Goal: Task Accomplishment & Management: Manage account settings

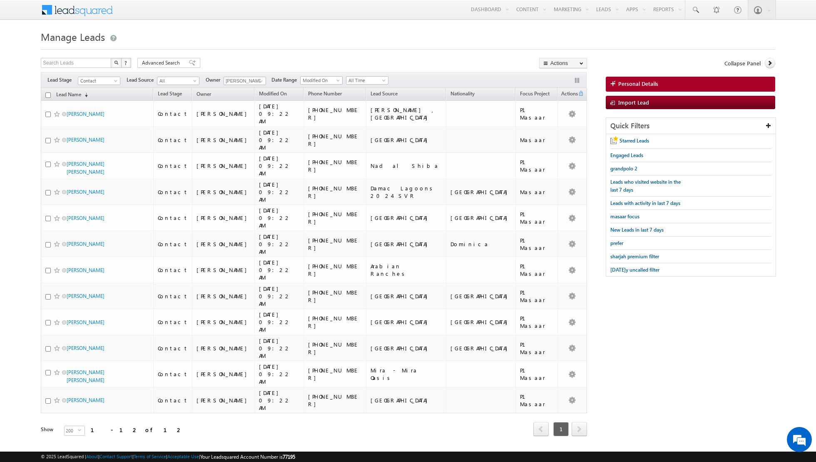
click at [668, 354] on div "Search Leads X ? 12 results found Advanced Search Advanced Search Advanced sear…" at bounding box center [408, 258] width 735 height 401
click at [260, 82] on span at bounding box center [261, 81] width 7 height 7
click at [250, 160] on span "[EMAIL_ADDRESS][PERSON_NAME][DOMAIN_NAME]" at bounding box center [264, 163] width 75 height 6
type input "[PERSON_NAME]"
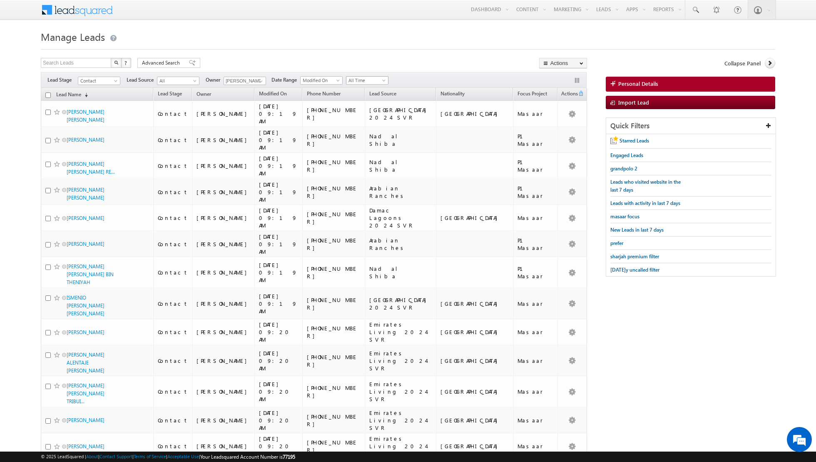
click at [374, 79] on span "All Time" at bounding box center [366, 80] width 40 height 7
click at [359, 107] on link "[DATE]" at bounding box center [364, 106] width 42 height 7
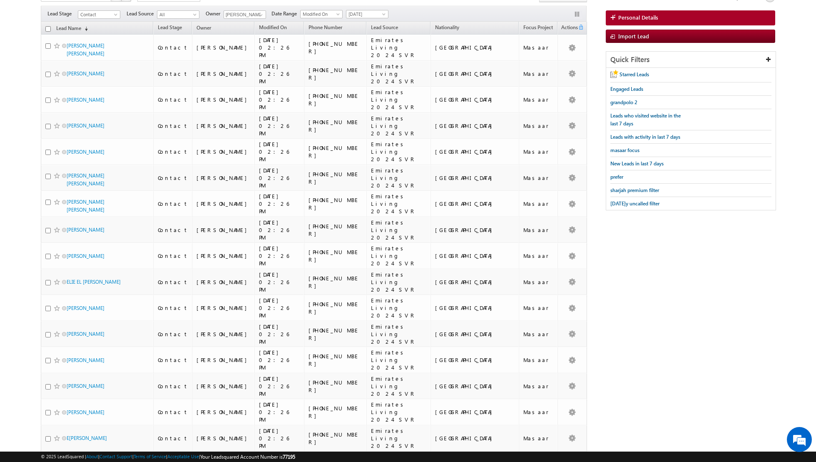
scroll to position [0, 0]
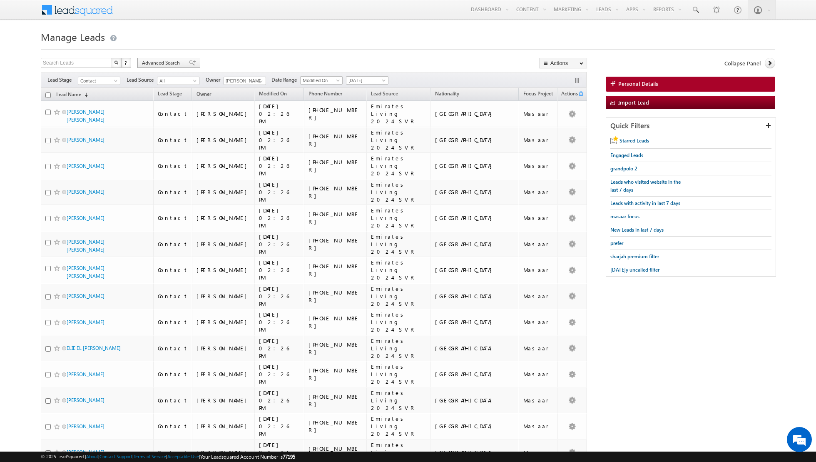
click at [189, 63] on span at bounding box center [192, 63] width 7 height 6
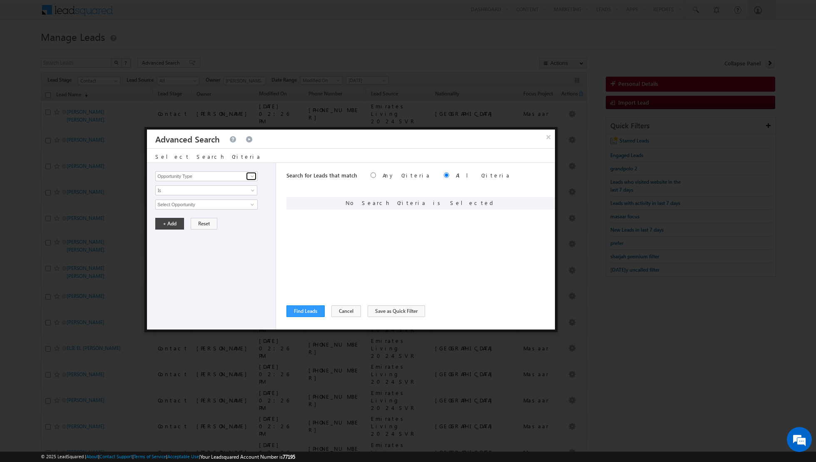
click at [251, 176] on span at bounding box center [252, 176] width 7 height 7
click at [205, 191] on link "Lead Source" at bounding box center [206, 193] width 102 height 10
type input "Lead Source"
click at [251, 203] on span "select" at bounding box center [253, 204] width 7 height 4
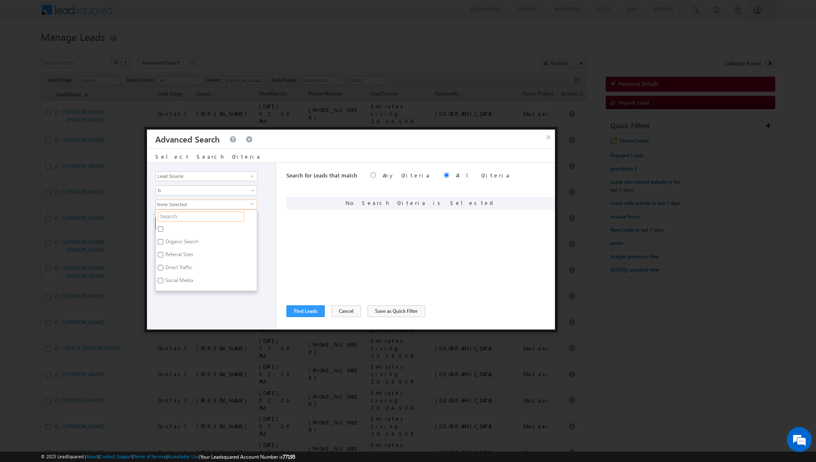
click at [217, 215] on input "text" at bounding box center [201, 217] width 87 height 10
type input "emirates living"
click at [164, 239] on label "Emirates Living" at bounding box center [181, 243] width 51 height 13
click at [163, 239] on input "Emirates Living" at bounding box center [160, 241] width 5 height 5
checkbox input "true"
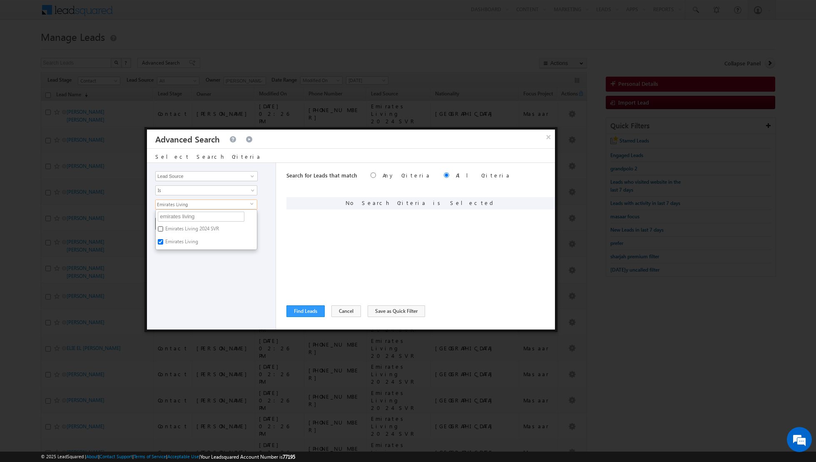
click at [163, 226] on input "Emirates Living 2024 SVR" at bounding box center [160, 228] width 5 height 5
checkbox input "true"
click at [171, 278] on div "Opportunity Type Lead Activity Task Sales Group Prospect Id Address 1 Address 2…" at bounding box center [211, 246] width 129 height 167
click at [167, 223] on button "+ Add" at bounding box center [169, 224] width 29 height 12
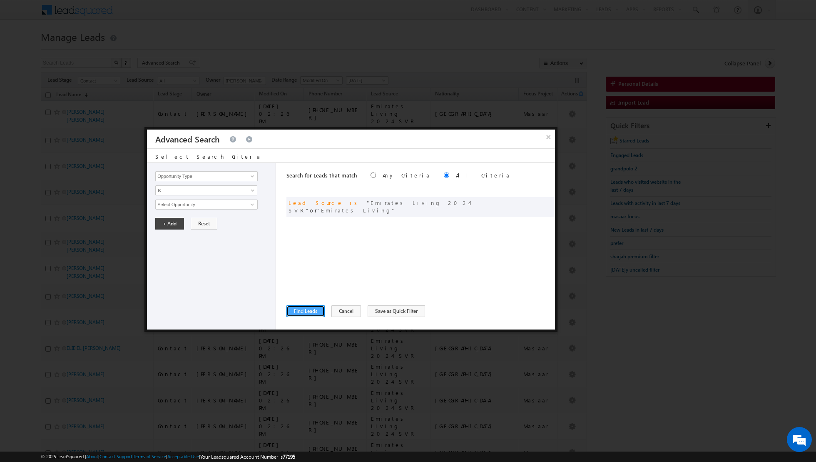
click at [305, 308] on button "Find Leads" at bounding box center [305, 311] width 38 height 12
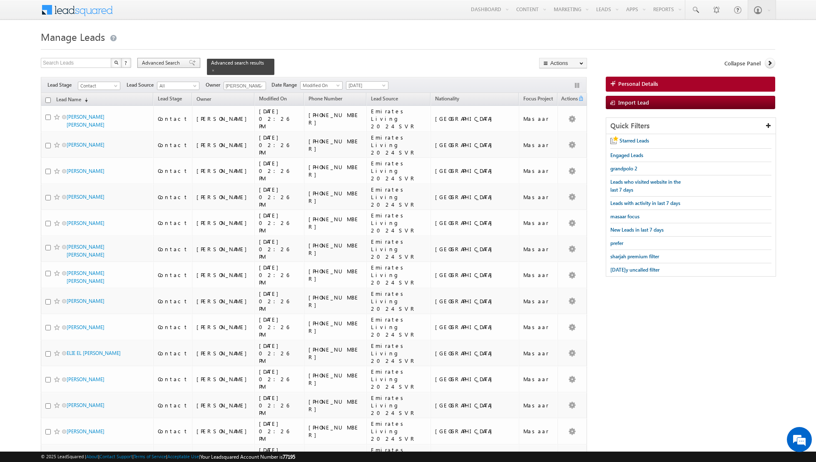
click at [189, 63] on span at bounding box center [192, 63] width 7 height 6
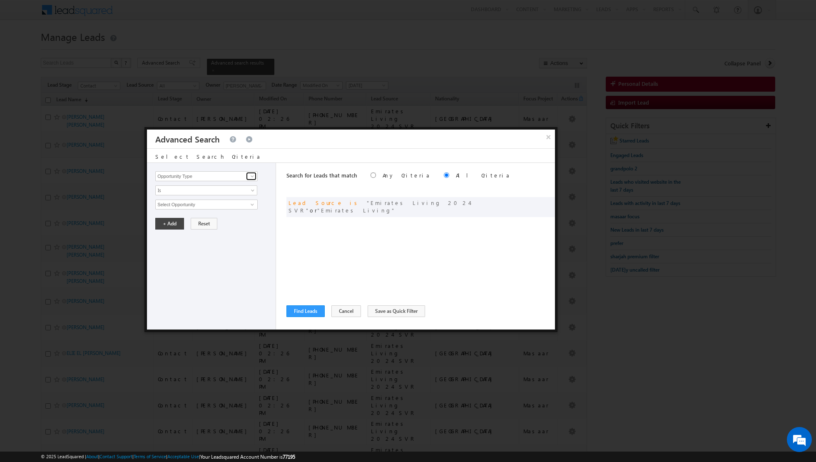
click at [251, 174] on span at bounding box center [252, 176] width 7 height 7
click at [237, 185] on link "Lead Activity" at bounding box center [206, 186] width 102 height 10
type input "Lead Activity"
click at [234, 193] on span "Is" at bounding box center [201, 190] width 90 height 7
click at [219, 204] on link "Is Not" at bounding box center [207, 207] width 102 height 7
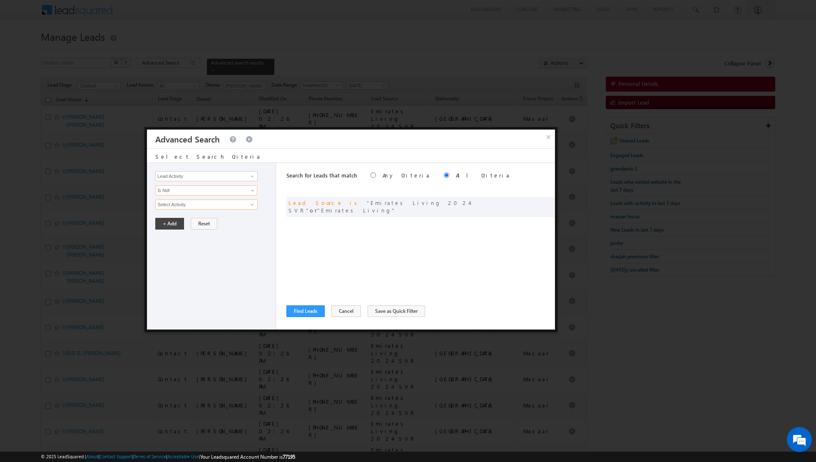
click at [226, 203] on input "Select Activity" at bounding box center [206, 204] width 102 height 10
click at [249, 202] on span at bounding box center [252, 204] width 7 height 7
click at [177, 237] on link "6. Not Interested" at bounding box center [206, 237] width 102 height 10
type input "6. Not Interested"
click at [167, 251] on button "+ Add" at bounding box center [169, 252] width 29 height 12
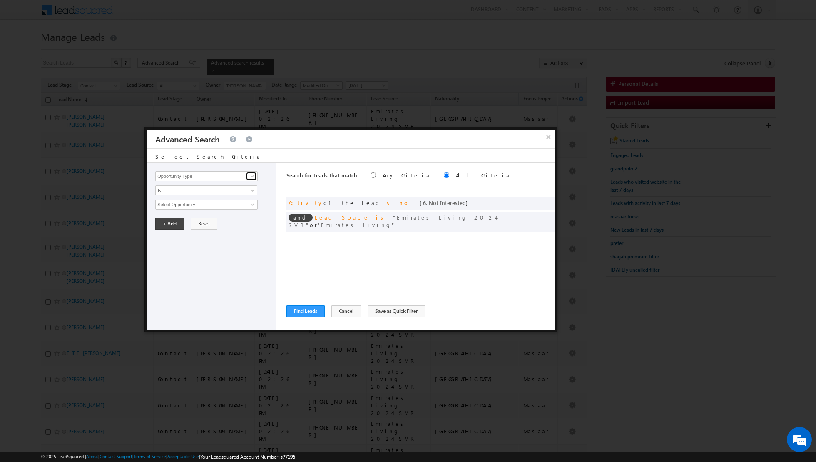
click at [253, 174] on span at bounding box center [252, 176] width 7 height 7
click at [233, 182] on link "Lead Activity" at bounding box center [206, 186] width 102 height 10
type input "Lead Activity"
click at [228, 190] on span "Is" at bounding box center [201, 190] width 90 height 7
click at [214, 205] on link "Is Not" at bounding box center [207, 207] width 102 height 7
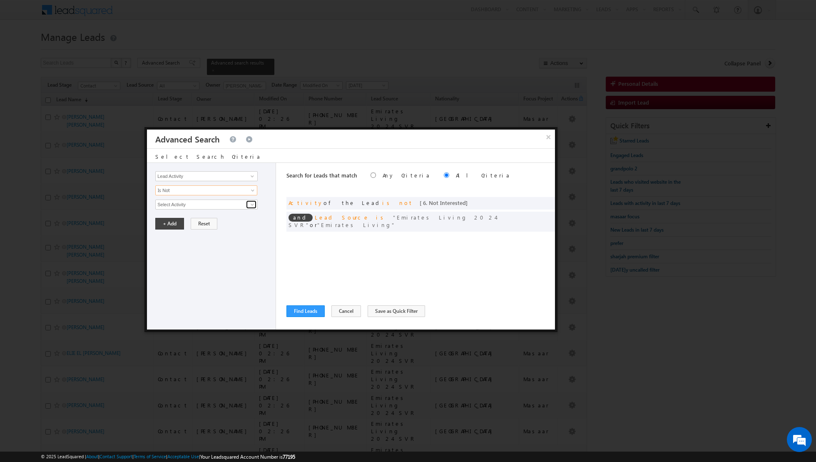
click at [251, 204] on span at bounding box center [252, 204] width 7 height 7
click at [219, 220] on link "7. Junk / Not Reachable / Invalid" at bounding box center [206, 222] width 102 height 10
type input "7. Junk / Not Reachable / Invalid"
click at [167, 254] on button "+ Add" at bounding box center [169, 252] width 29 height 12
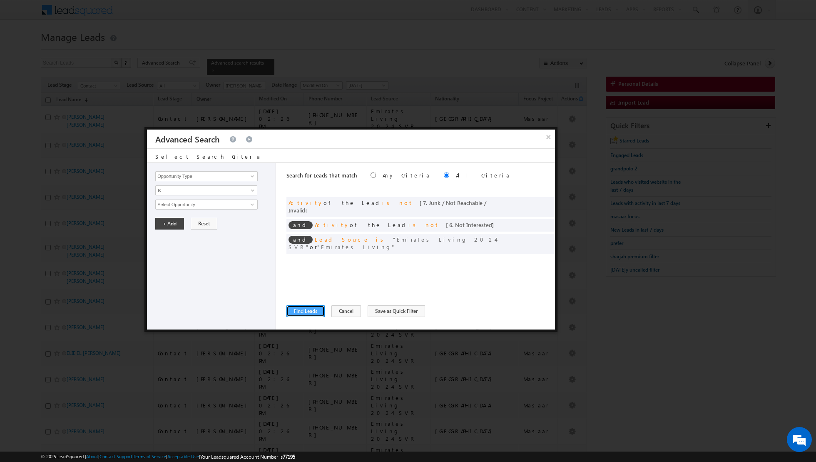
click at [306, 311] on button "Find Leads" at bounding box center [305, 311] width 38 height 12
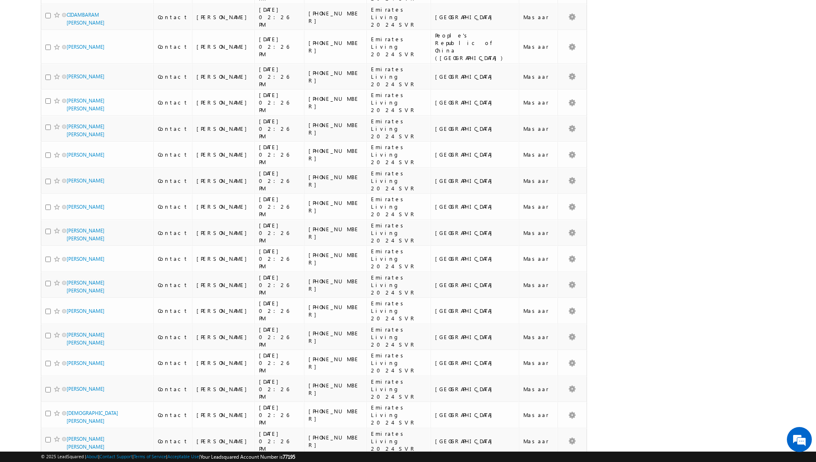
scroll to position [3797, 0]
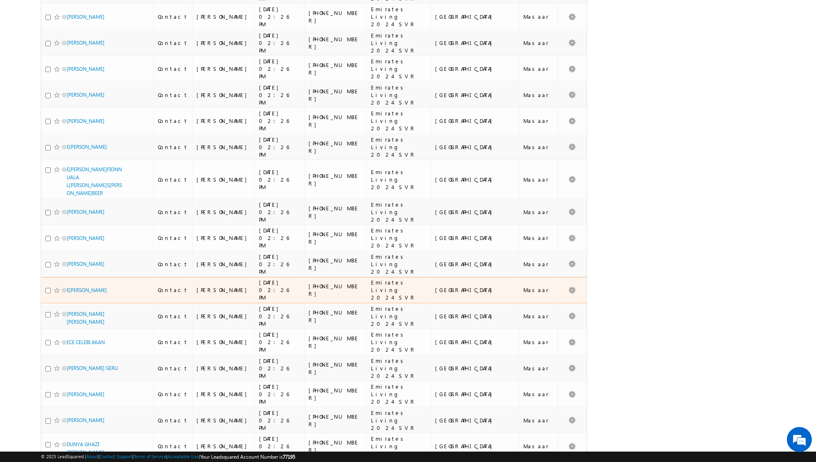
scroll to position [0, 0]
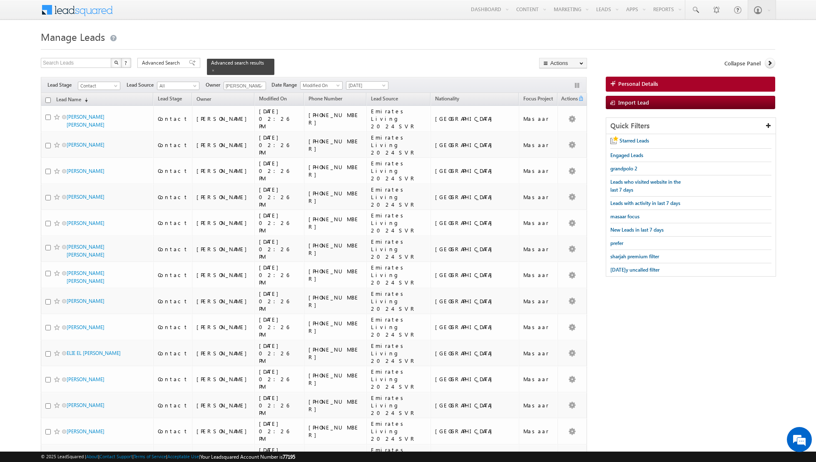
click at [48, 99] on input "checkbox" at bounding box center [47, 99] width 5 height 5
checkbox input "true"
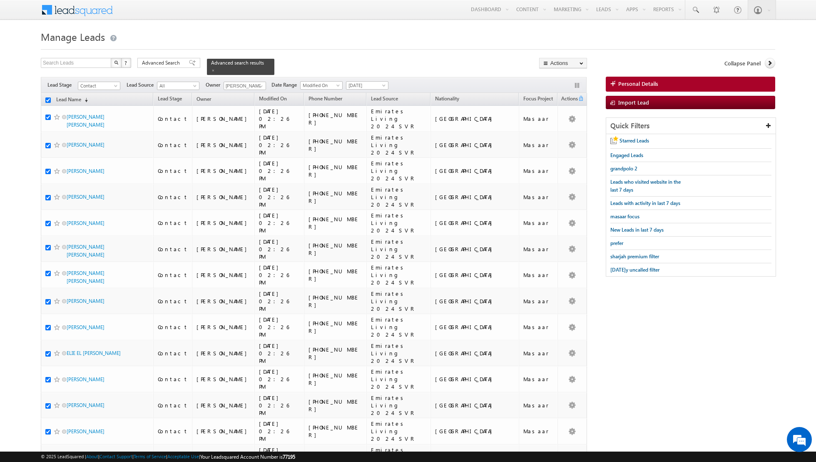
checkbox input "true"
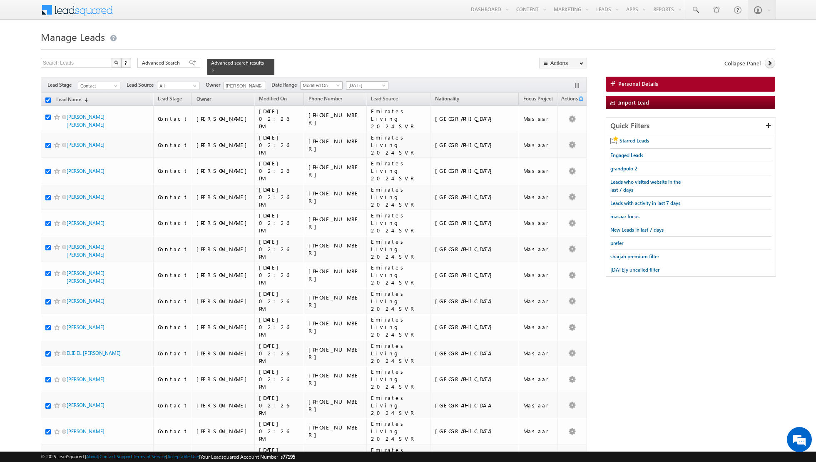
checkbox input "true"
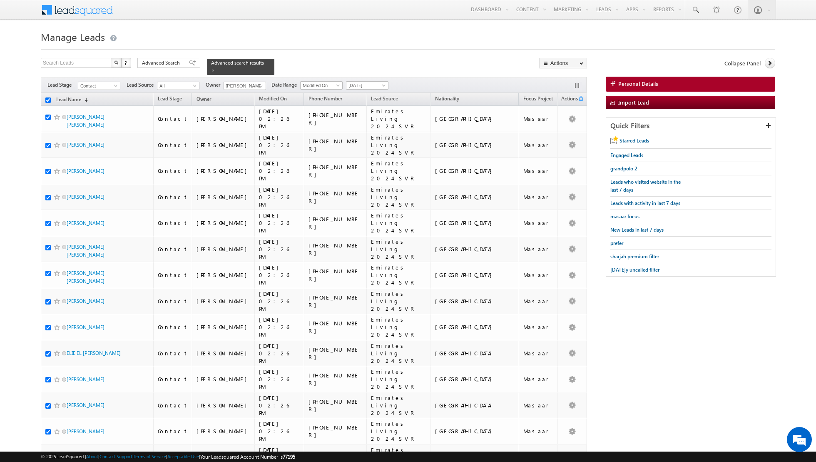
checkbox input "true"
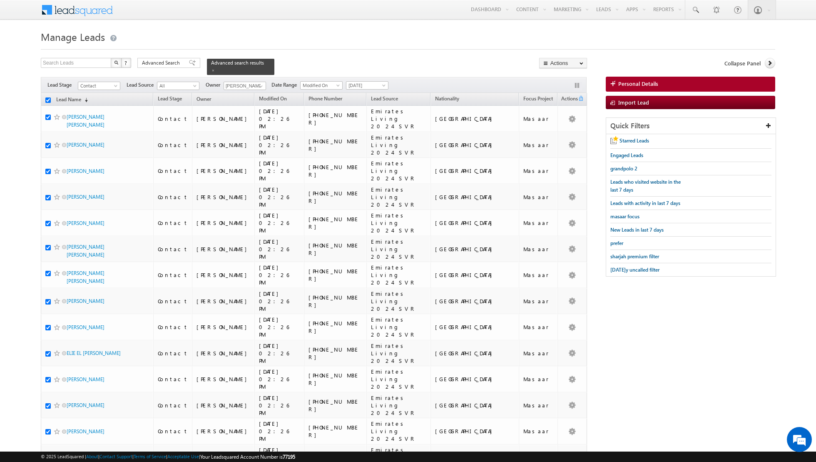
checkbox input "true"
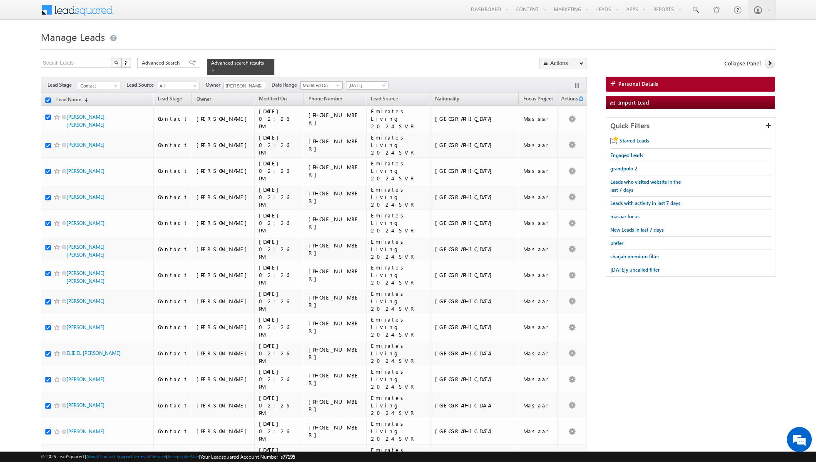
checkbox input "true"
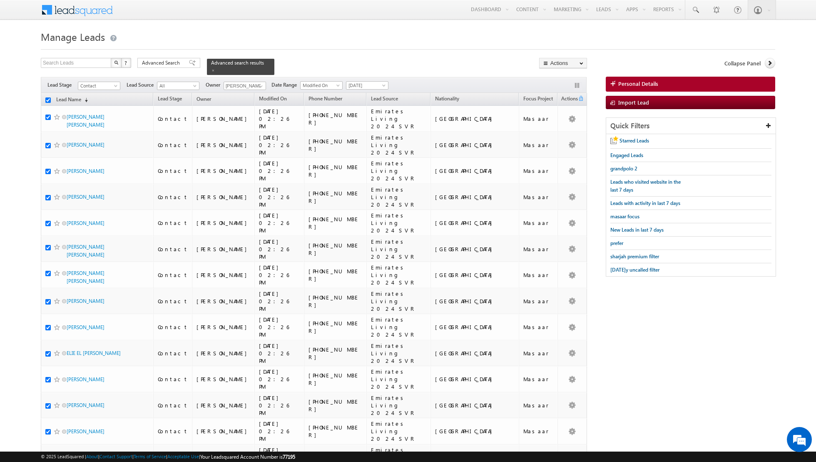
checkbox input "true"
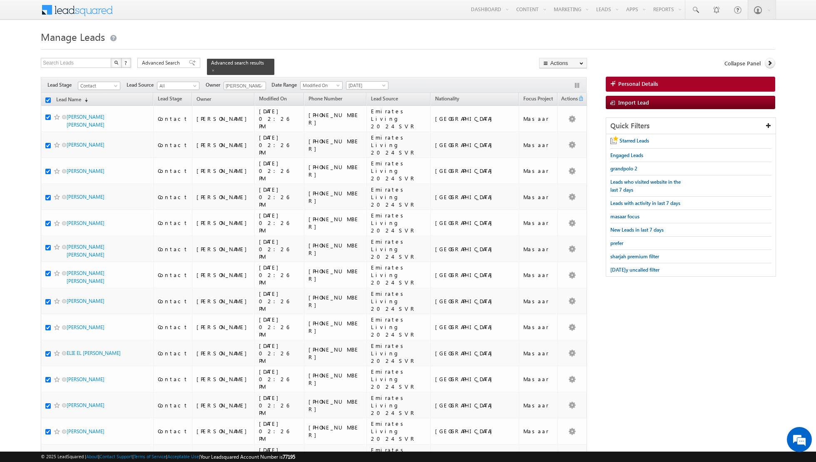
checkbox input "true"
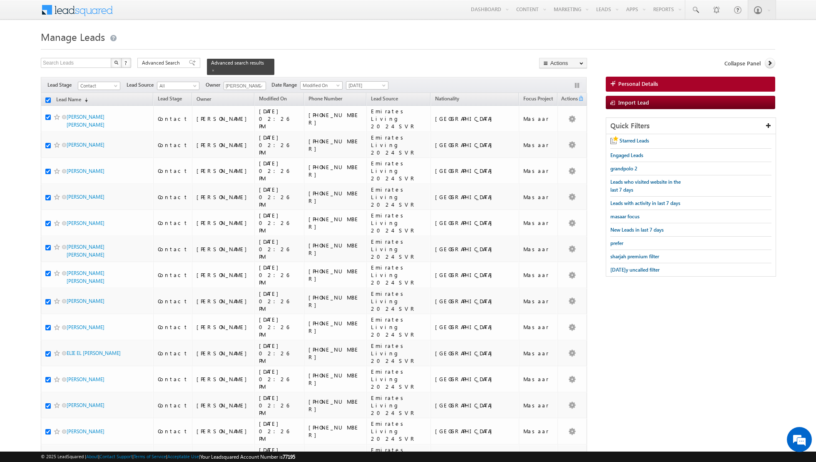
checkbox input "true"
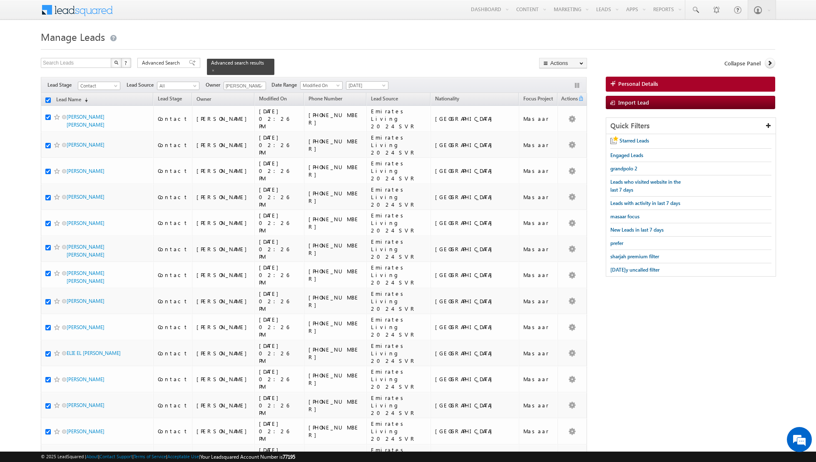
checkbox input "true"
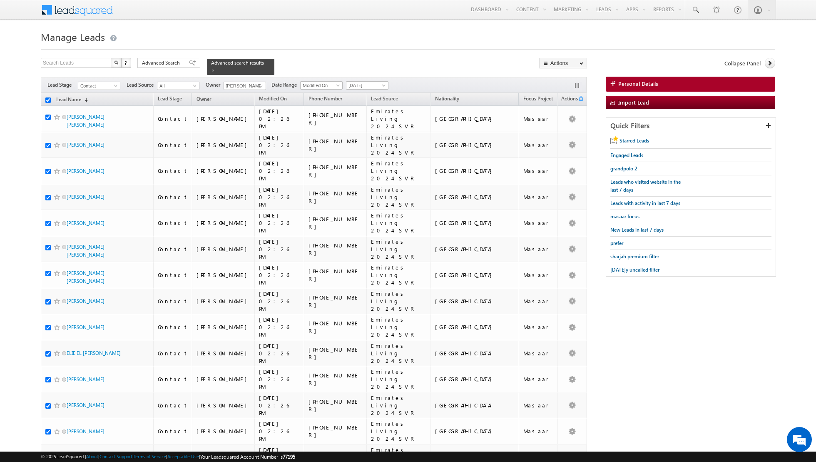
checkbox input "true"
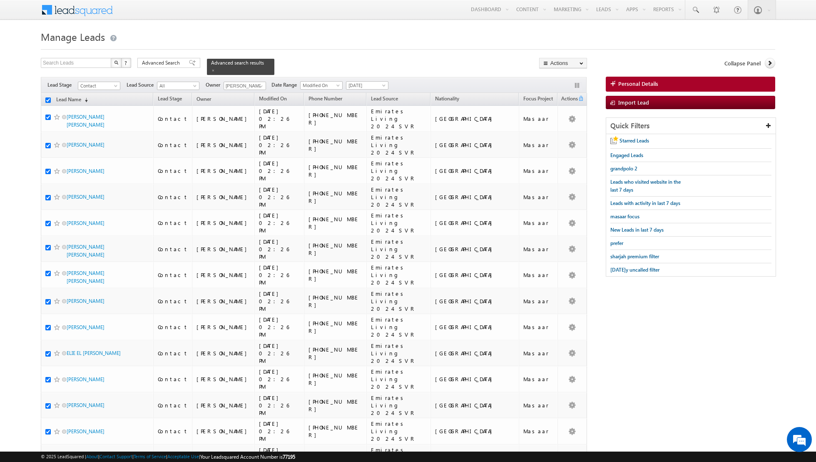
checkbox input "true"
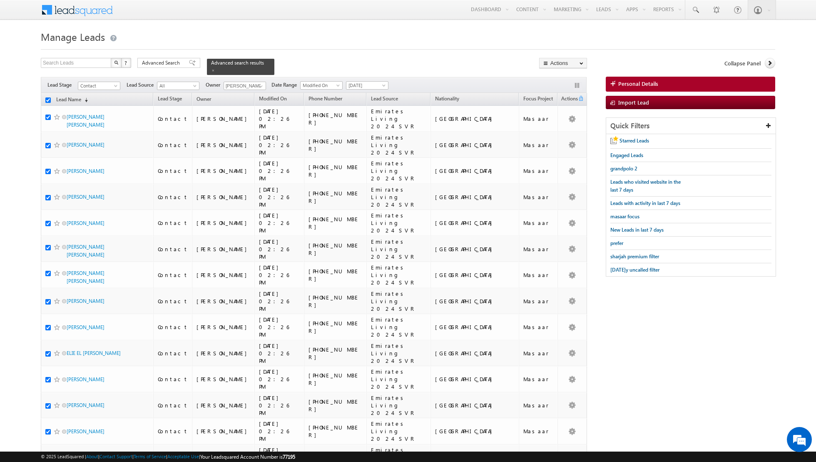
checkbox input "true"
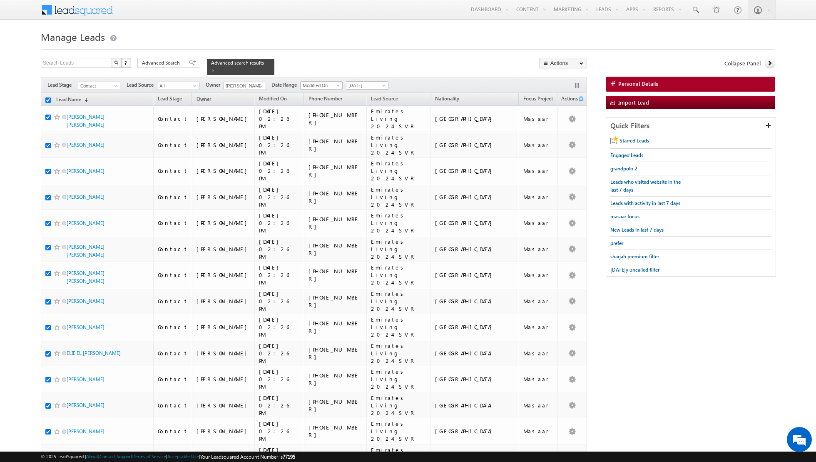
checkbox input "true"
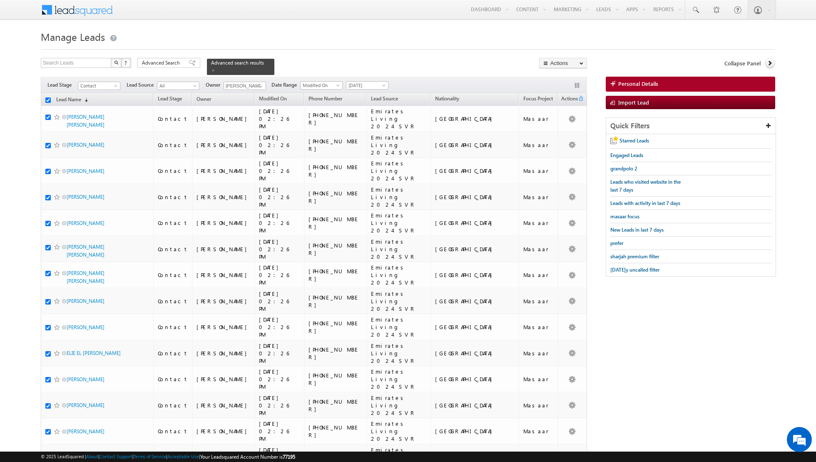
checkbox input "true"
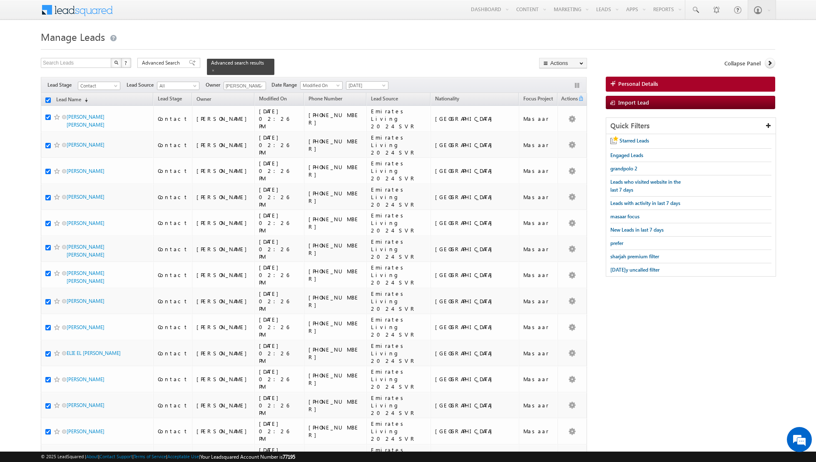
checkbox input "true"
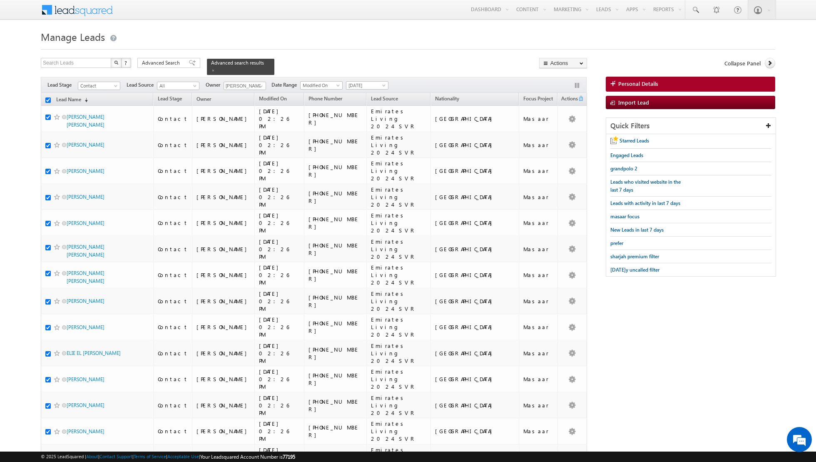
checkbox input "true"
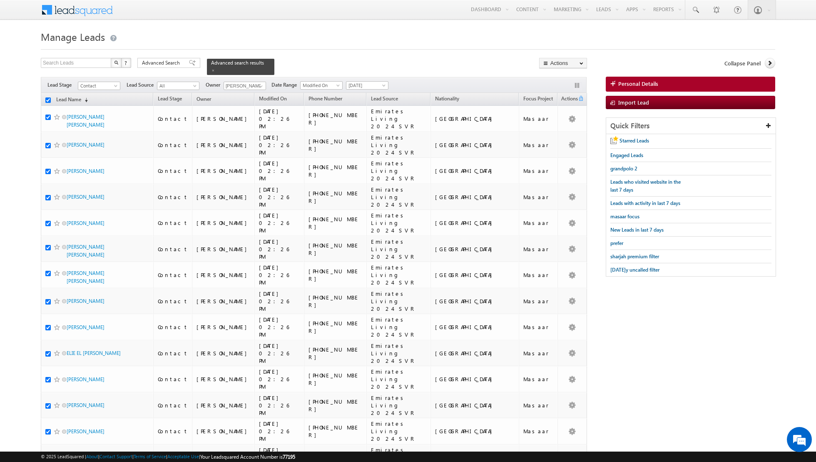
checkbox input "true"
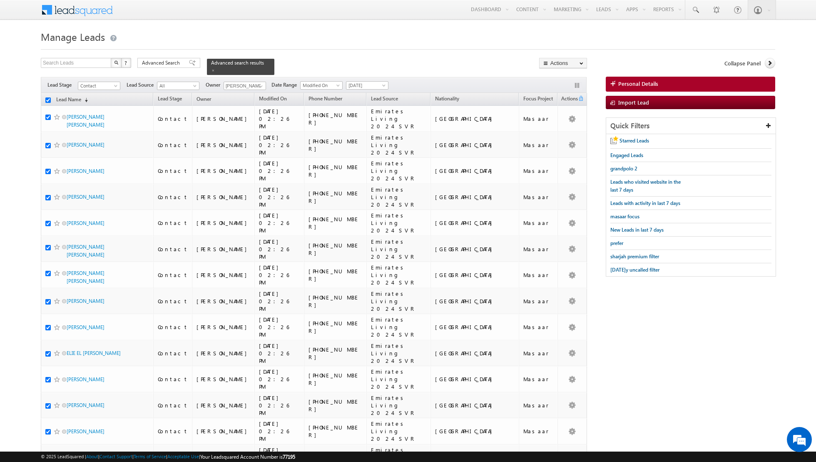
checkbox input "true"
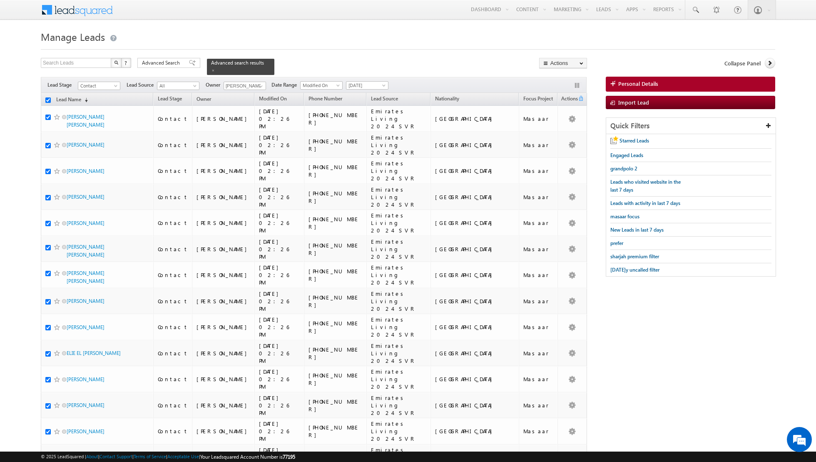
checkbox input "true"
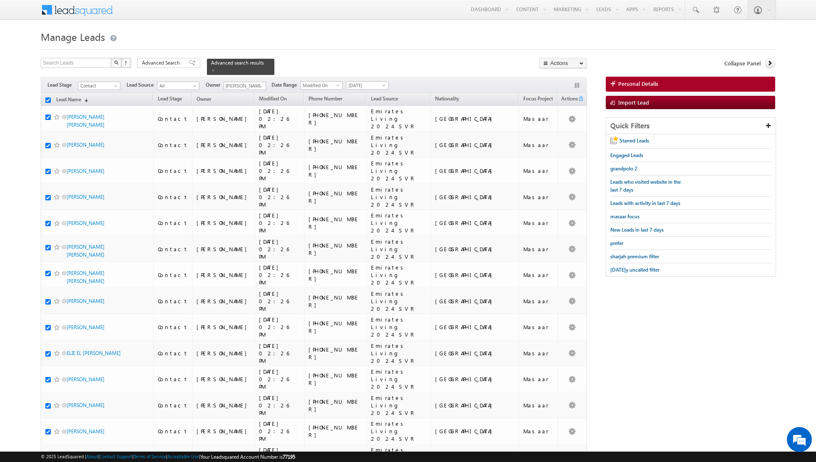
checkbox input "true"
click at [563, 137] on link "Change Owner" at bounding box center [563, 135] width 47 height 10
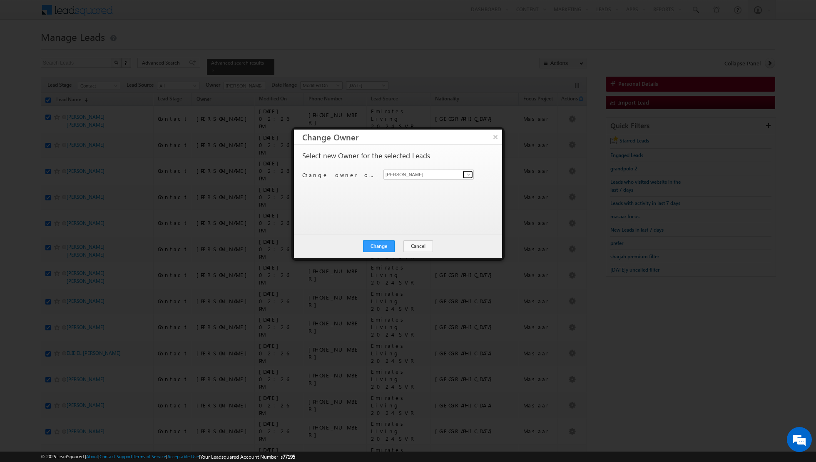
click at [468, 176] on span at bounding box center [469, 174] width 7 height 7
click at [428, 186] on link "[PERSON_NAME] [EMAIL_ADDRESS][PERSON_NAME][DOMAIN_NAME]" at bounding box center [429, 187] width 90 height 16
type input "[PERSON_NAME]"
click at [379, 247] on button "Change" at bounding box center [379, 246] width 32 height 12
click at [399, 245] on button "Close" at bounding box center [399, 246] width 27 height 12
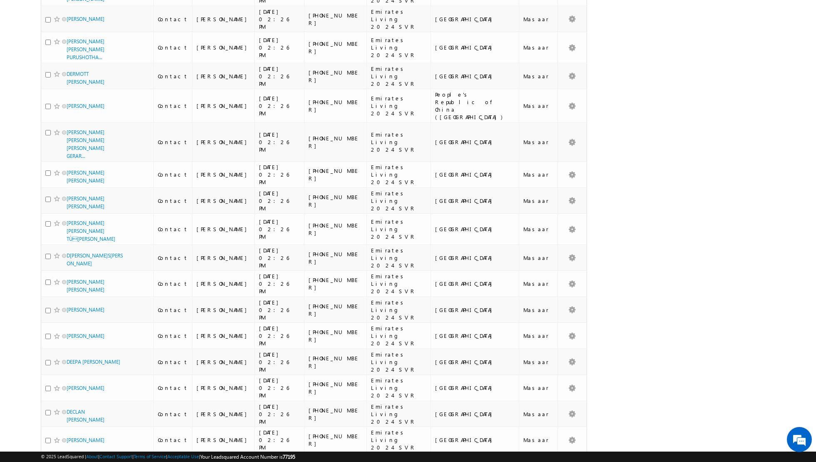
scroll to position [1756, 0]
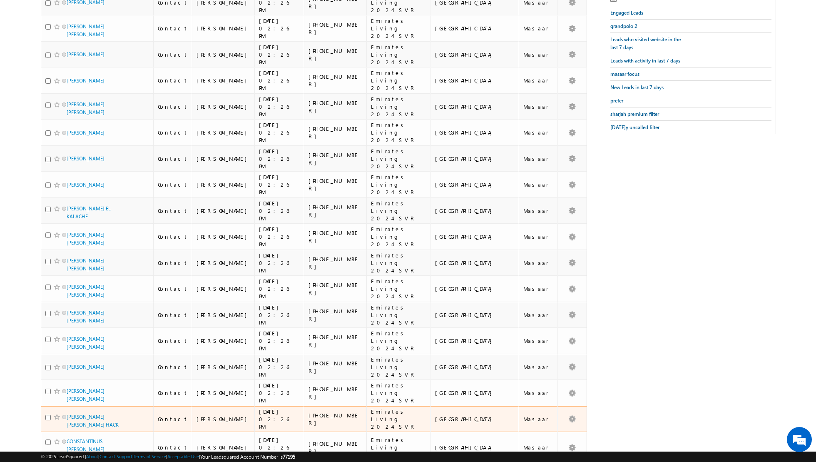
scroll to position [0, 0]
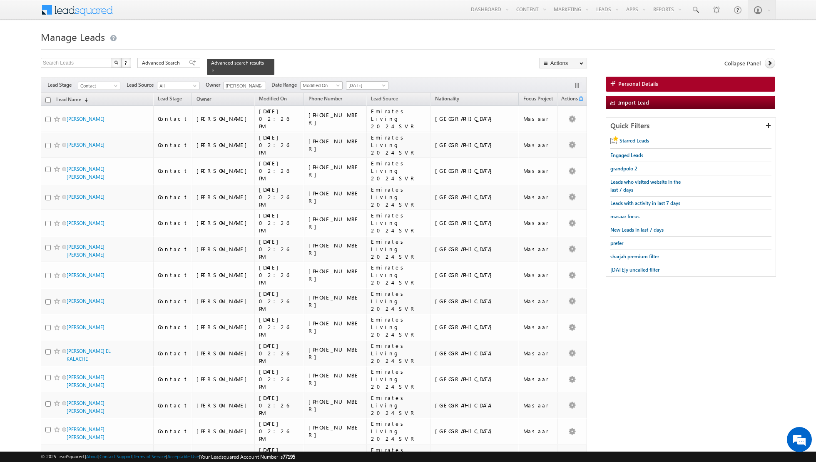
click at [47, 98] on input "checkbox" at bounding box center [47, 99] width 5 height 5
checkbox input "true"
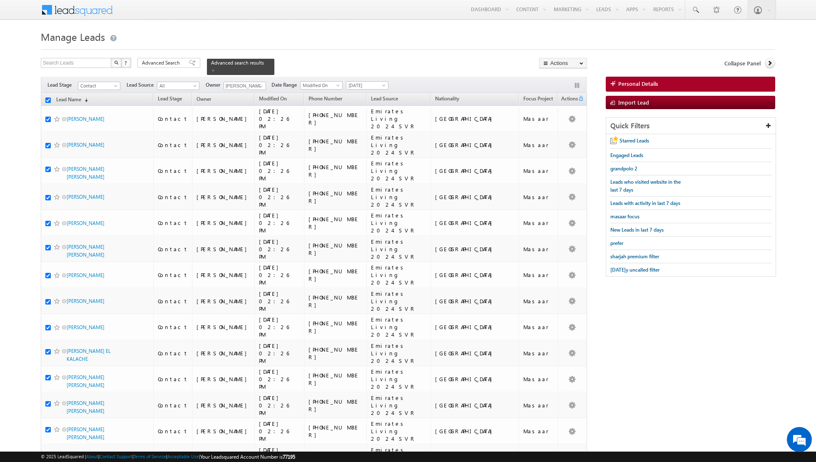
checkbox input "true"
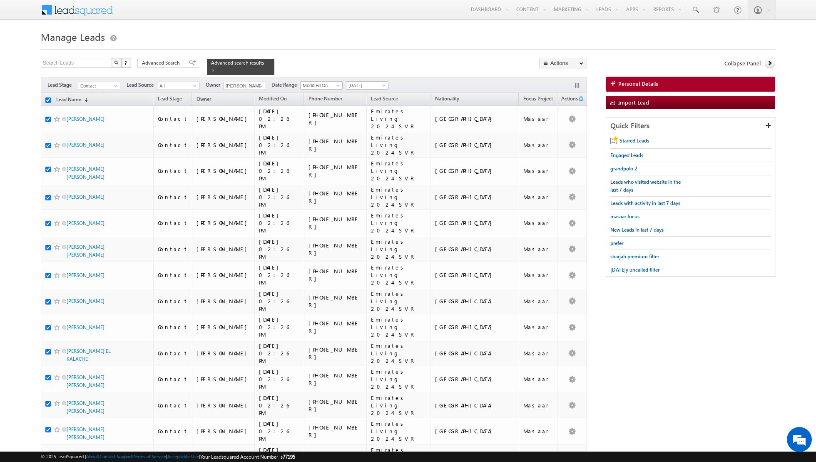
checkbox input "true"
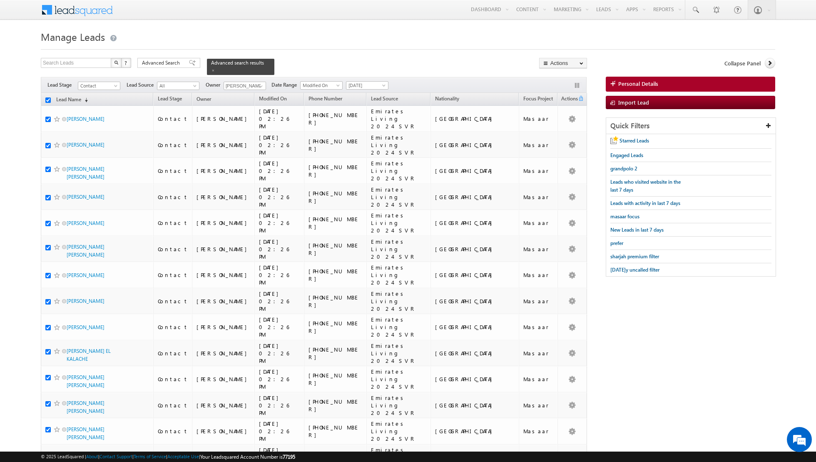
checkbox input "true"
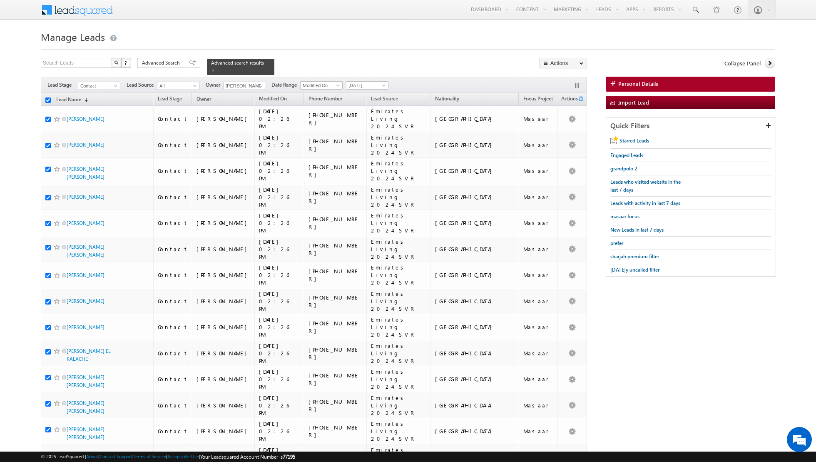
checkbox input "true"
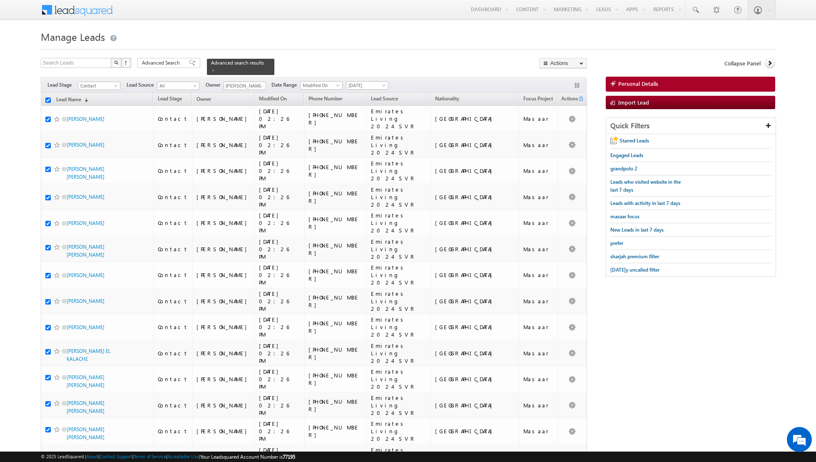
checkbox input "true"
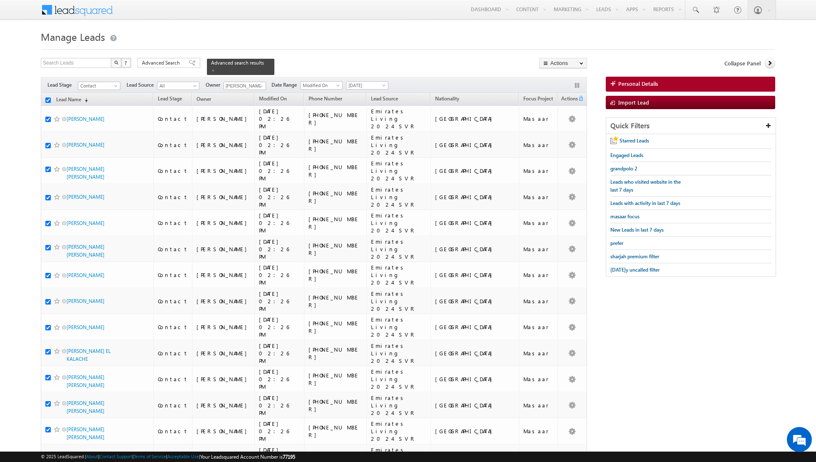
checkbox input "true"
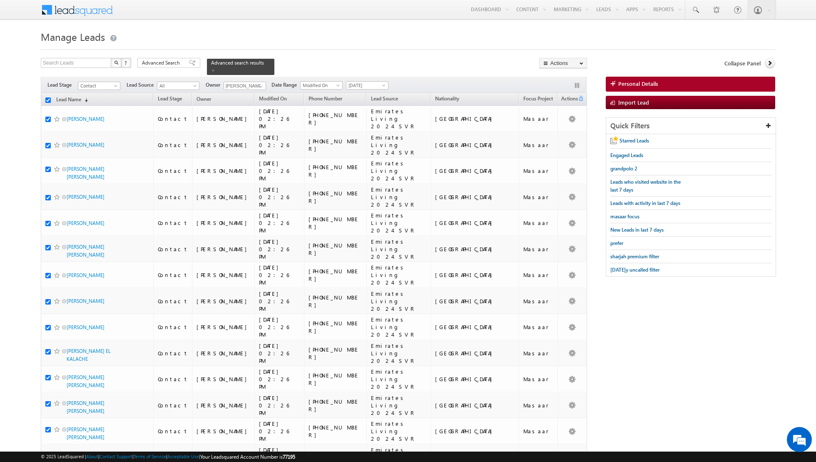
checkbox input "true"
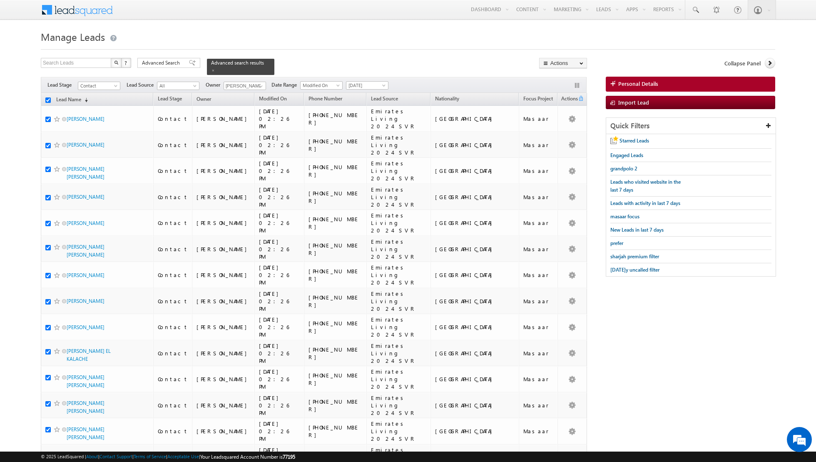
checkbox input "true"
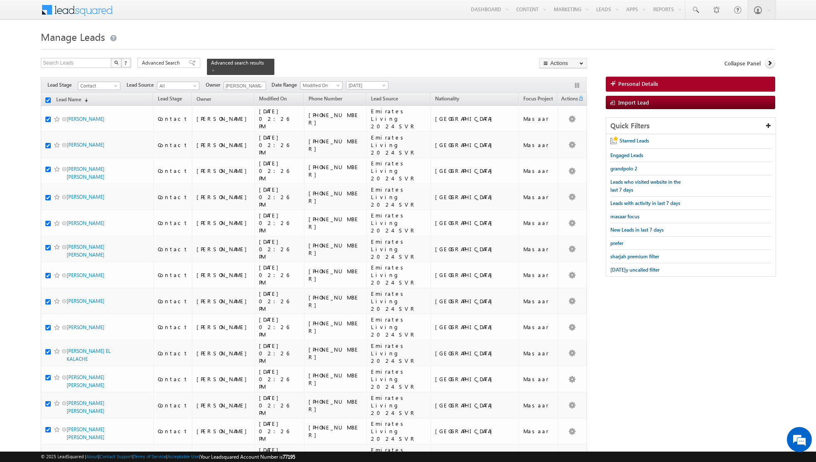
checkbox input "true"
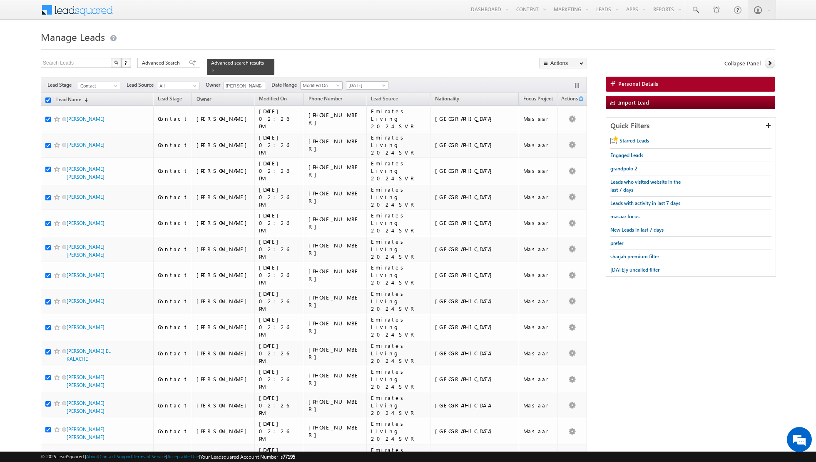
checkbox input "true"
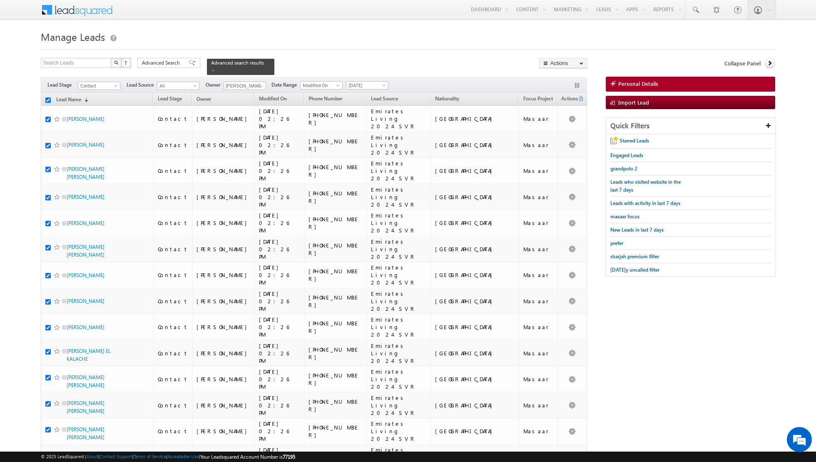
checkbox input "true"
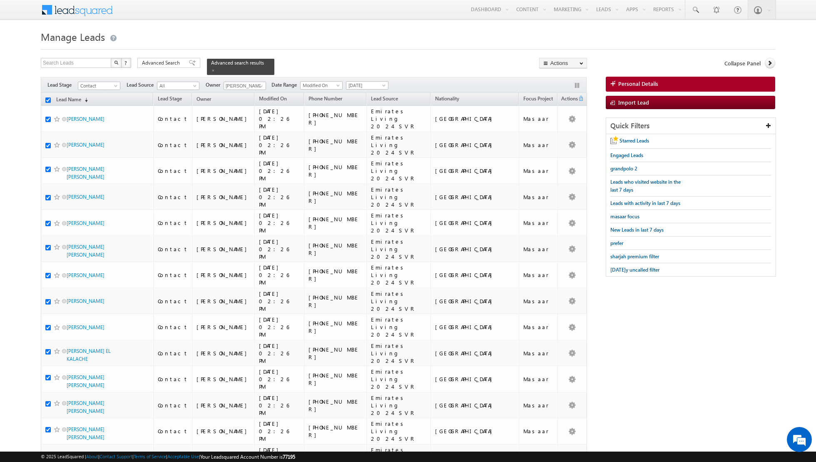
checkbox input "true"
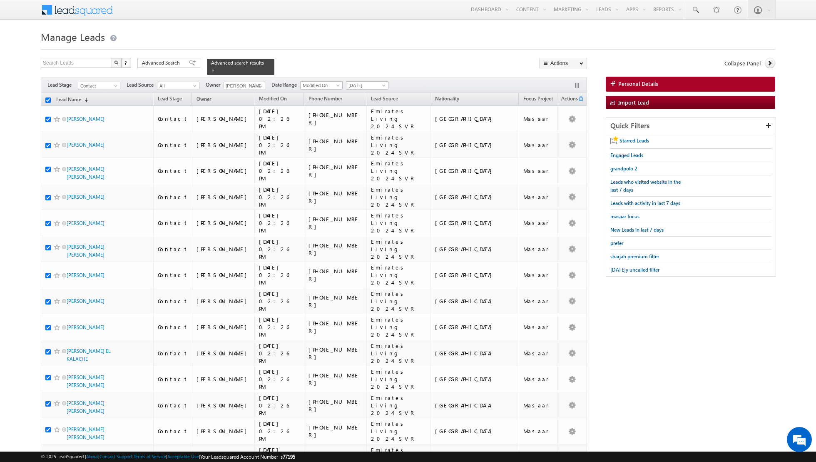
checkbox input "true"
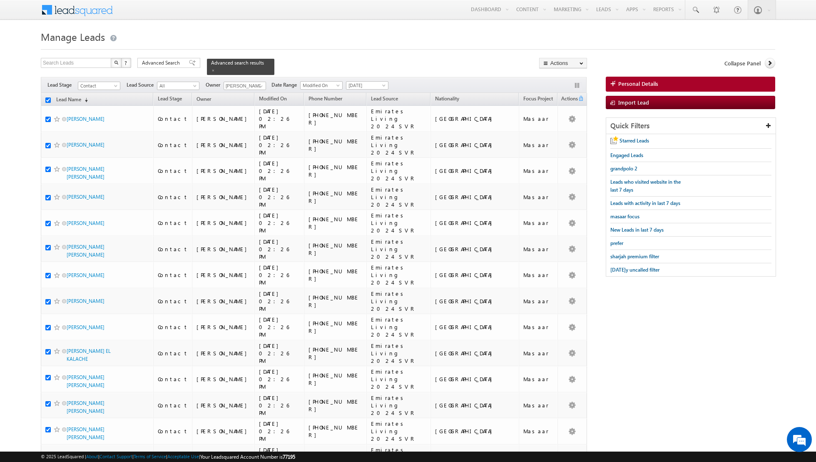
checkbox input "true"
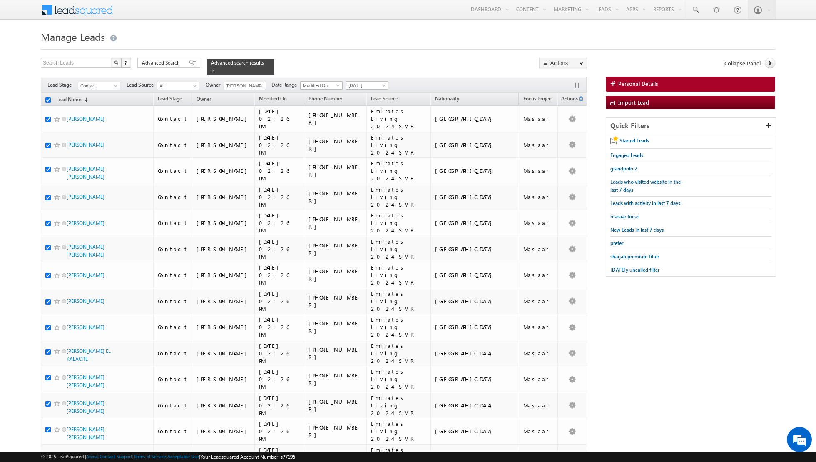
checkbox input "true"
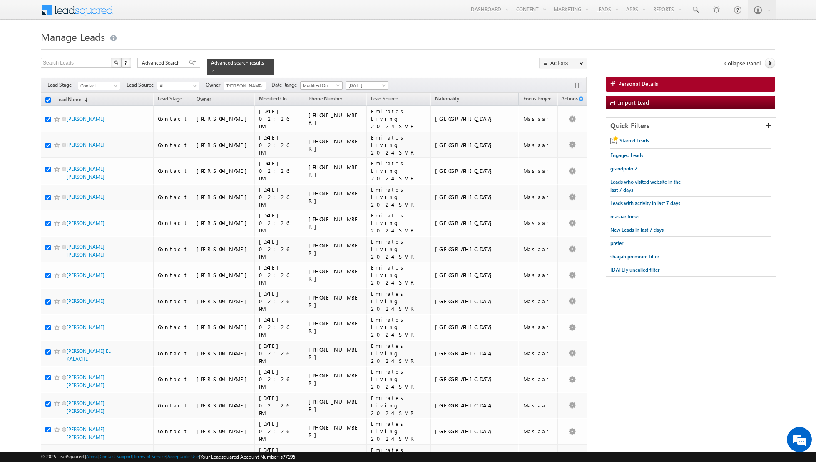
checkbox input "true"
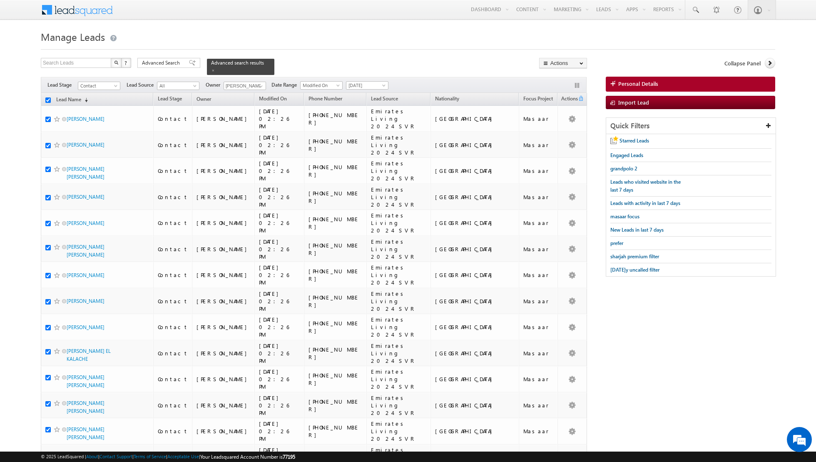
checkbox input "true"
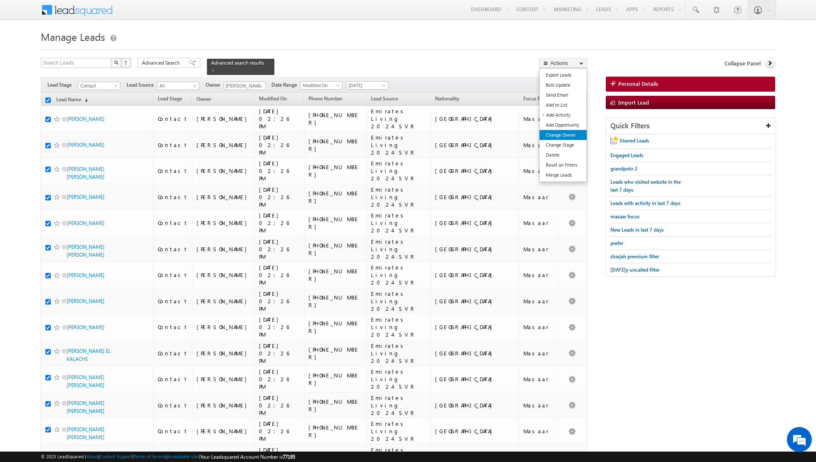
click at [555, 137] on link "Change Owner" at bounding box center [563, 135] width 47 height 10
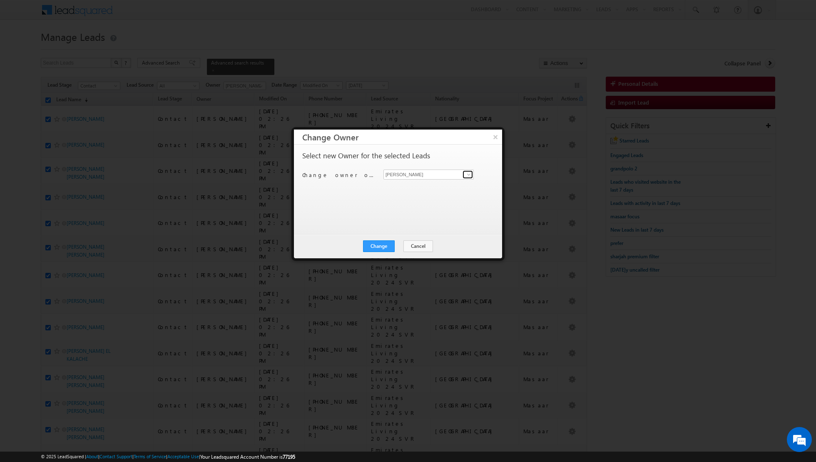
click at [470, 174] on span at bounding box center [469, 174] width 7 height 7
click at [412, 190] on span "[EMAIL_ADDRESS][DOMAIN_NAME]" at bounding box center [424, 190] width 75 height 6
click at [377, 247] on button "Change" at bounding box center [379, 246] width 32 height 12
click at [403, 247] on button "Close" at bounding box center [399, 246] width 27 height 12
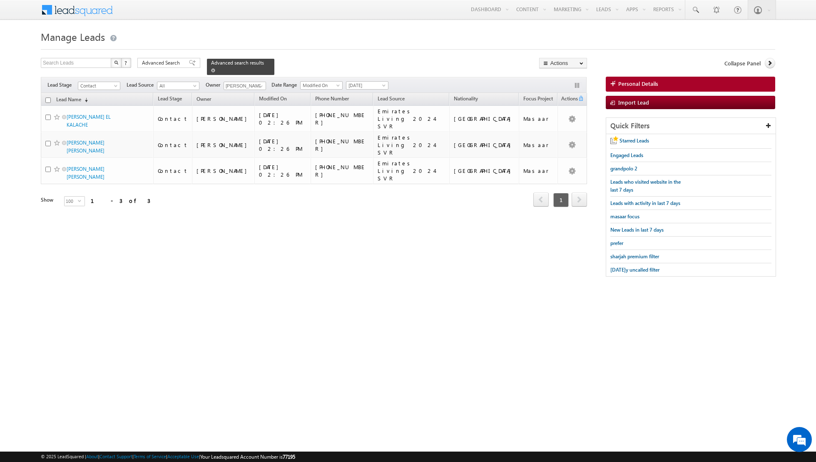
click at [211, 72] on link at bounding box center [213, 70] width 4 height 7
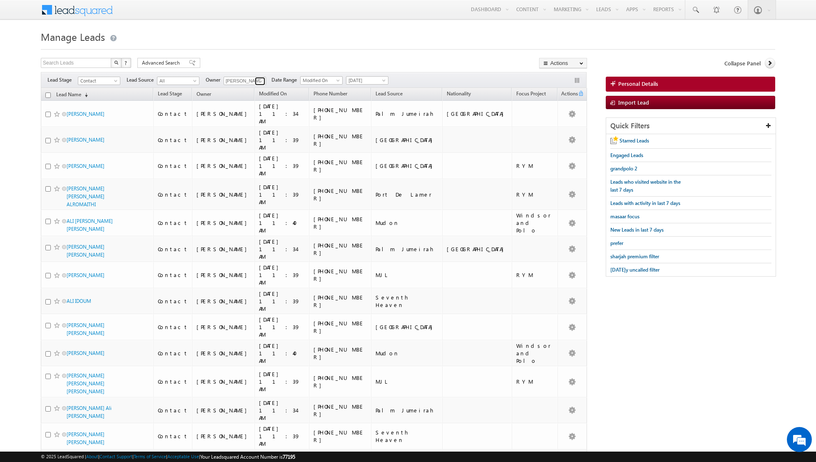
click at [259, 80] on span at bounding box center [261, 81] width 7 height 7
click at [244, 110] on span "[PERSON_NAME][EMAIL_ADDRESS][DOMAIN_NAME]" at bounding box center [264, 113] width 75 height 6
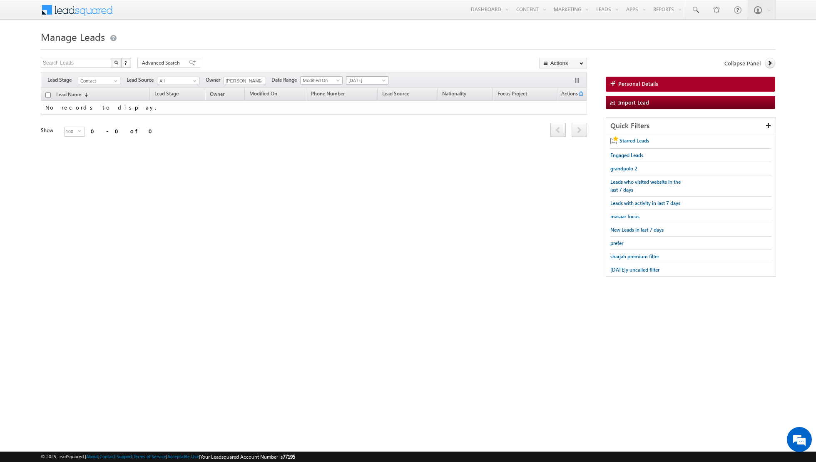
click at [372, 77] on span "[DATE]" at bounding box center [366, 80] width 40 height 7
click at [368, 88] on link "All Time" at bounding box center [364, 88] width 42 height 7
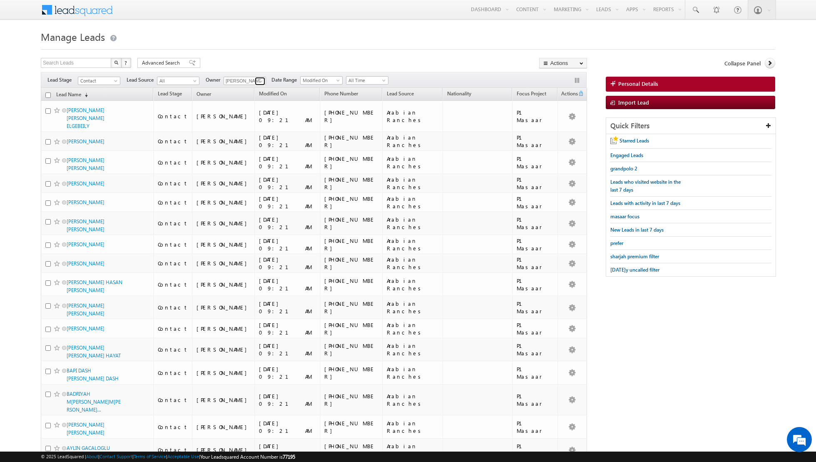
click at [258, 80] on span at bounding box center [261, 81] width 7 height 7
click at [244, 121] on link "[PERSON_NAME] [EMAIL_ADDRESS][DOMAIN_NAME]" at bounding box center [265, 124] width 83 height 16
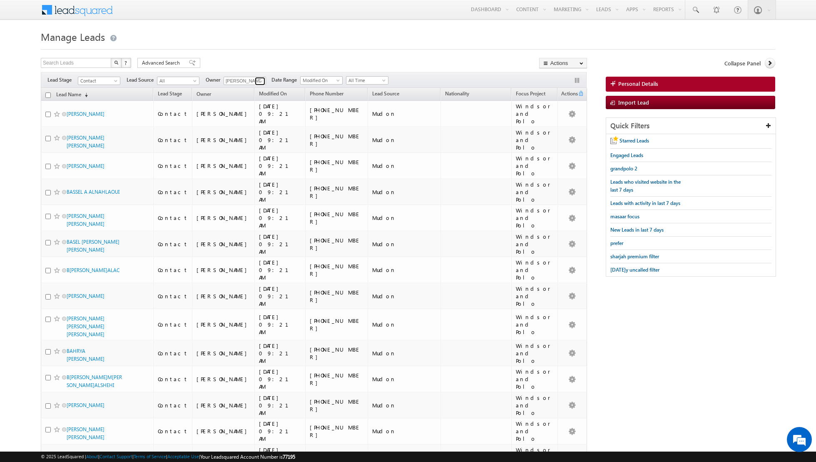
click at [258, 82] on span at bounding box center [261, 81] width 7 height 7
click at [247, 135] on link "[PERSON_NAME] [PERSON_NAME][EMAIL_ADDRESS][DOMAIN_NAME]" at bounding box center [265, 139] width 83 height 16
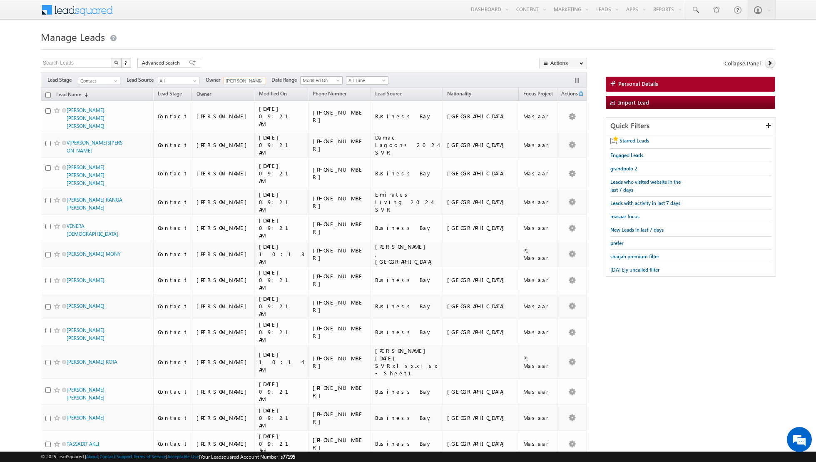
click at [47, 93] on input "checkbox" at bounding box center [47, 94] width 5 height 5
click at [261, 79] on span at bounding box center [261, 81] width 7 height 7
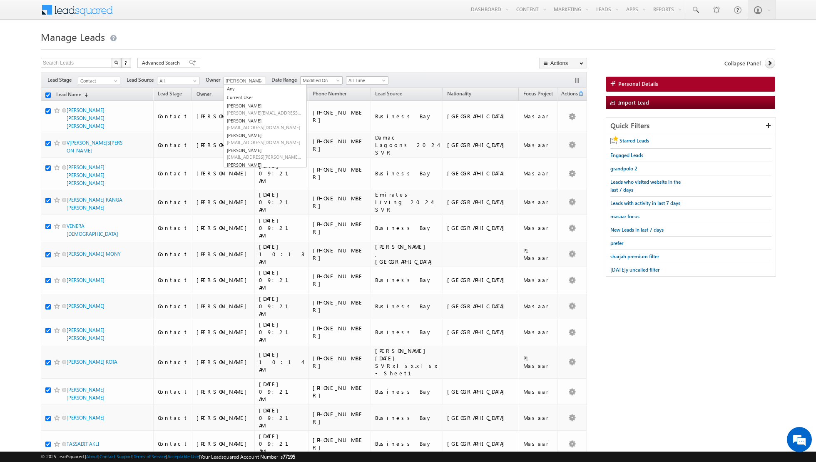
click at [279, 36] on h1 "Manage Leads" at bounding box center [408, 36] width 735 height 16
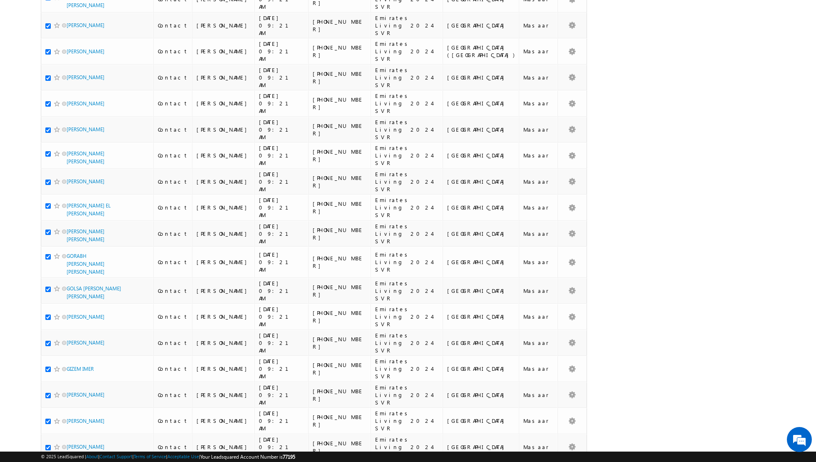
scroll to position [1756, 0]
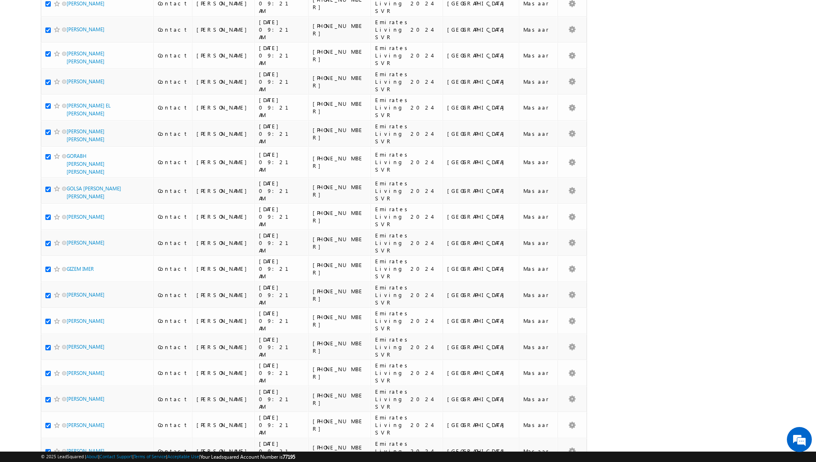
click at [67, 441] on li "50" at bounding box center [70, 438] width 20 height 8
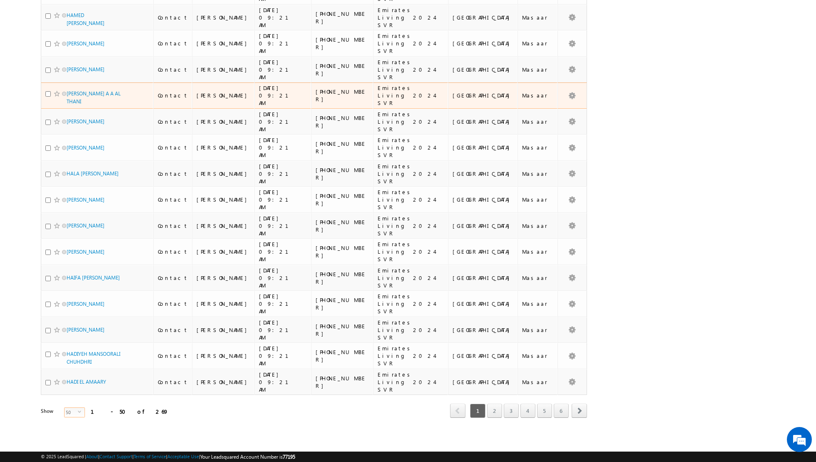
scroll to position [737, 0]
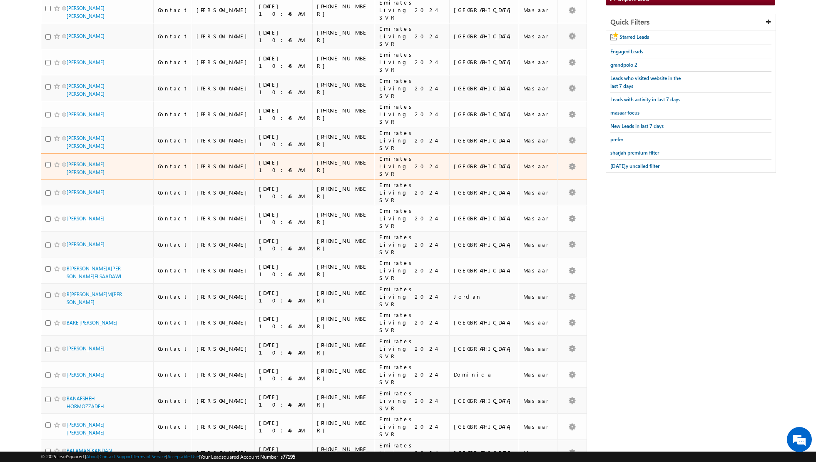
scroll to position [0, 0]
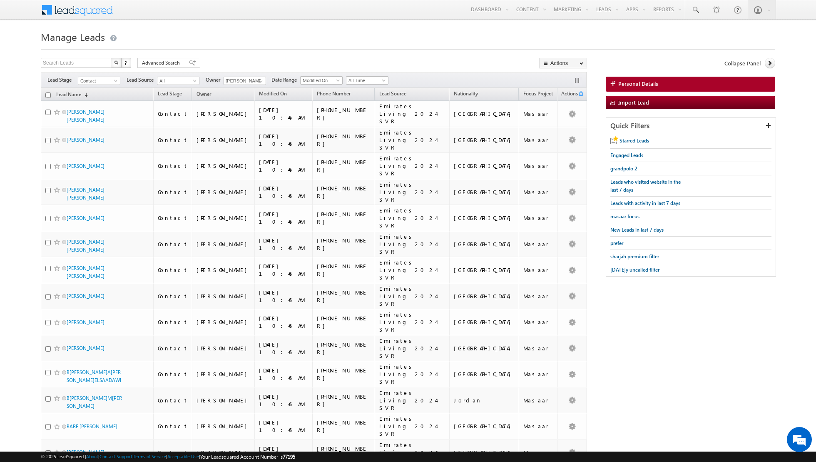
click at [48, 92] on input "checkbox" at bounding box center [47, 94] width 5 height 5
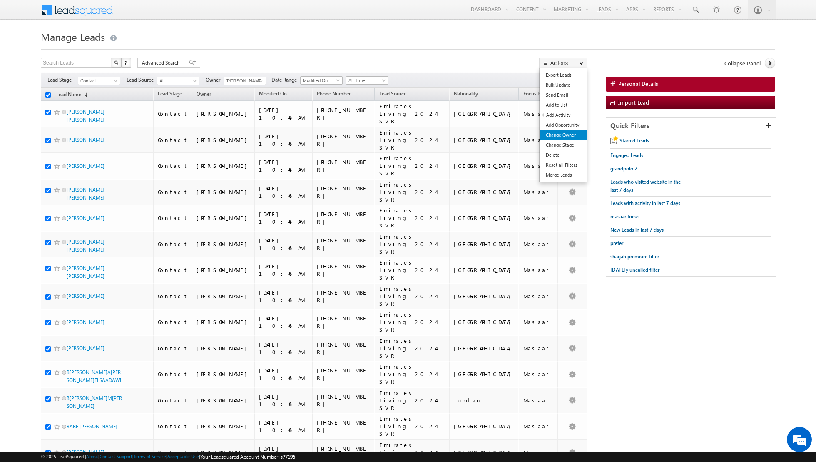
click at [565, 132] on link "Change Owner" at bounding box center [563, 135] width 47 height 10
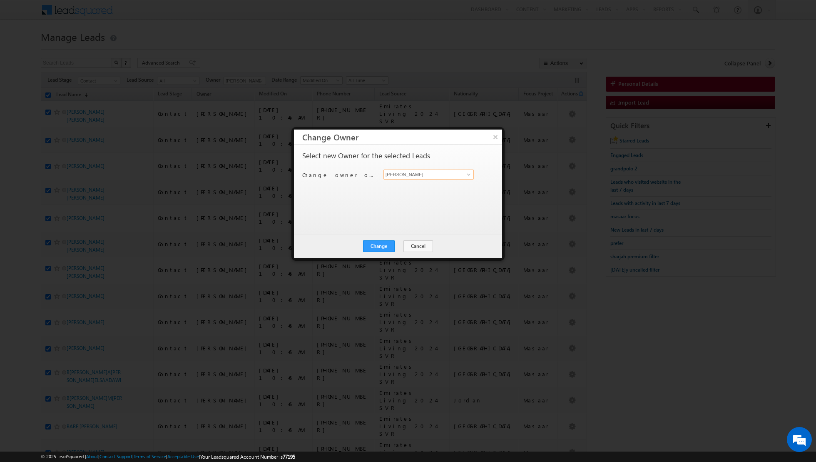
click at [462, 174] on input "[PERSON_NAME]" at bounding box center [429, 174] width 90 height 10
click at [471, 173] on span at bounding box center [469, 174] width 7 height 7
click at [443, 202] on span "[EMAIL_ADDRESS][DOMAIN_NAME]" at bounding box center [424, 205] width 75 height 6
click at [383, 243] on button "Change" at bounding box center [379, 246] width 32 height 12
click at [400, 247] on button "Close" at bounding box center [399, 246] width 27 height 12
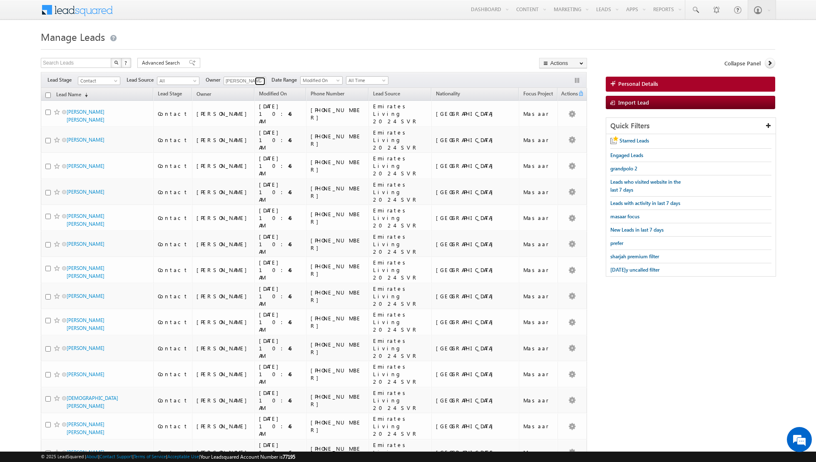
click at [259, 79] on span at bounding box center [261, 81] width 7 height 7
click at [243, 118] on link "[PERSON_NAME] [EMAIL_ADDRESS][DOMAIN_NAME]" at bounding box center [265, 124] width 83 height 16
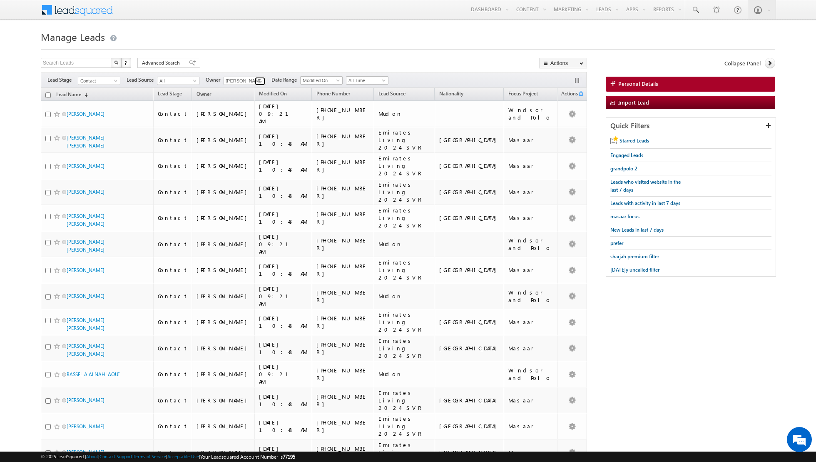
click at [258, 78] on span at bounding box center [261, 81] width 7 height 7
click at [251, 105] on link "[PERSON_NAME] [PERSON_NAME][EMAIL_ADDRESS][DOMAIN_NAME]" at bounding box center [265, 109] width 83 height 16
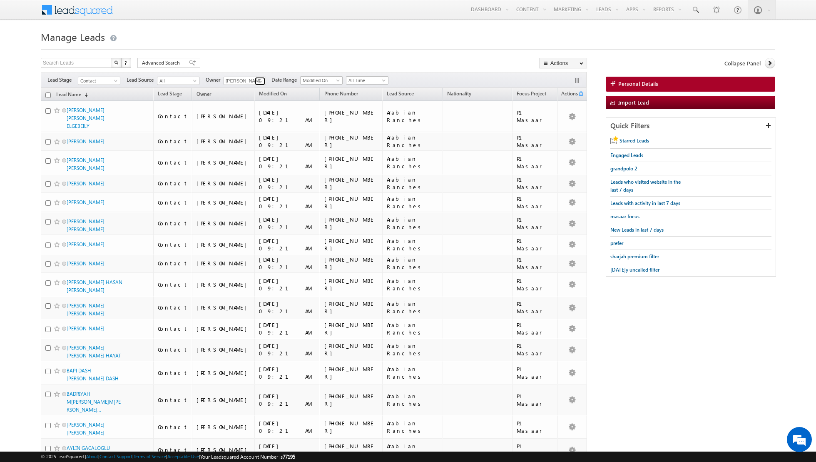
click at [258, 84] on span at bounding box center [261, 81] width 7 height 7
click at [254, 128] on span "[EMAIL_ADDRESS][PERSON_NAME][DOMAIN_NAME]" at bounding box center [264, 128] width 75 height 6
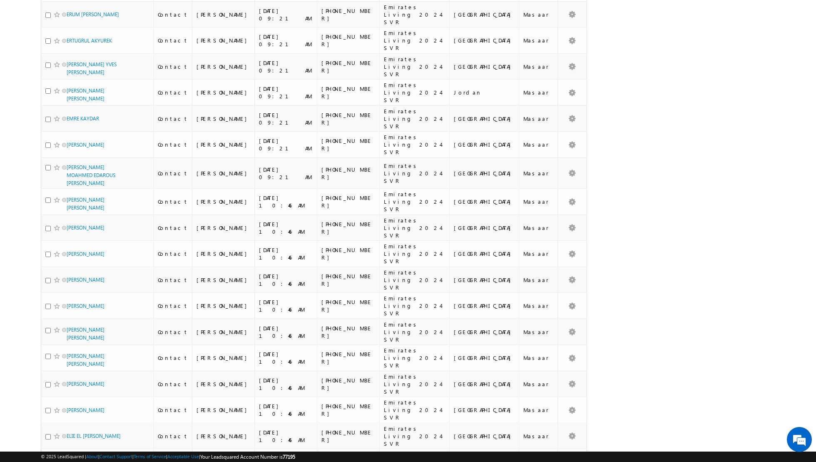
scroll to position [0, 0]
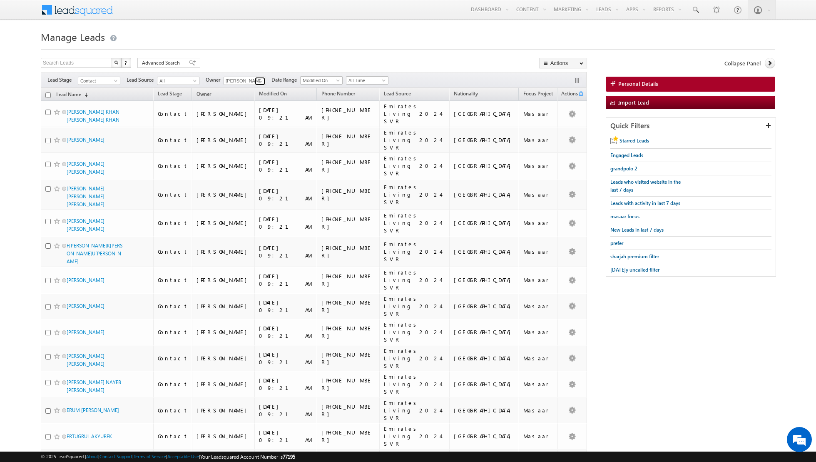
click at [259, 80] on span at bounding box center [261, 81] width 7 height 7
click at [257, 146] on link "[PERSON_NAME] [PERSON_NAME][EMAIL_ADDRESS][DOMAIN_NAME]" at bounding box center [265, 151] width 83 height 16
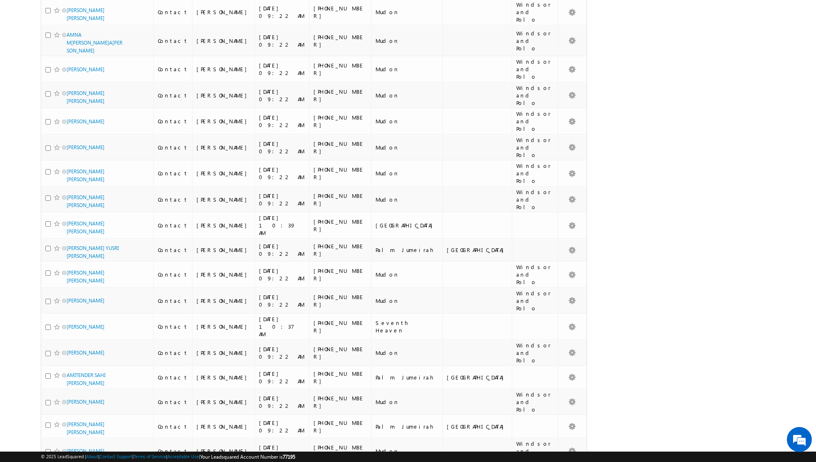
scroll to position [0, 0]
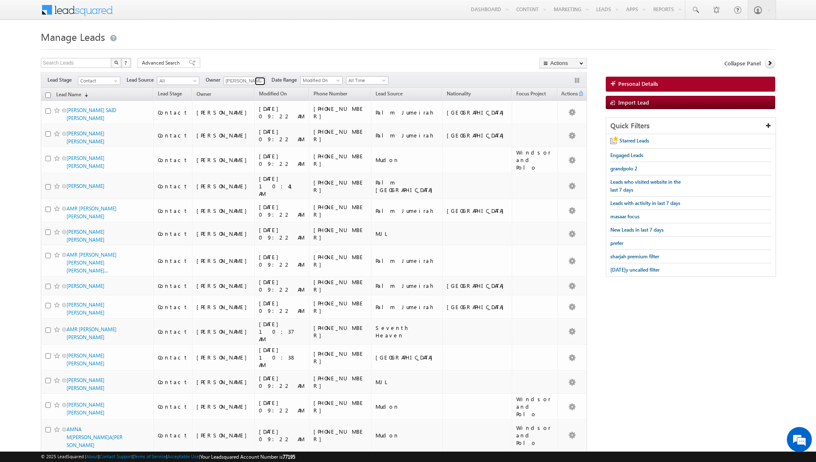
click at [256, 79] on link at bounding box center [260, 81] width 10 height 8
click at [247, 130] on link "[PERSON_NAME] [PERSON_NAME] [PERSON_NAME][EMAIL_ADDRESS][PERSON_NAME][DOMAIN_NA…" at bounding box center [265, 138] width 83 height 16
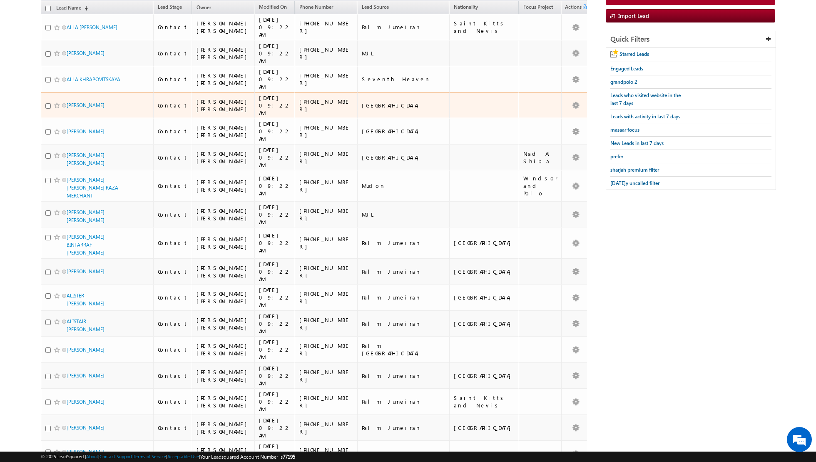
scroll to position [0, 0]
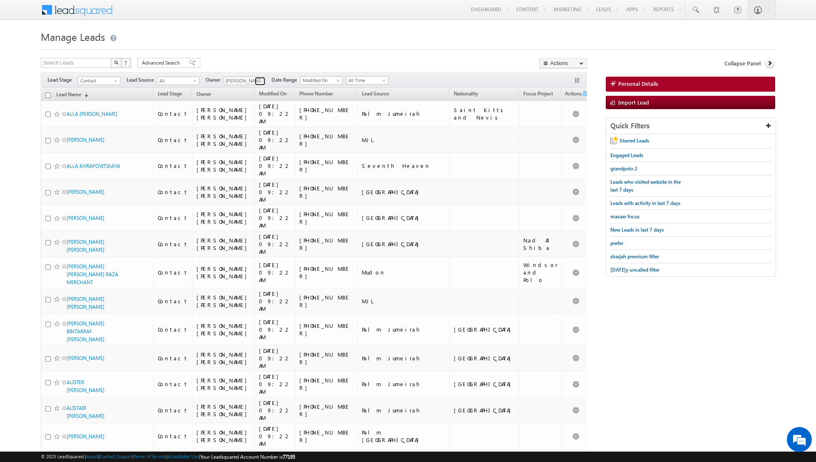
click at [260, 80] on span at bounding box center [261, 81] width 7 height 7
click at [249, 131] on span "[PERSON_NAME][EMAIL_ADDRESS][PERSON_NAME][DOMAIN_NAME]" at bounding box center [264, 134] width 75 height 6
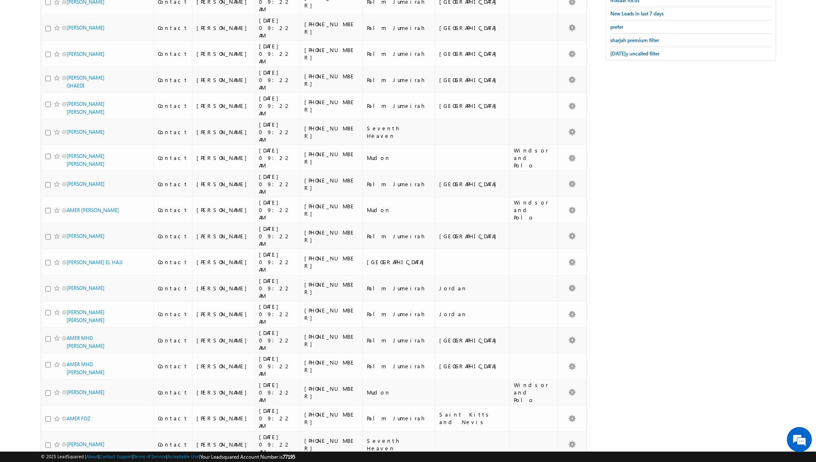
scroll to position [0, 0]
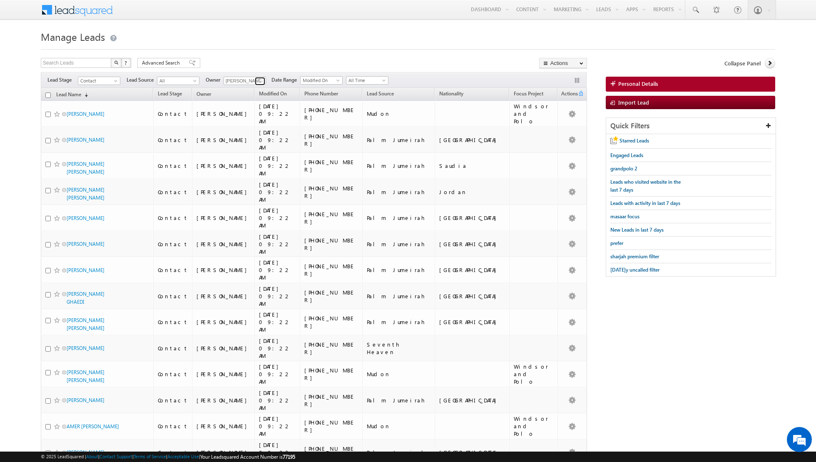
click at [258, 82] on span at bounding box center [261, 81] width 7 height 7
click at [252, 142] on link "[PERSON_NAME] [PERSON_NAME][EMAIL_ADDRESS][PERSON_NAME][DOMAIN_NAME]" at bounding box center [265, 145] width 83 height 16
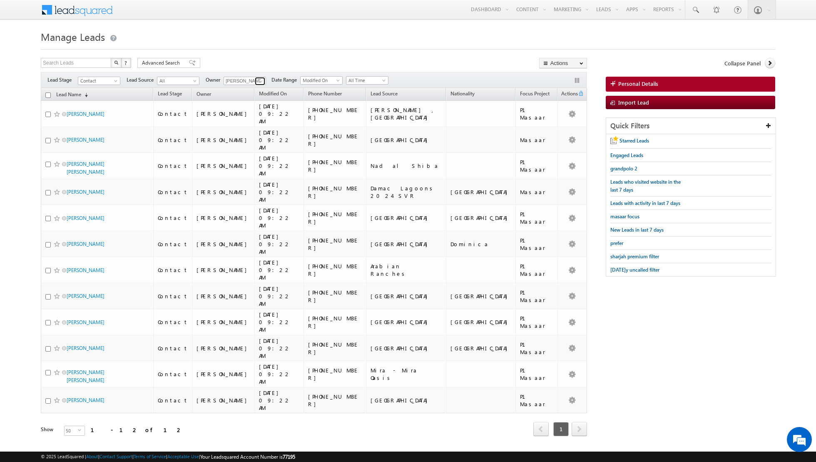
click at [259, 83] on span at bounding box center [261, 81] width 7 height 7
click at [250, 162] on span "[EMAIL_ADDRESS][PERSON_NAME][DOMAIN_NAME]" at bounding box center [264, 163] width 75 height 6
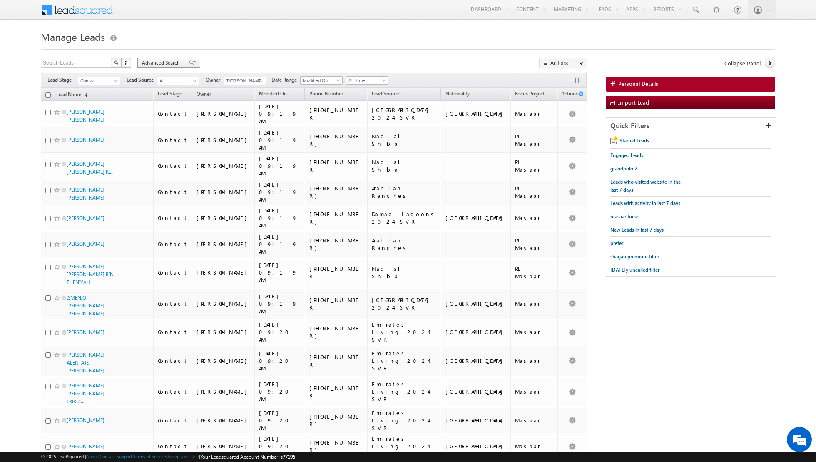
click at [189, 60] on span at bounding box center [192, 63] width 7 height 6
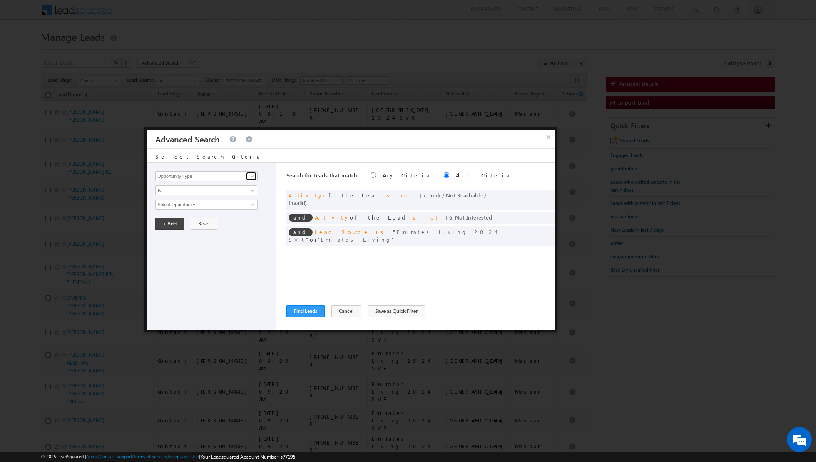
click at [252, 176] on span at bounding box center [252, 176] width 7 height 7
click at [230, 185] on link "Lead Activity" at bounding box center [206, 186] width 102 height 10
click at [252, 187] on link "Is" at bounding box center [206, 190] width 102 height 10
click at [229, 205] on link "Is Not" at bounding box center [207, 207] width 102 height 7
click at [253, 203] on span at bounding box center [252, 204] width 7 height 7
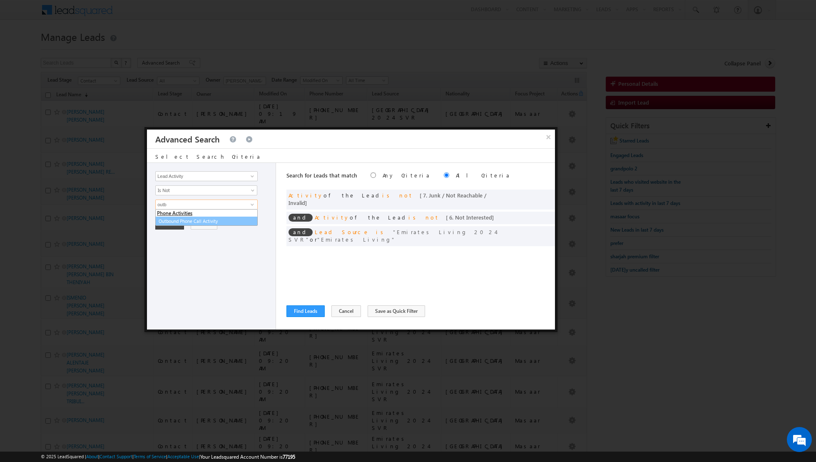
click at [214, 220] on link "Outbound Phone Call Activity" at bounding box center [206, 222] width 102 height 10
click at [239, 215] on span at bounding box center [201, 218] width 90 height 7
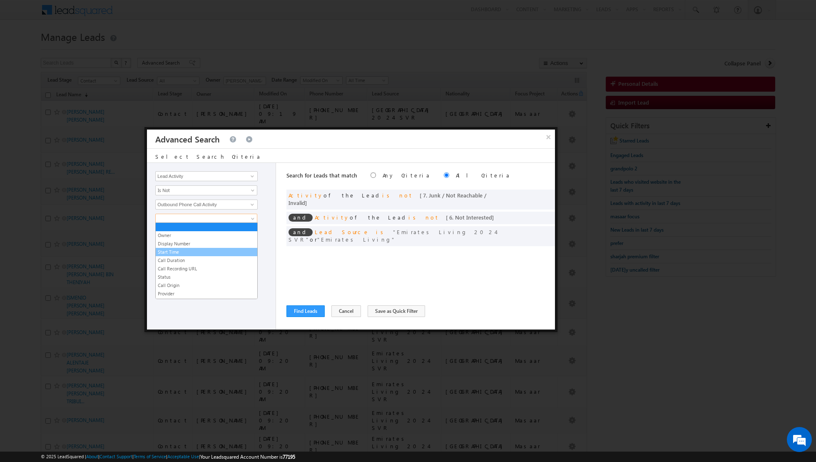
click at [202, 250] on link "Start Time" at bounding box center [207, 251] width 102 height 7
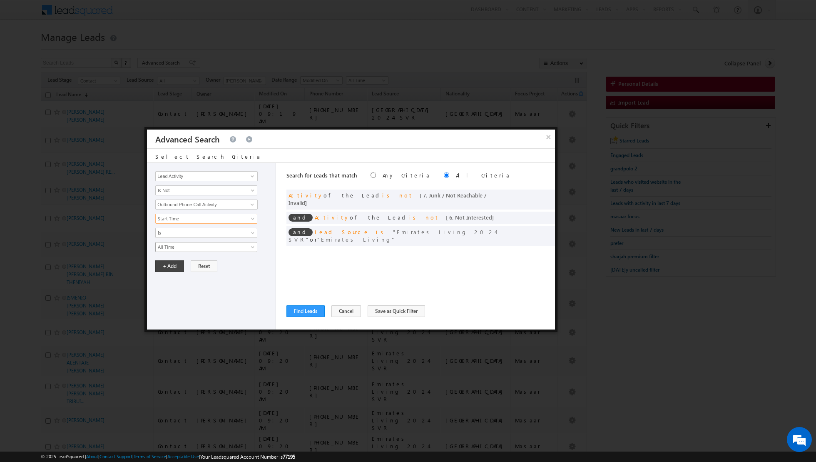
click at [241, 243] on span "All Time" at bounding box center [201, 246] width 90 height 7
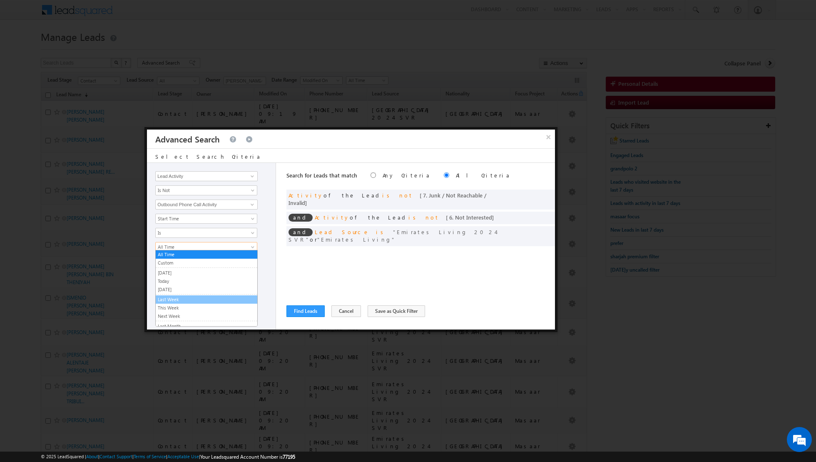
scroll to position [42, 0]
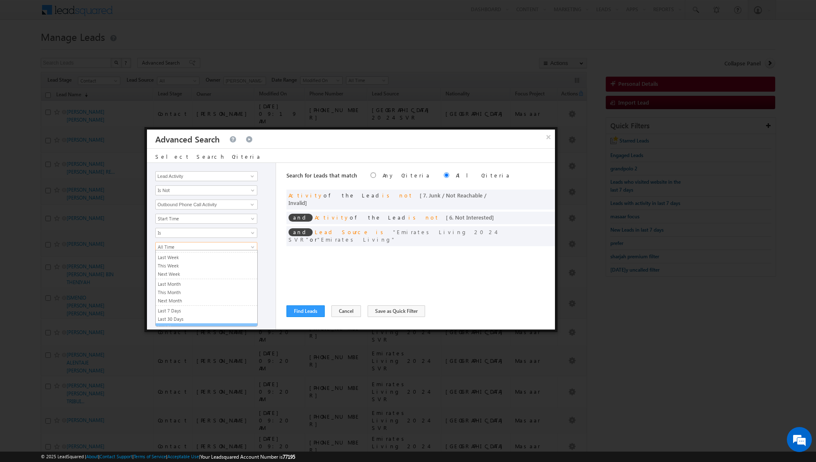
click at [181, 324] on link "Last N" at bounding box center [207, 327] width 102 height 7
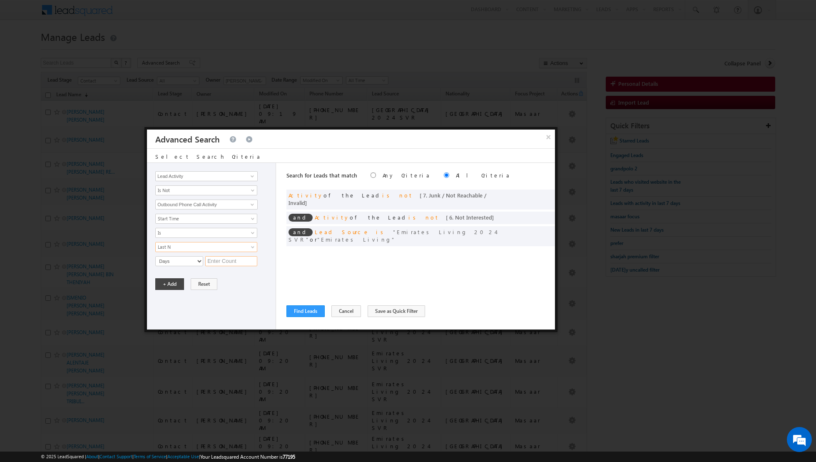
click at [222, 262] on input "text" at bounding box center [231, 261] width 52 height 10
click at [164, 282] on button "+ Add" at bounding box center [169, 284] width 29 height 12
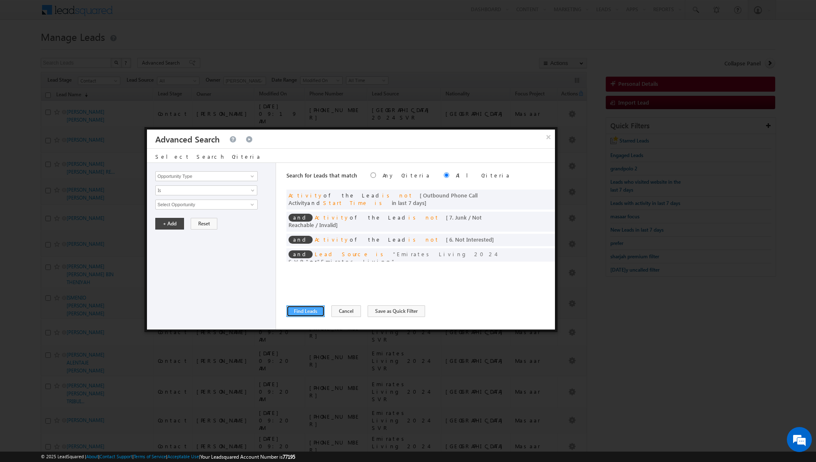
click at [308, 312] on button "Find Leads" at bounding box center [305, 311] width 38 height 12
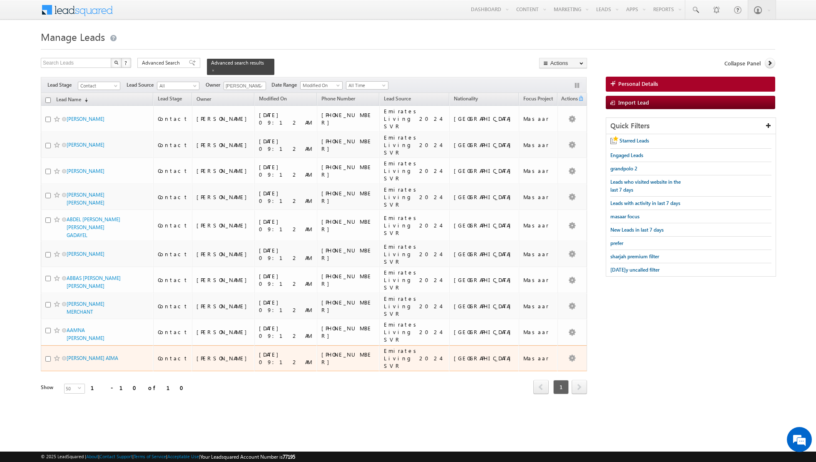
click at [321, 351] on div "[PHONE_NUMBER]" at bounding box center [348, 358] width 54 height 15
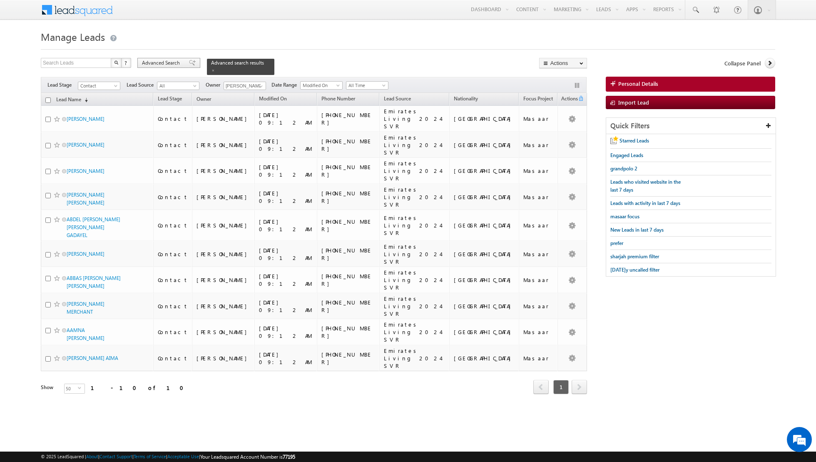
click at [189, 60] on span at bounding box center [192, 63] width 7 height 6
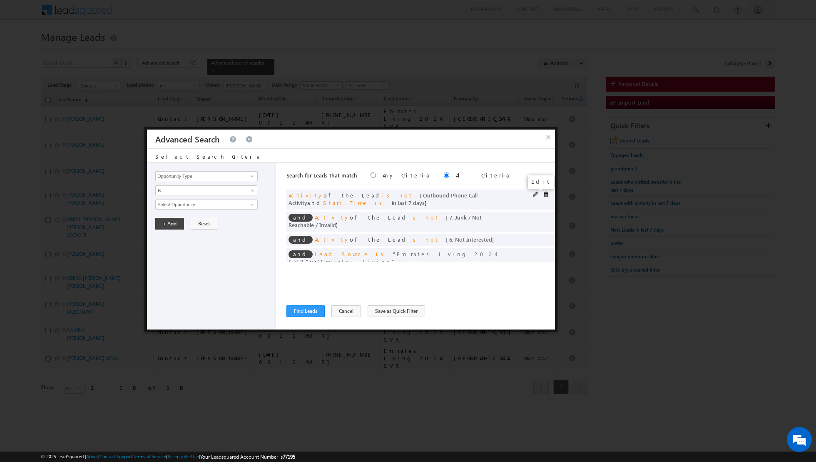
click at [535, 193] on span at bounding box center [536, 195] width 6 height 6
click at [227, 260] on input "7" at bounding box center [231, 261] width 52 height 10
click at [168, 283] on button "+ Add" at bounding box center [169, 284] width 29 height 12
click at [303, 311] on button "Find Leads" at bounding box center [305, 311] width 38 height 12
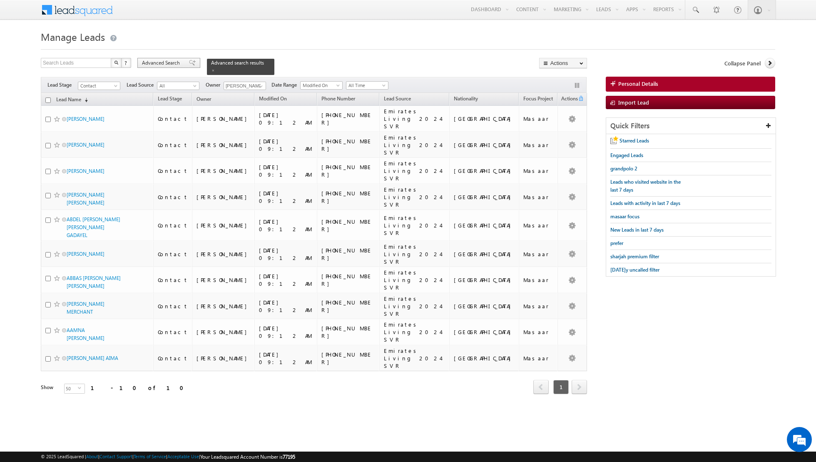
click at [189, 65] on span at bounding box center [192, 63] width 7 height 6
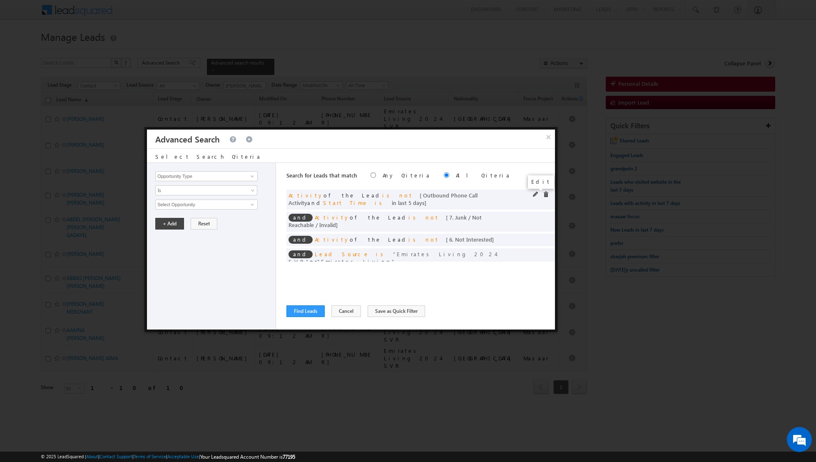
click at [536, 194] on span at bounding box center [536, 195] width 6 height 6
click at [222, 259] on input "5" at bounding box center [231, 261] width 52 height 10
click at [547, 250] on span at bounding box center [546, 253] width 6 height 6
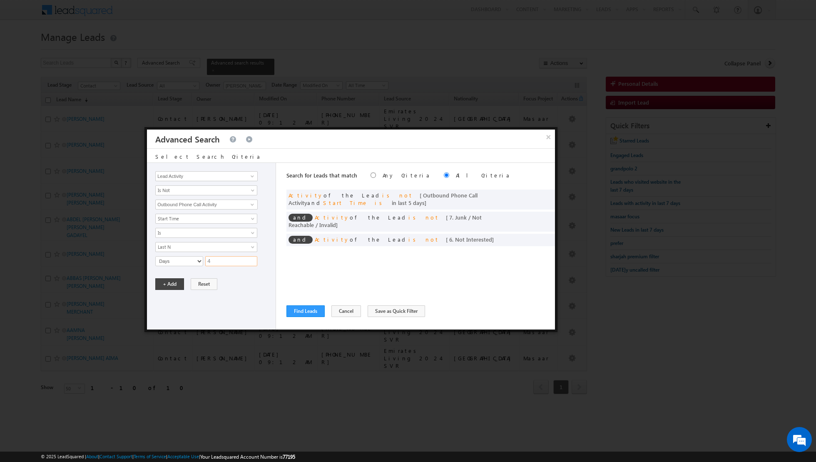
click at [219, 259] on input "4" at bounding box center [231, 261] width 52 height 10
click at [169, 280] on button "+ Add" at bounding box center [169, 284] width 29 height 12
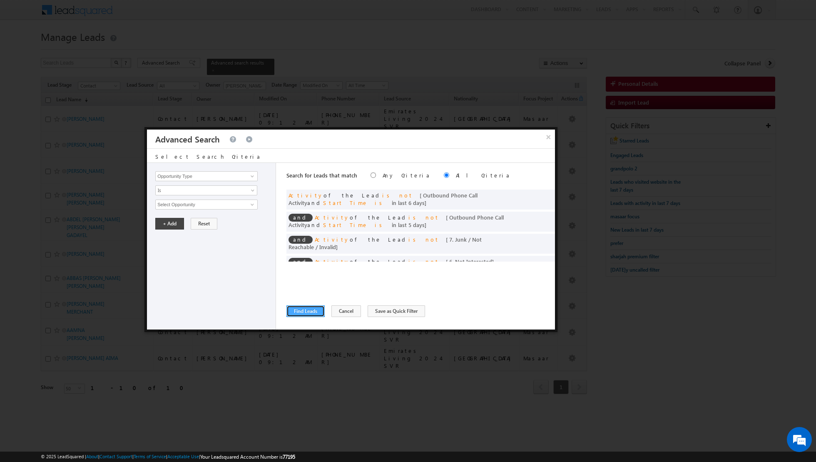
click at [300, 312] on button "Find Leads" at bounding box center [305, 311] width 38 height 12
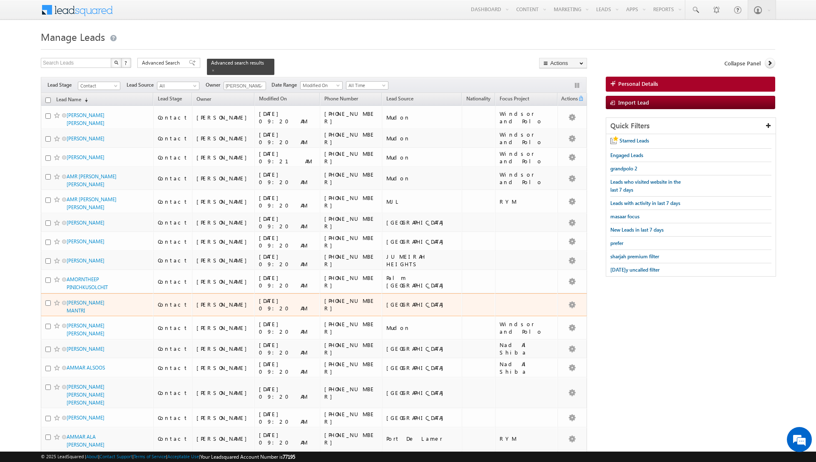
scroll to position [734, 0]
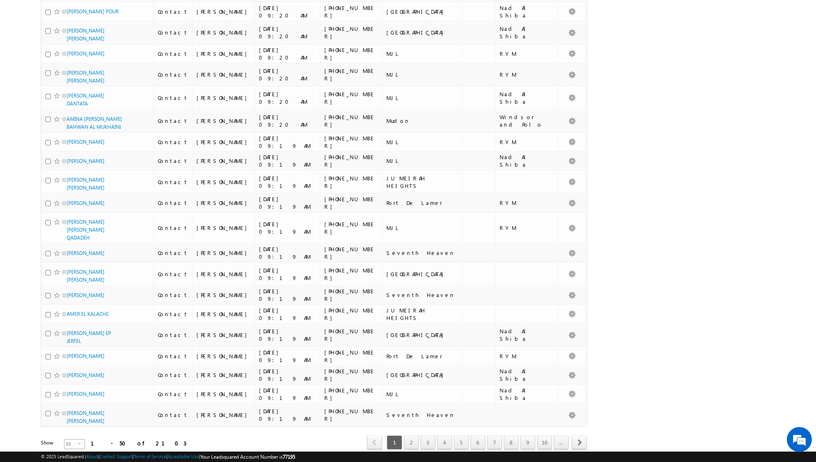
click at [70, 439] on span "50" at bounding box center [71, 443] width 13 height 9
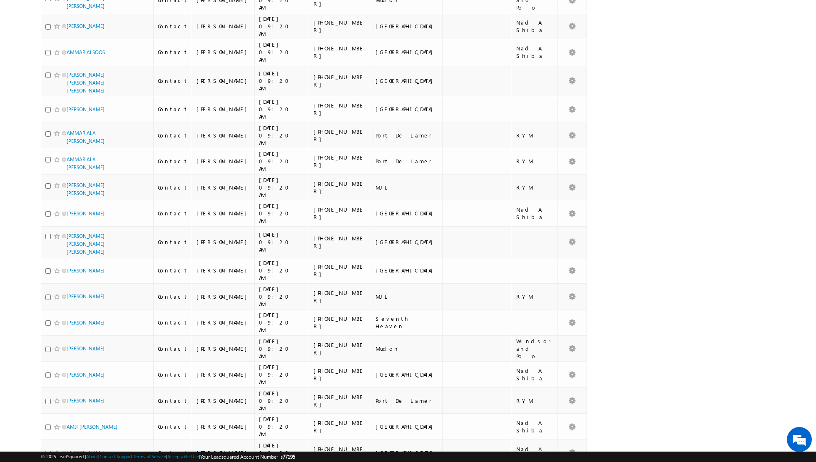
scroll to position [0, 0]
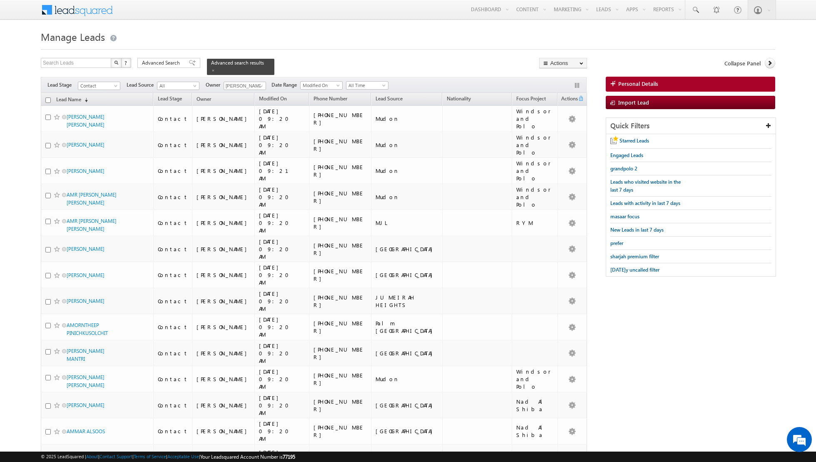
click at [49, 99] on input "checkbox" at bounding box center [47, 99] width 5 height 5
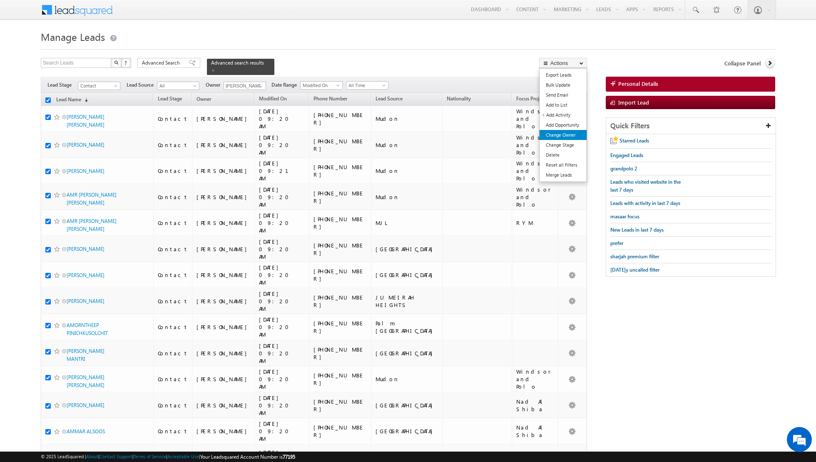
click at [560, 133] on link "Change Owner" at bounding box center [563, 135] width 47 height 10
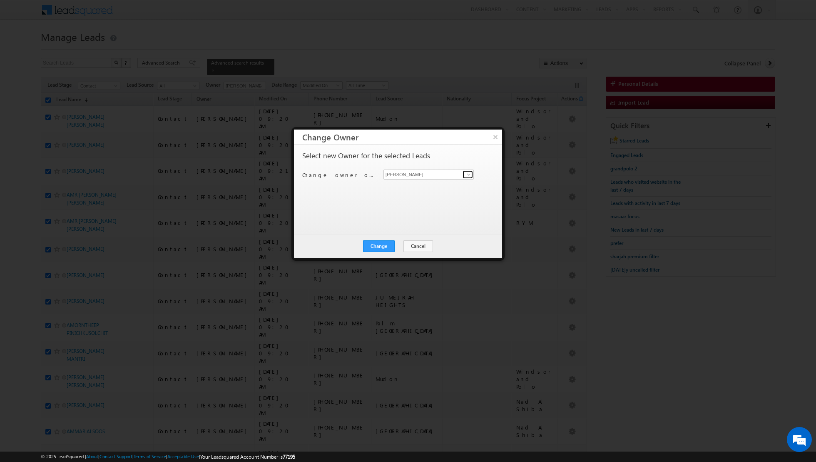
click at [467, 175] on span at bounding box center [469, 174] width 7 height 7
click at [410, 234] on span "[EMAIL_ADDRESS][DOMAIN_NAME]" at bounding box center [424, 234] width 75 height 6
click at [381, 247] on button "Change" at bounding box center [379, 246] width 32 height 12
click at [404, 246] on button "Close" at bounding box center [399, 246] width 27 height 12
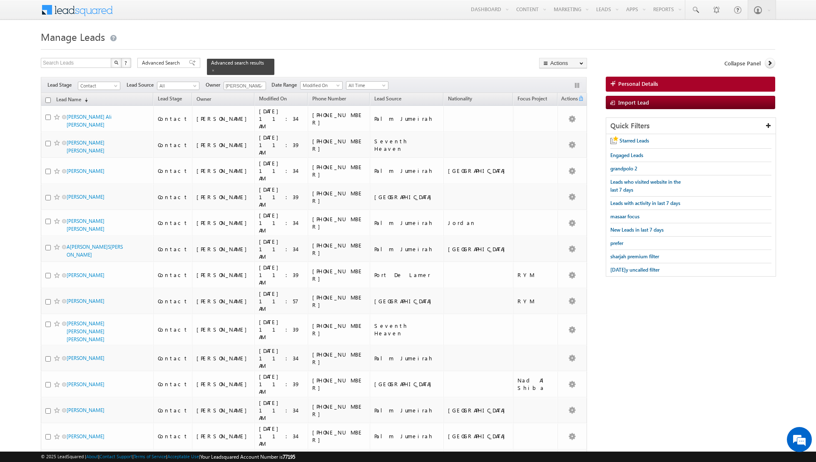
click at [49, 100] on input "checkbox" at bounding box center [47, 99] width 5 height 5
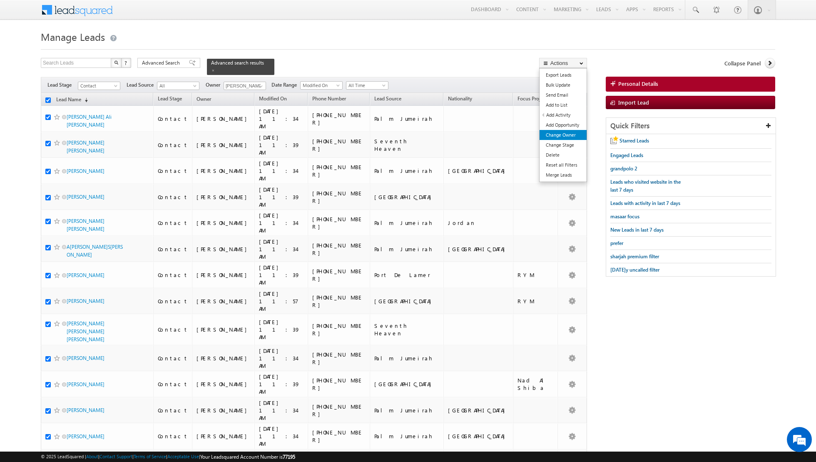
click at [562, 136] on link "Change Owner" at bounding box center [563, 135] width 47 height 10
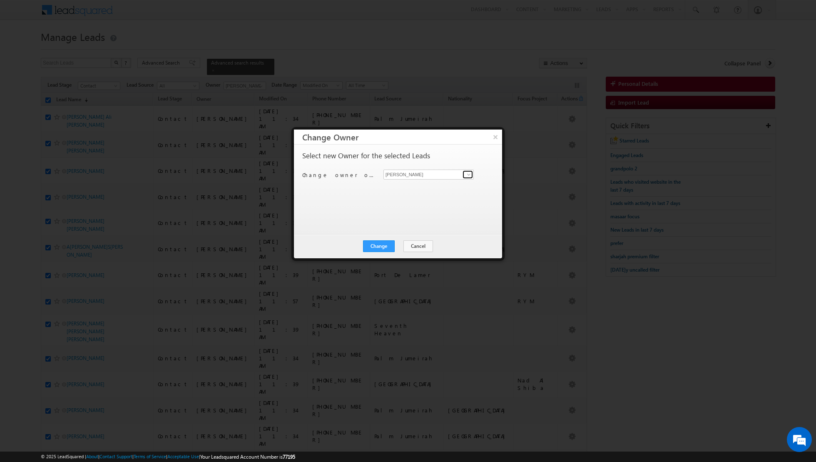
click at [470, 176] on span at bounding box center [469, 174] width 7 height 7
click at [426, 219] on span "[PERSON_NAME][EMAIL_ADDRESS][PERSON_NAME][DOMAIN_NAME]" at bounding box center [424, 219] width 75 height 6
click at [377, 243] on button "Change" at bounding box center [379, 246] width 32 height 12
click at [399, 243] on button "Close" at bounding box center [399, 246] width 27 height 12
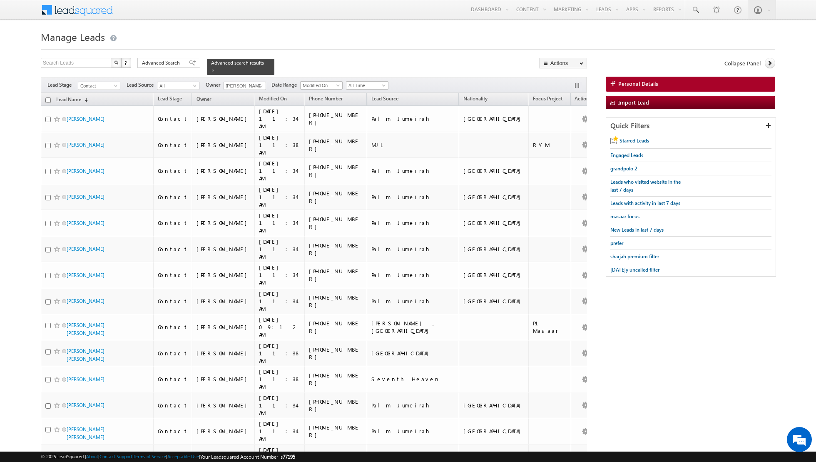
click at [50, 98] on input "checkbox" at bounding box center [47, 99] width 5 height 5
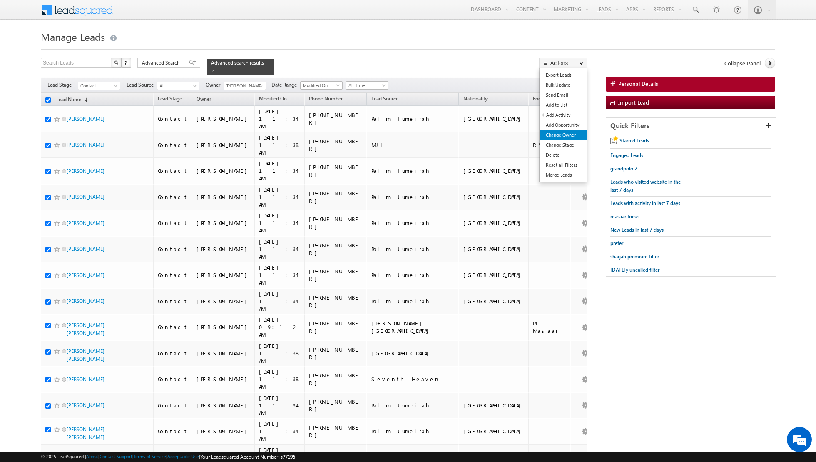
click at [550, 133] on link "Change Owner" at bounding box center [563, 135] width 47 height 10
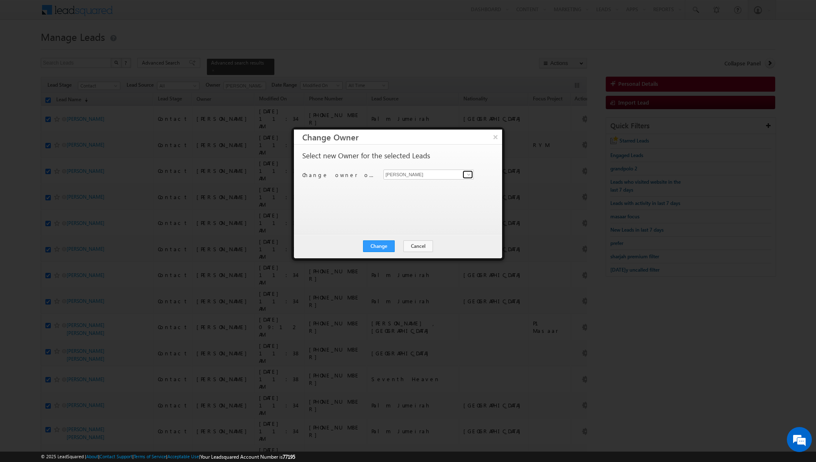
click at [468, 174] on span at bounding box center [469, 174] width 7 height 7
click at [434, 202] on span "[EMAIL_ADDRESS][DOMAIN_NAME]" at bounding box center [424, 205] width 75 height 6
click at [378, 246] on button "Change" at bounding box center [379, 246] width 32 height 12
click at [400, 244] on button "Close" at bounding box center [399, 246] width 27 height 12
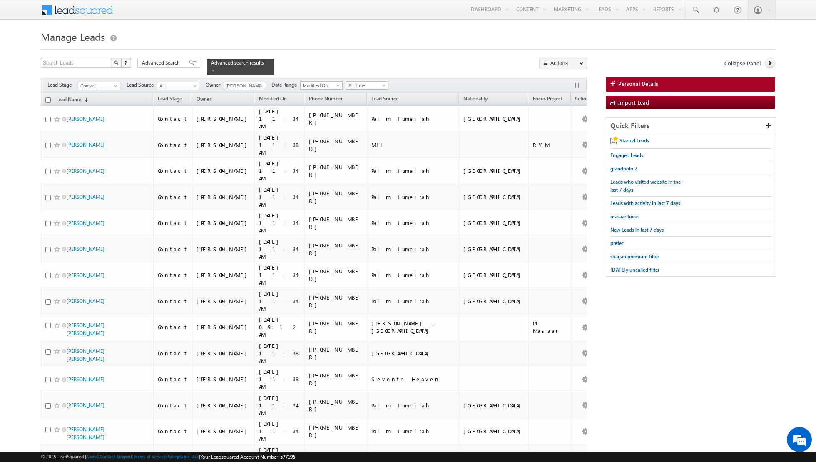
click at [47, 98] on input "checkbox" at bounding box center [47, 99] width 5 height 5
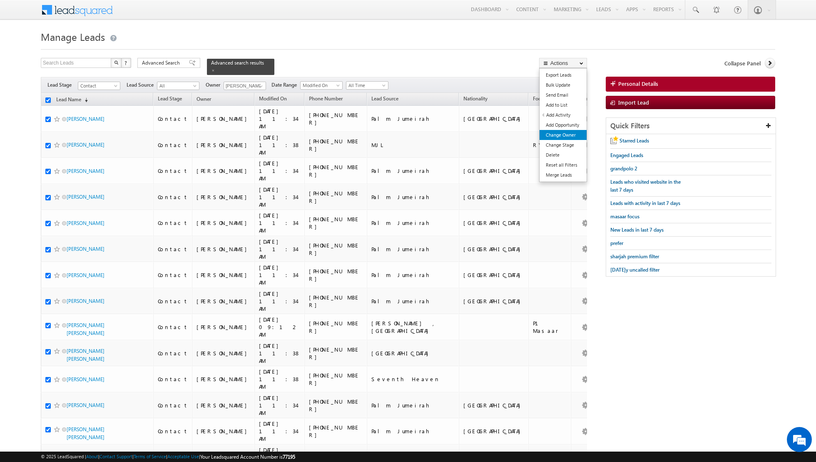
click at [560, 138] on link "Change Owner" at bounding box center [563, 135] width 47 height 10
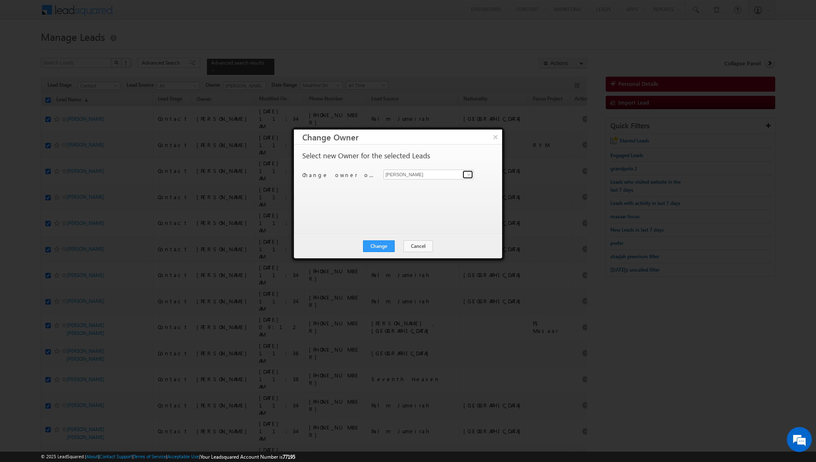
click at [463, 174] on link at bounding box center [468, 174] width 10 height 8
click at [425, 191] on span "[PERSON_NAME][EMAIL_ADDRESS][DOMAIN_NAME]" at bounding box center [424, 190] width 75 height 6
click at [379, 245] on button "Change" at bounding box center [379, 246] width 32 height 12
click at [401, 244] on button "Close" at bounding box center [399, 246] width 27 height 12
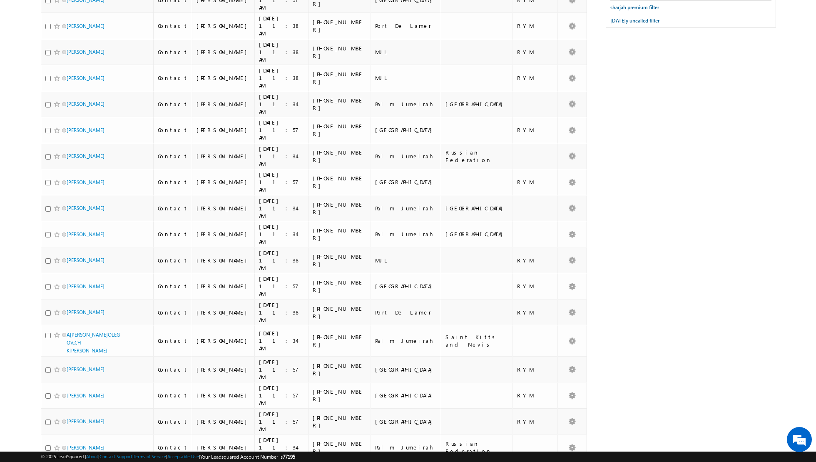
scroll to position [0, 0]
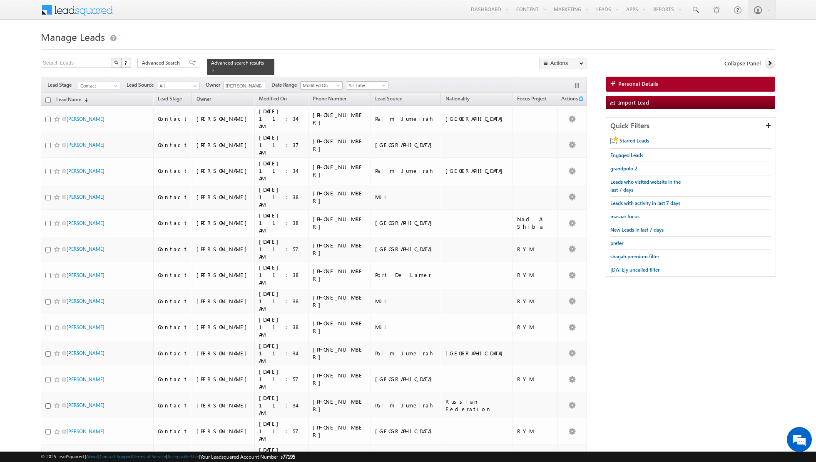
click at [47, 100] on input "checkbox" at bounding box center [47, 99] width 5 height 5
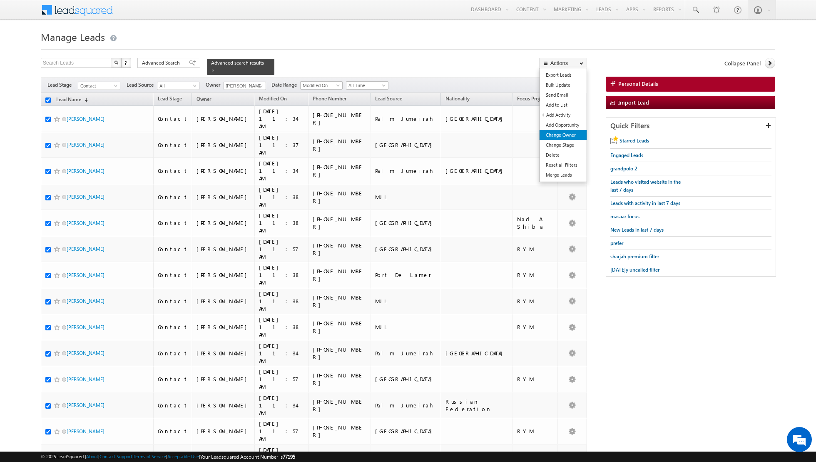
click at [564, 134] on link "Change Owner" at bounding box center [563, 135] width 47 height 10
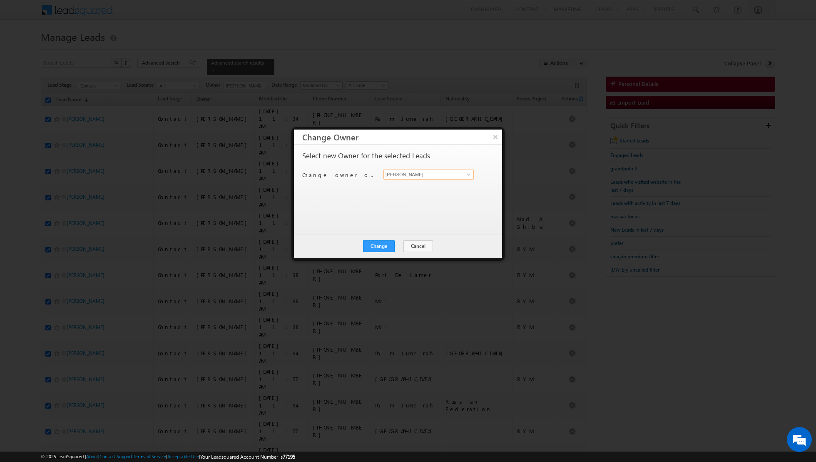
click at [473, 172] on input "[PERSON_NAME]" at bounding box center [429, 174] width 90 height 10
click at [467, 177] on span at bounding box center [469, 174] width 7 height 7
click at [437, 184] on link "[PERSON_NAME] [EMAIL_ADDRESS][DOMAIN_NAME]" at bounding box center [429, 187] width 90 height 16
click at [381, 242] on button "Change" at bounding box center [379, 246] width 32 height 12
click at [407, 242] on button "Close" at bounding box center [399, 246] width 27 height 12
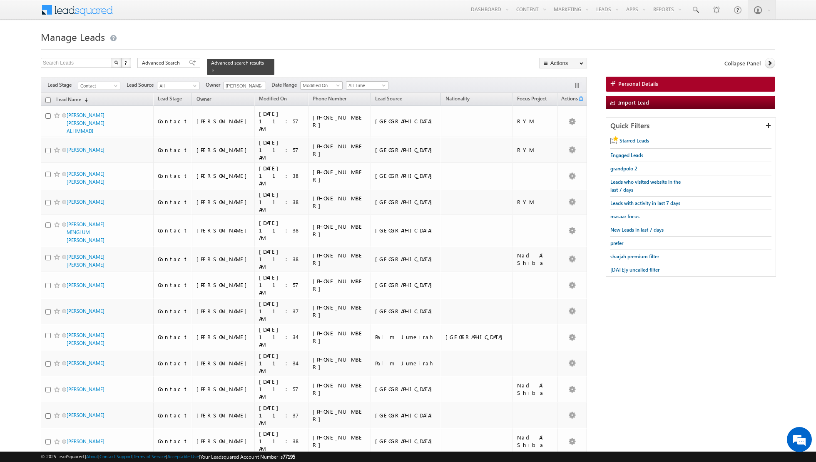
click at [48, 99] on input "checkbox" at bounding box center [47, 99] width 5 height 5
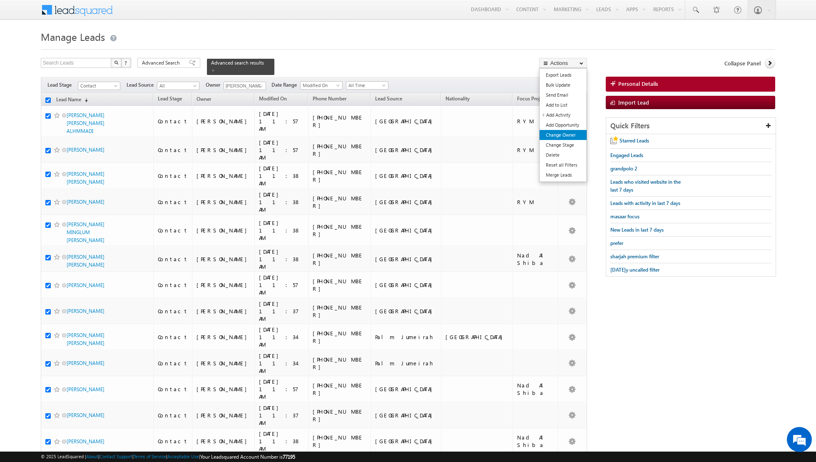
click at [559, 135] on link "Change Owner" at bounding box center [563, 135] width 47 height 10
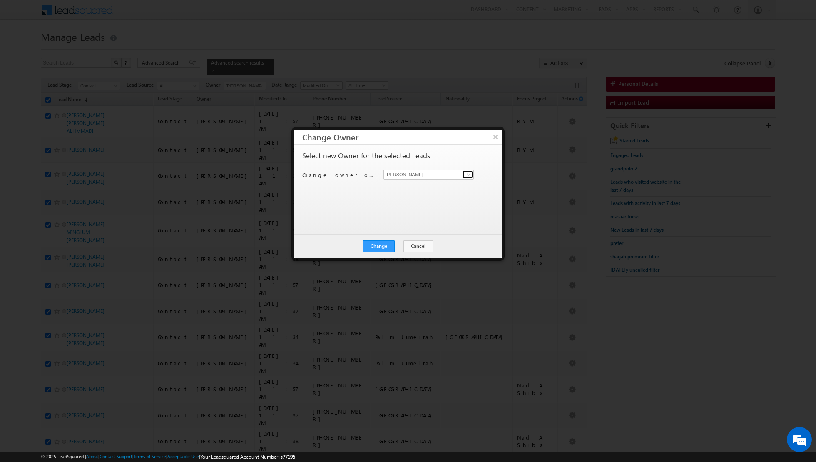
click at [470, 174] on span at bounding box center [469, 174] width 7 height 7
click at [436, 186] on link "[PERSON_NAME] [PERSON_NAME][EMAIL_ADDRESS][PERSON_NAME][DOMAIN_NAME]" at bounding box center [429, 187] width 90 height 16
click at [381, 245] on button "Change" at bounding box center [379, 246] width 32 height 12
click at [399, 243] on button "Close" at bounding box center [399, 246] width 27 height 12
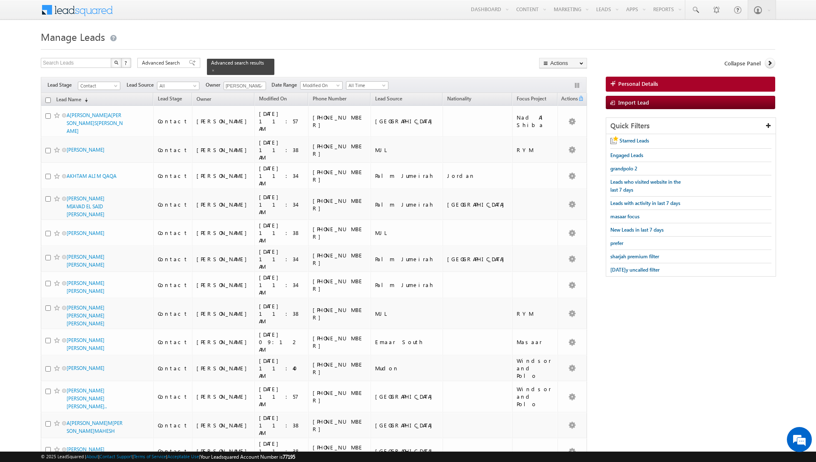
click at [47, 100] on input "checkbox" at bounding box center [47, 99] width 5 height 5
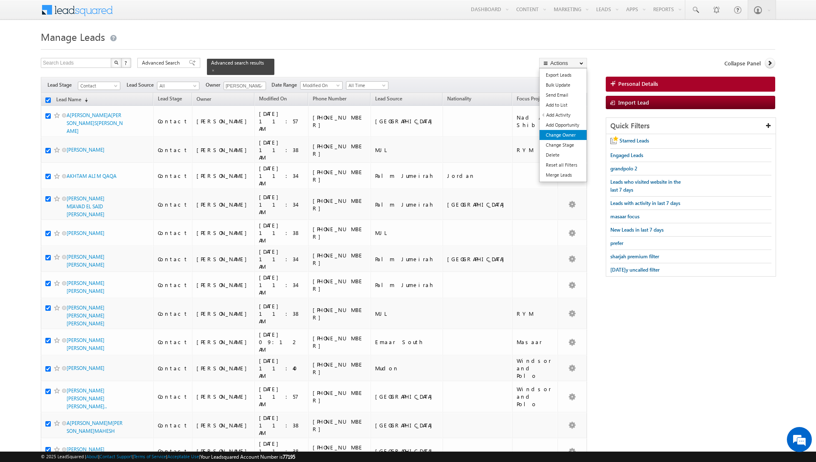
click at [553, 131] on link "Change Owner" at bounding box center [563, 135] width 47 height 10
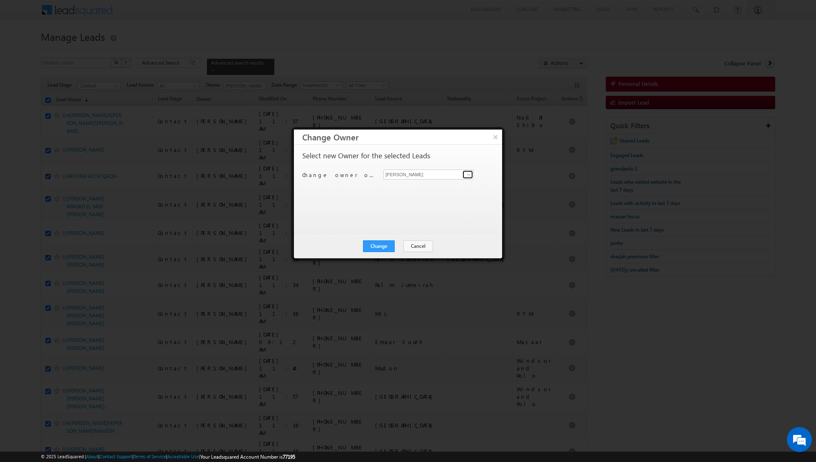
click at [466, 173] on span at bounding box center [469, 174] width 7 height 7
click at [456, 185] on link "[PERSON_NAME] [PERSON_NAME] [PERSON_NAME][EMAIL_ADDRESS][PERSON_NAME][DOMAIN_NA…" at bounding box center [429, 187] width 90 height 16
click at [382, 246] on button "Change" at bounding box center [379, 246] width 32 height 12
click at [397, 247] on button "Close" at bounding box center [399, 246] width 27 height 12
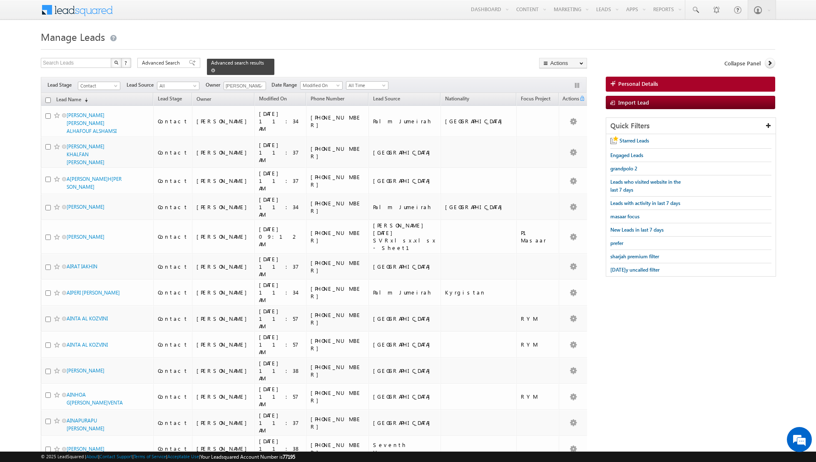
click at [211, 72] on link at bounding box center [213, 70] width 4 height 7
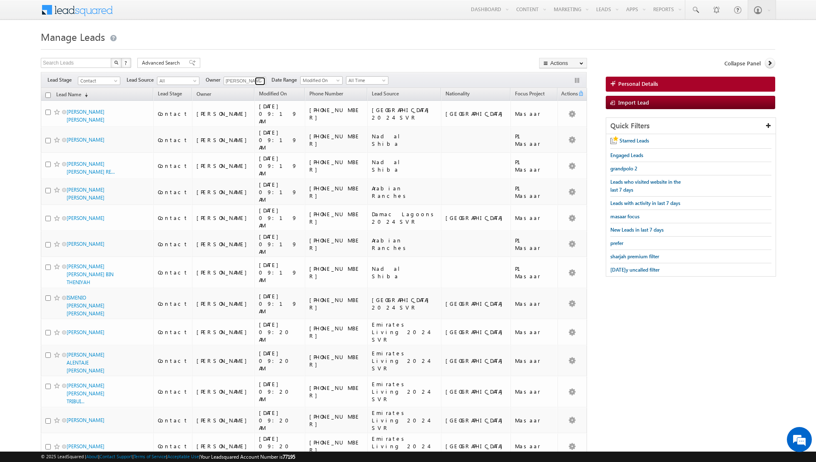
click at [258, 79] on span at bounding box center [261, 81] width 7 height 7
click at [244, 107] on link "[PERSON_NAME] [PERSON_NAME][EMAIL_ADDRESS][DOMAIN_NAME]" at bounding box center [265, 109] width 83 height 16
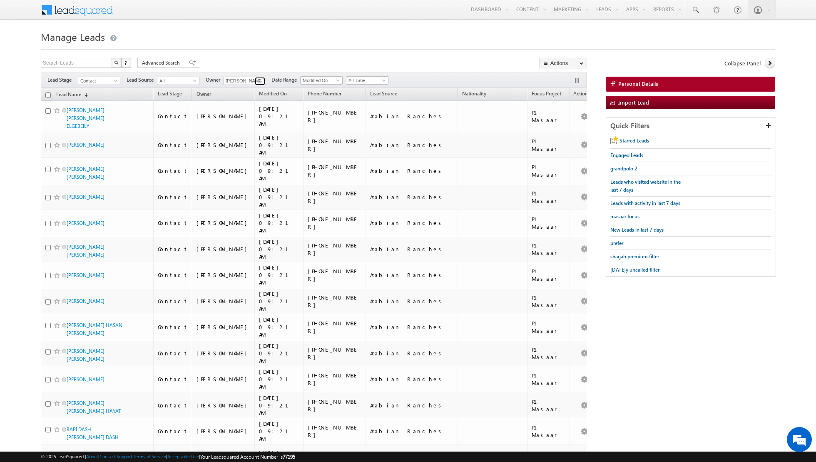
click at [258, 78] on span at bounding box center [261, 81] width 7 height 7
click at [251, 119] on link "[PERSON_NAME] [EMAIL_ADDRESS][DOMAIN_NAME]" at bounding box center [265, 124] width 83 height 16
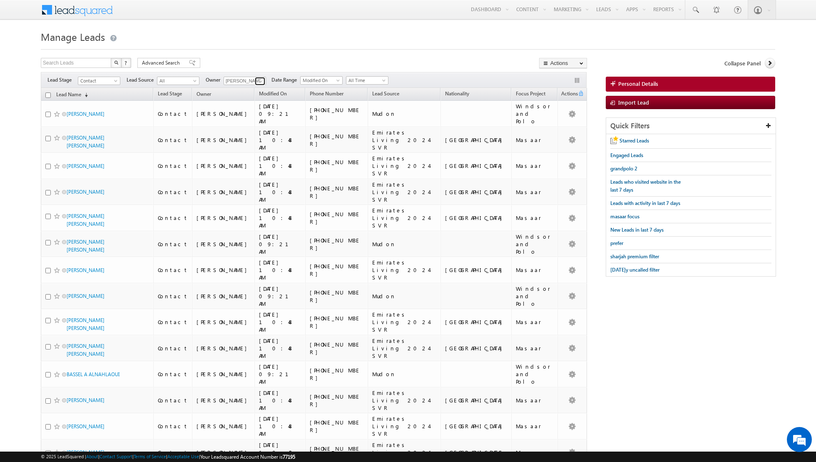
click at [258, 81] on span at bounding box center [261, 81] width 7 height 7
click at [252, 136] on link "[PERSON_NAME] [PERSON_NAME][EMAIL_ADDRESS][DOMAIN_NAME]" at bounding box center [265, 139] width 83 height 16
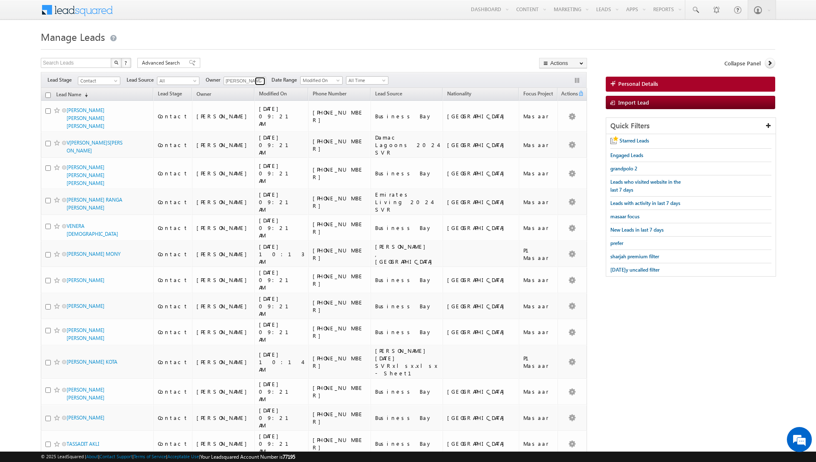
click at [258, 78] on span at bounding box center [261, 81] width 7 height 7
click at [244, 149] on link "[PERSON_NAME] [EMAIL_ADDRESS][PERSON_NAME][DOMAIN_NAME]" at bounding box center [265, 154] width 83 height 16
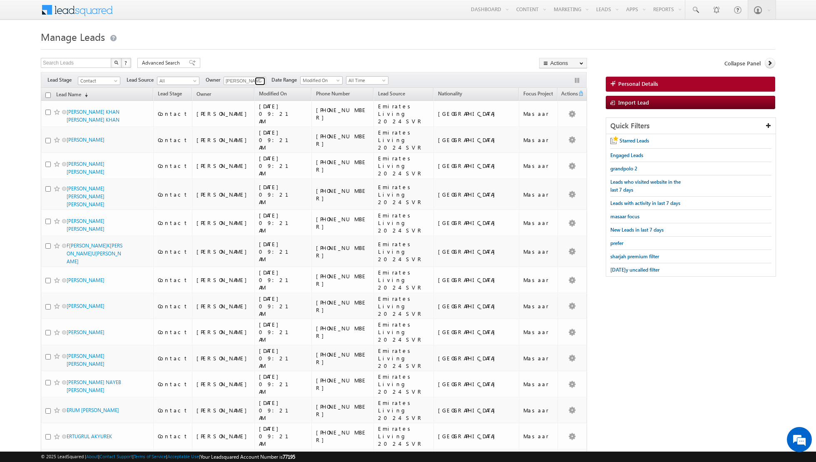
click at [259, 81] on span at bounding box center [261, 81] width 7 height 7
click at [257, 162] on span "[PERSON_NAME][EMAIL_ADDRESS][DOMAIN_NAME]" at bounding box center [264, 162] width 75 height 6
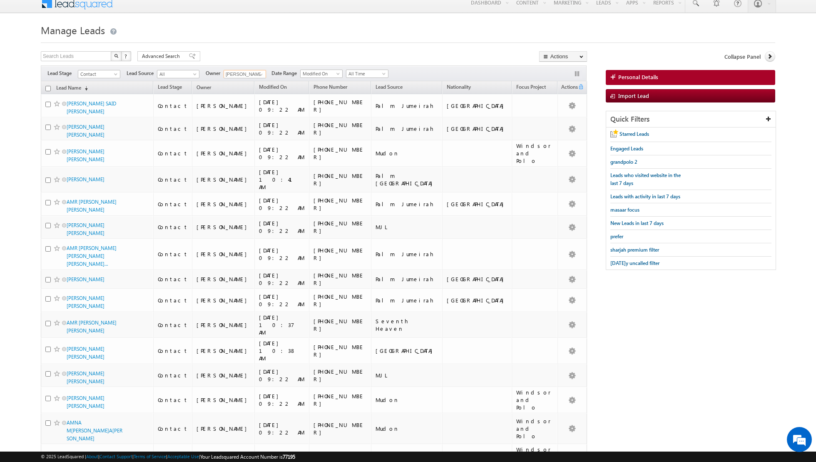
scroll to position [0, 0]
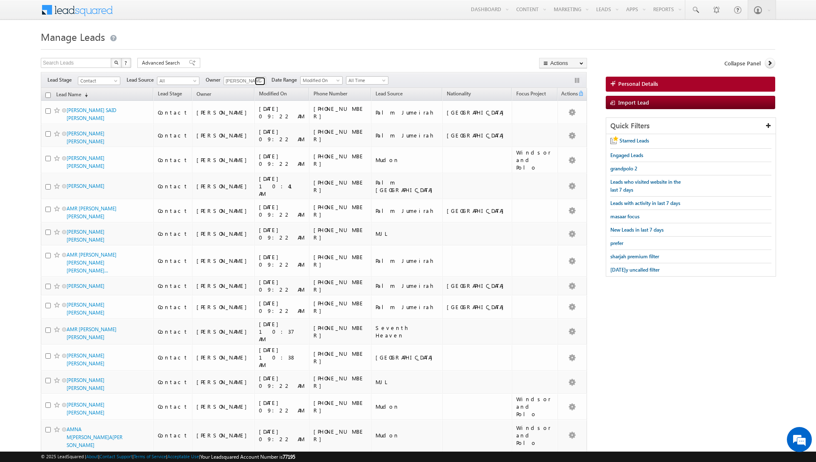
click at [260, 79] on span at bounding box center [261, 81] width 7 height 7
click at [248, 110] on link "[PERSON_NAME] [PERSON_NAME] [PERSON_NAME][EMAIL_ADDRESS][PERSON_NAME][DOMAIN_NA…" at bounding box center [265, 116] width 83 height 16
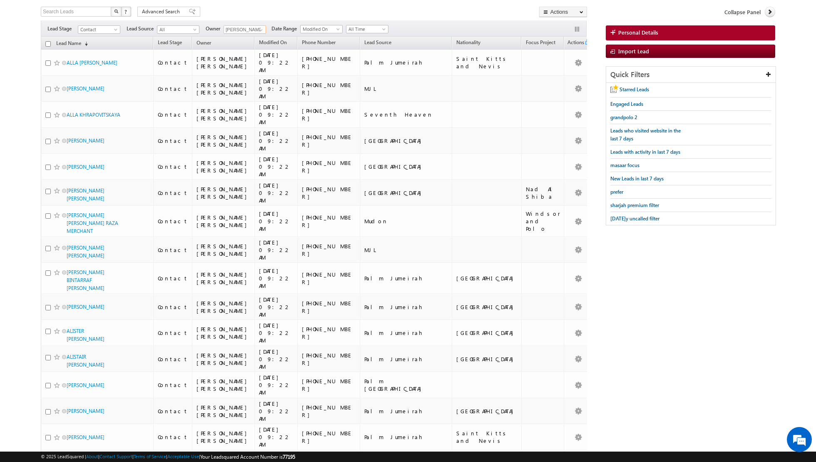
scroll to position [0, 0]
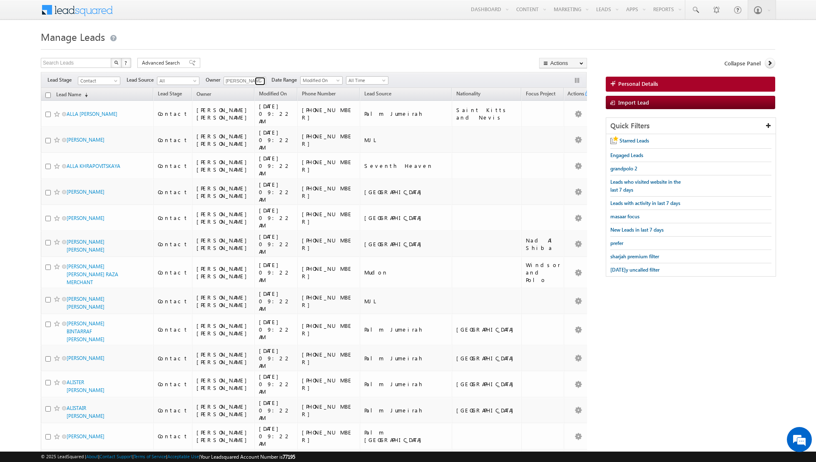
click at [259, 80] on span at bounding box center [261, 81] width 7 height 7
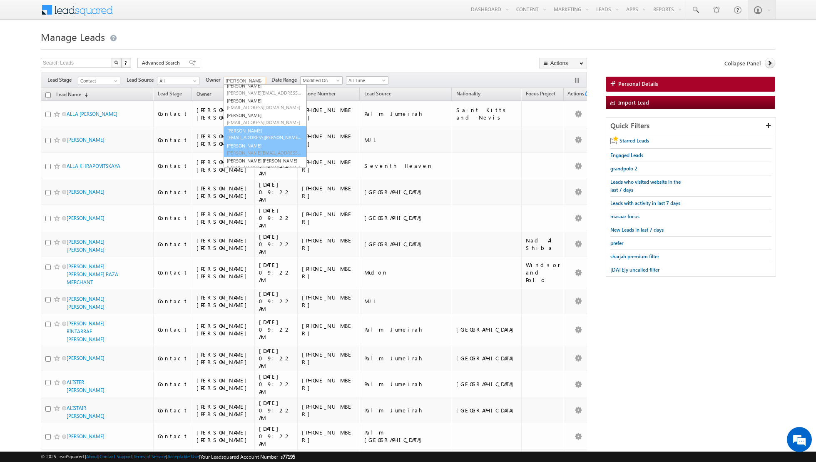
click at [259, 150] on span "[PERSON_NAME][EMAIL_ADDRESS][DOMAIN_NAME]" at bounding box center [264, 152] width 75 height 6
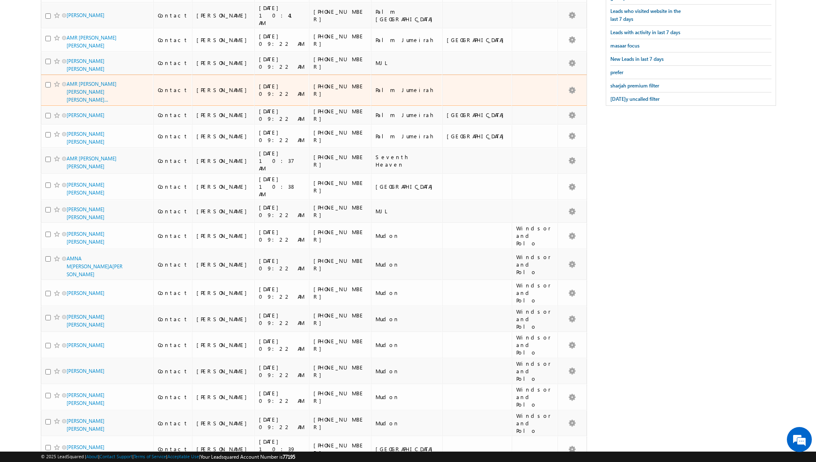
scroll to position [0, 0]
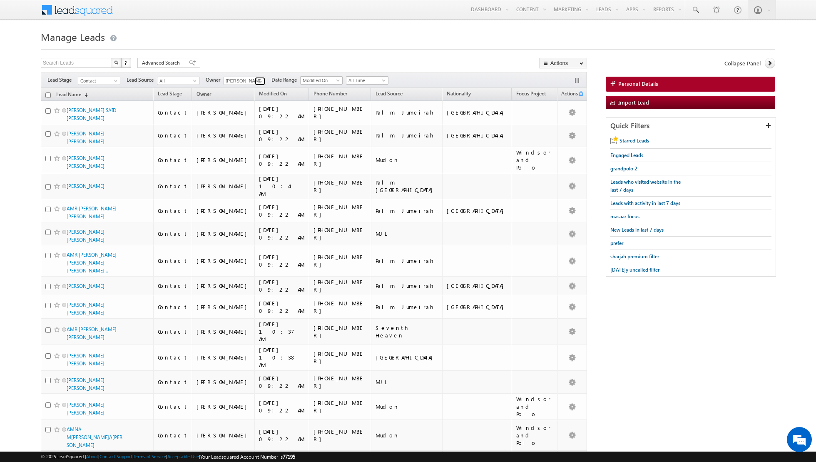
click at [263, 82] on link at bounding box center [260, 81] width 10 height 8
click at [249, 145] on link "[PERSON_NAME] [PERSON_NAME] [PERSON_NAME][EMAIL_ADDRESS][PERSON_NAME][DOMAIN_NA…" at bounding box center [265, 147] width 83 height 16
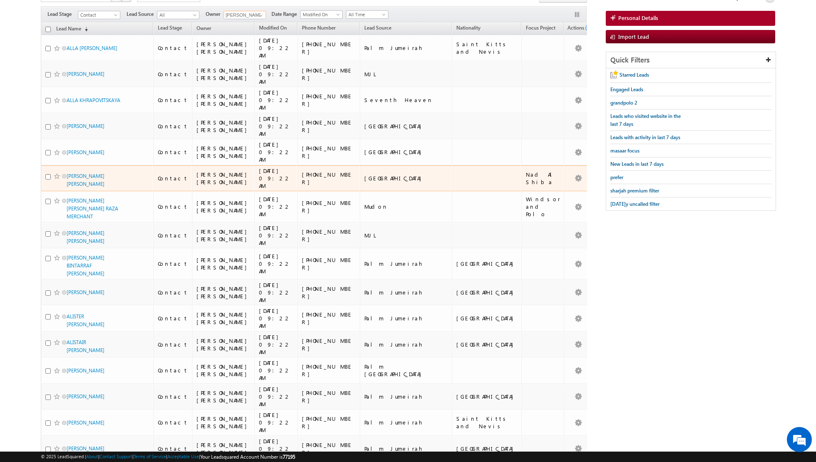
scroll to position [0, 0]
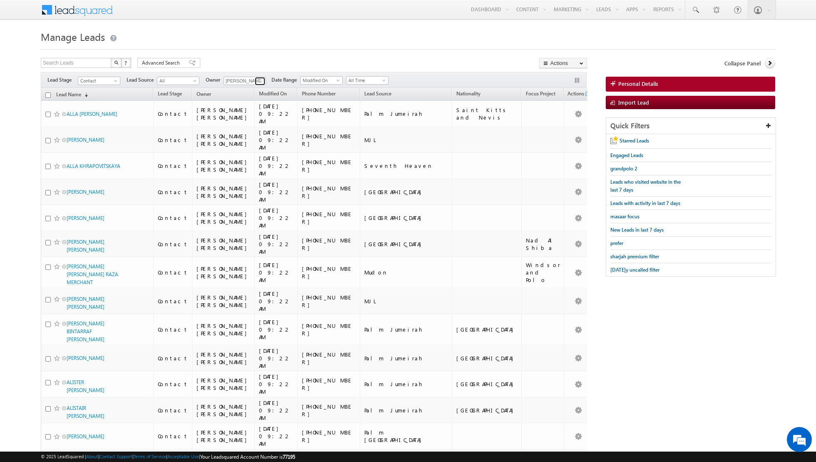
click at [259, 79] on span at bounding box center [261, 81] width 7 height 7
click at [249, 125] on link "[PERSON_NAME] [PERSON_NAME][EMAIL_ADDRESS][PERSON_NAME][DOMAIN_NAME]" at bounding box center [265, 133] width 83 height 16
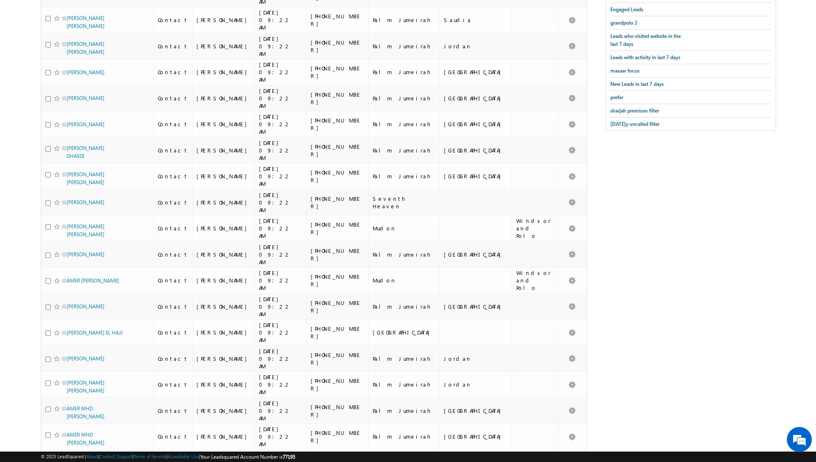
scroll to position [0, 0]
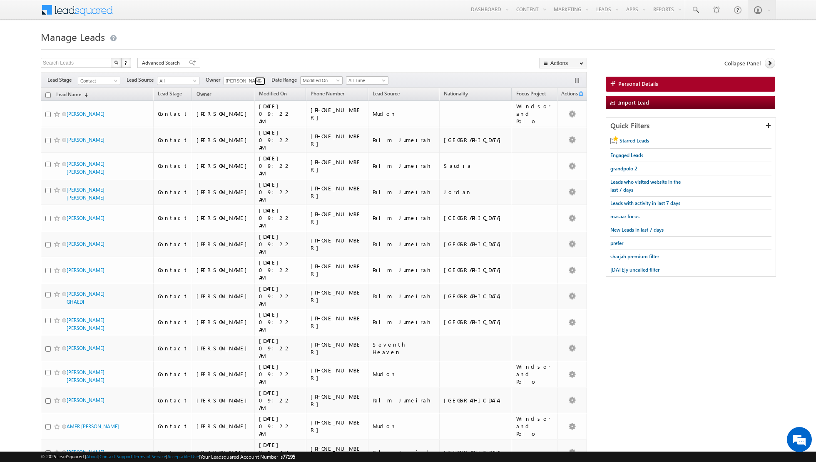
click at [258, 79] on span at bounding box center [261, 81] width 7 height 7
click at [244, 143] on link "[PERSON_NAME] [PERSON_NAME][EMAIL_ADDRESS][PERSON_NAME][DOMAIN_NAME]" at bounding box center [265, 145] width 83 height 16
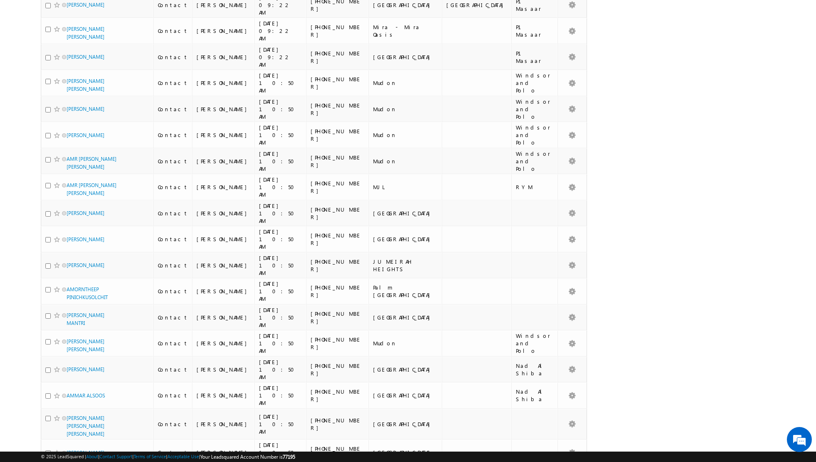
scroll to position [0, 0]
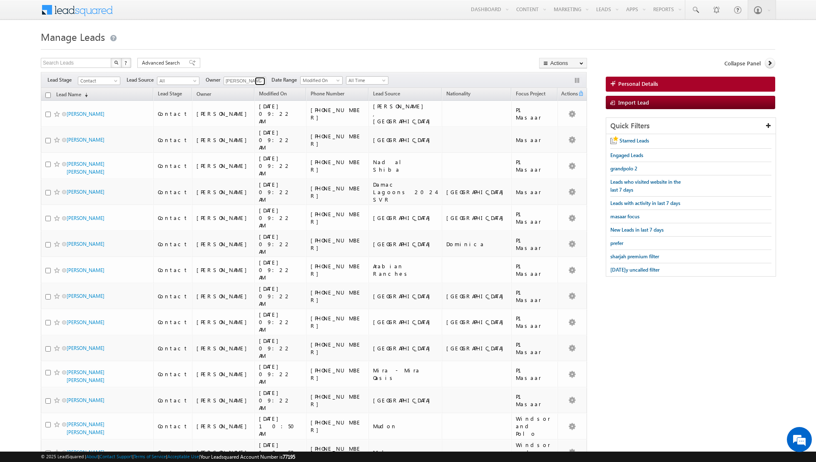
click at [259, 80] on span at bounding box center [261, 81] width 7 height 7
click at [253, 126] on link "[PERSON_NAME] [PERSON_NAME][EMAIL_ADDRESS][PERSON_NAME][DOMAIN_NAME]" at bounding box center [265, 130] width 83 height 16
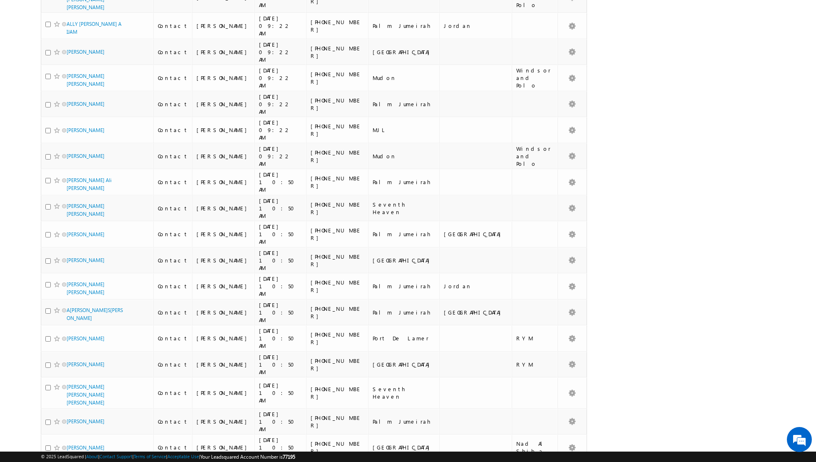
scroll to position [1768, 0]
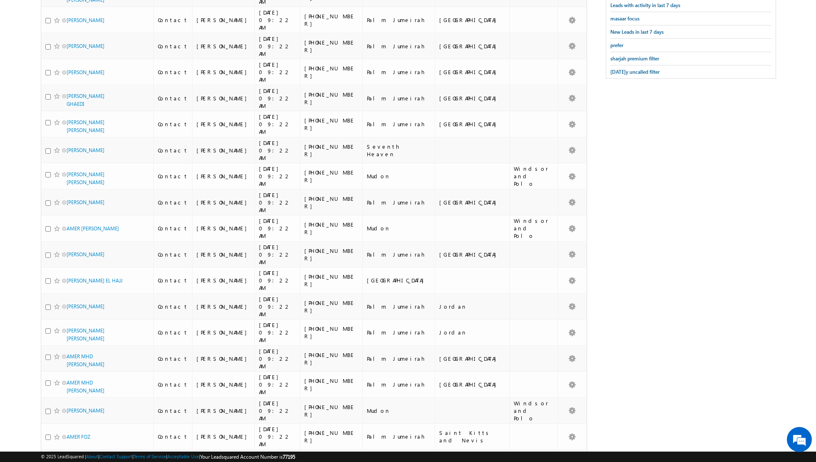
scroll to position [0, 0]
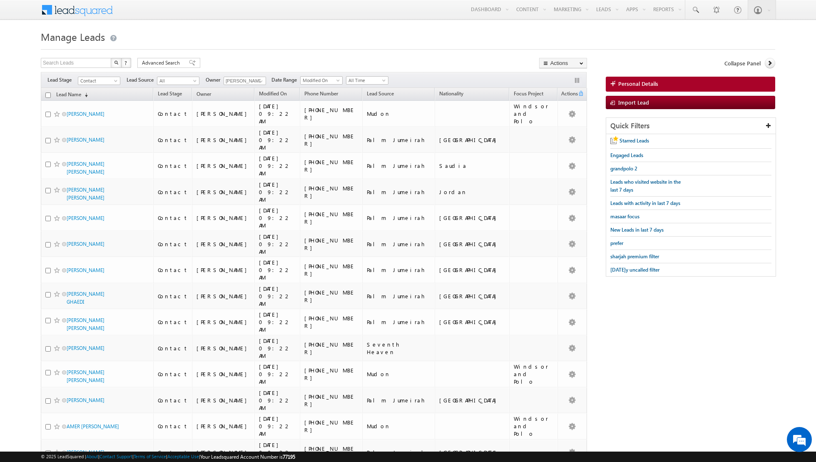
click at [47, 93] on input "checkbox" at bounding box center [47, 94] width 5 height 5
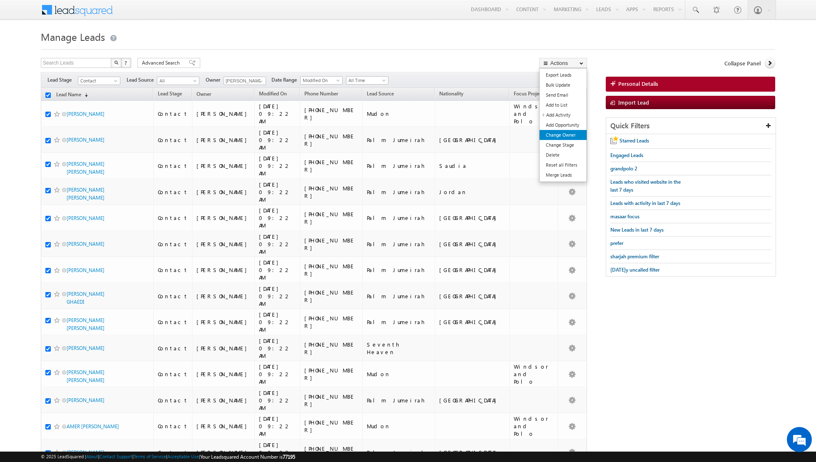
click at [566, 134] on link "Change Owner" at bounding box center [563, 135] width 47 height 10
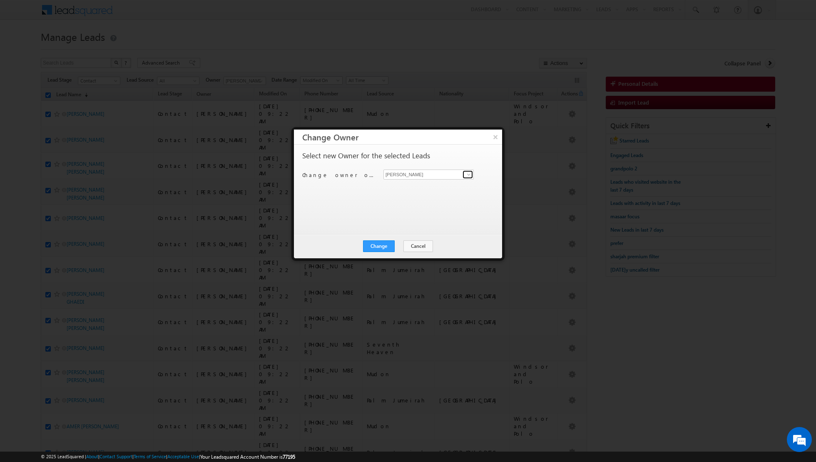
click at [468, 174] on span at bounding box center [469, 174] width 7 height 7
click at [441, 188] on span "[PERSON_NAME][EMAIL_ADDRESS][DOMAIN_NAME]" at bounding box center [424, 190] width 75 height 6
click at [381, 248] on button "Change" at bounding box center [379, 246] width 32 height 12
click at [404, 244] on button "Close" at bounding box center [399, 246] width 27 height 12
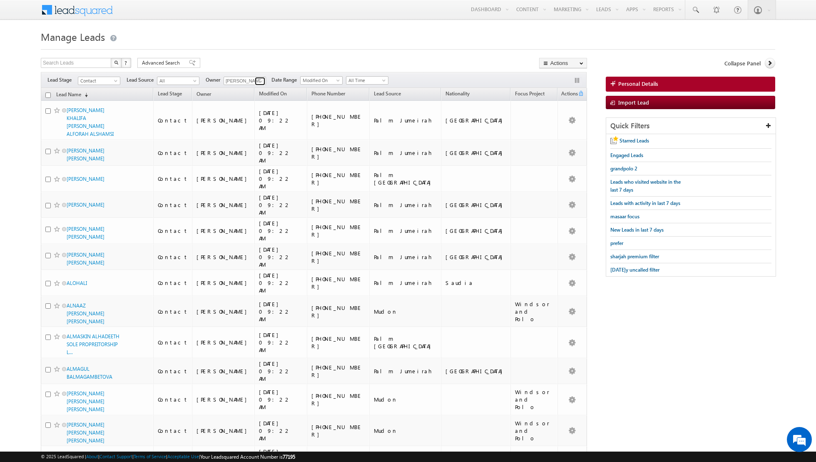
click at [258, 80] on span at bounding box center [261, 81] width 7 height 7
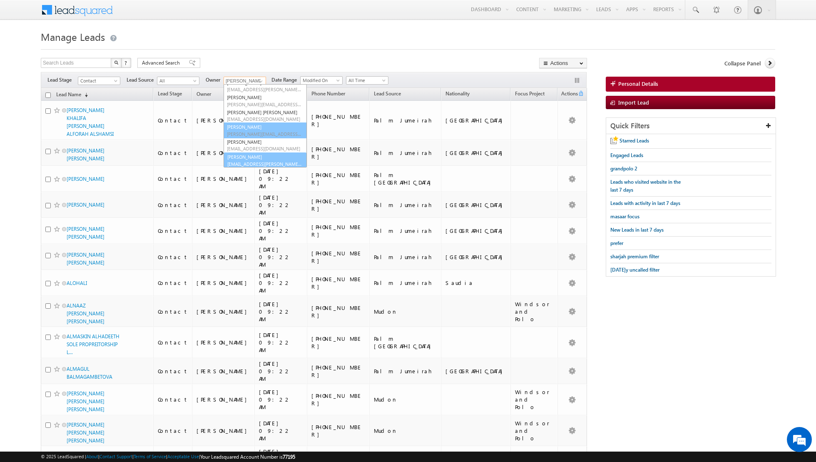
scroll to position [67, 0]
click at [242, 163] on span "[EMAIL_ADDRESS][PERSON_NAME][DOMAIN_NAME]" at bounding box center [264, 163] width 75 height 6
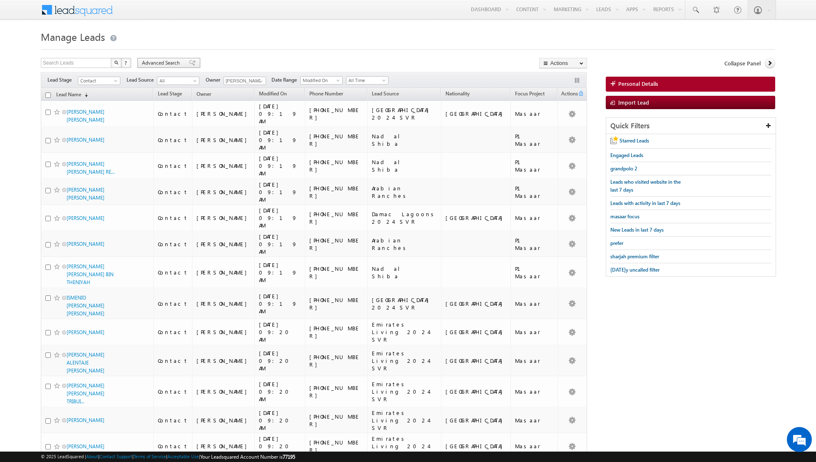
click at [190, 60] on div "Advanced Search" at bounding box center [168, 63] width 63 height 10
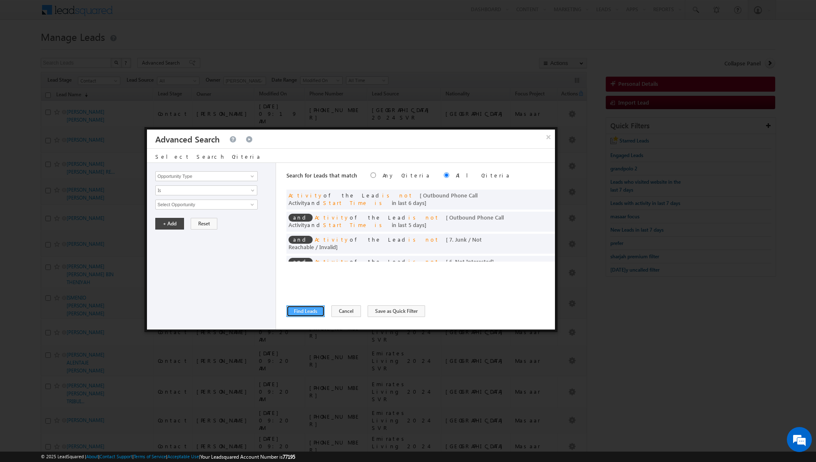
click at [305, 310] on button "Find Leads" at bounding box center [305, 311] width 38 height 12
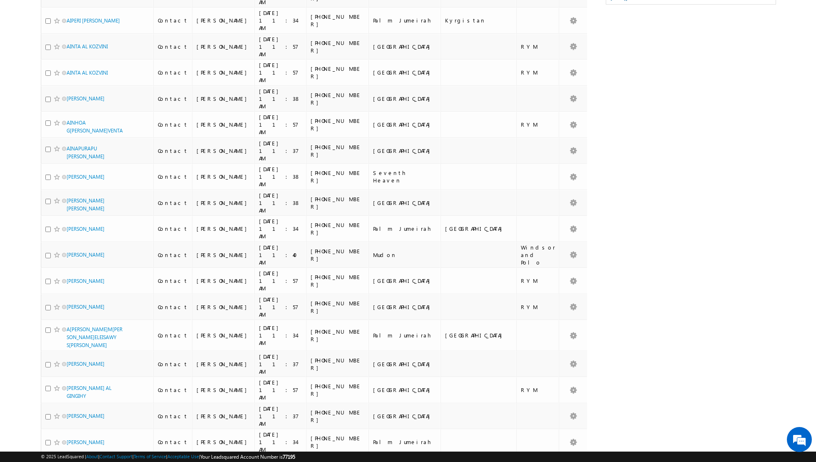
scroll to position [0, 0]
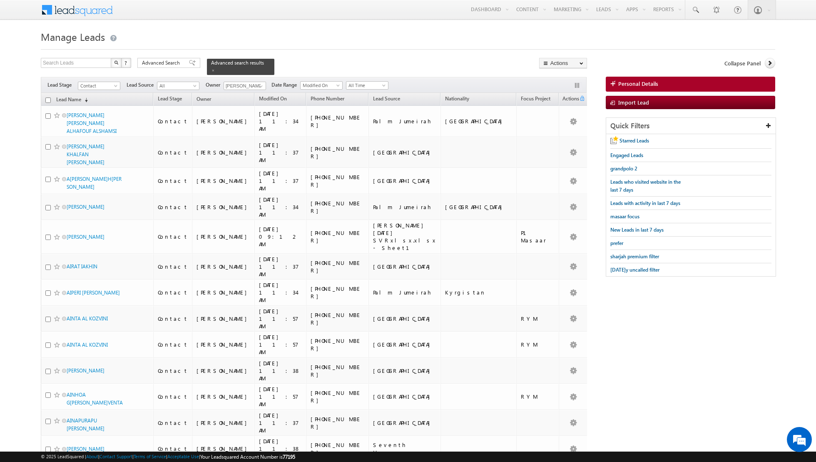
click at [47, 101] on input "checkbox" at bounding box center [47, 99] width 5 height 5
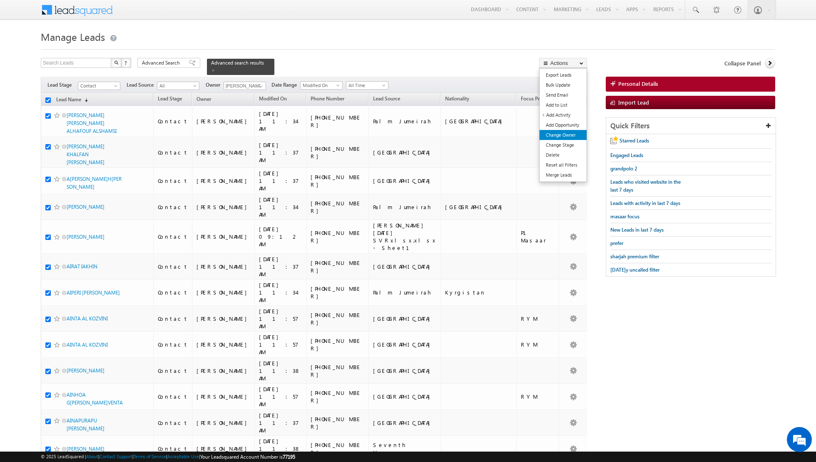
click at [558, 135] on link "Change Owner" at bounding box center [563, 135] width 47 height 10
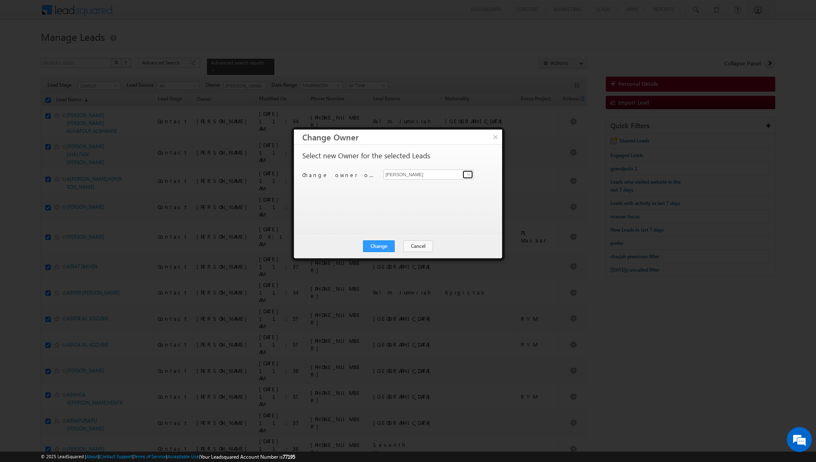
click at [471, 174] on span at bounding box center [469, 174] width 7 height 7
click at [436, 189] on span "[EMAIL_ADDRESS][PERSON_NAME][DOMAIN_NAME]" at bounding box center [424, 190] width 75 height 6
click at [381, 246] on button "Change" at bounding box center [379, 246] width 32 height 12
click at [404, 241] on button "Close" at bounding box center [399, 246] width 27 height 12
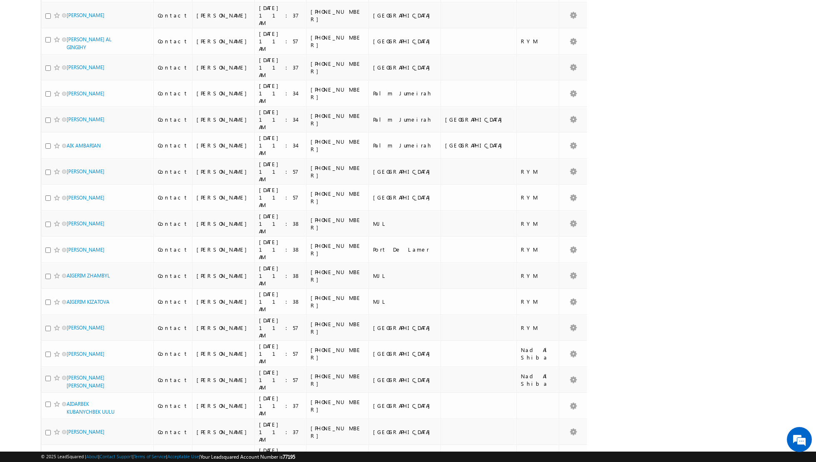
scroll to position [694, 0]
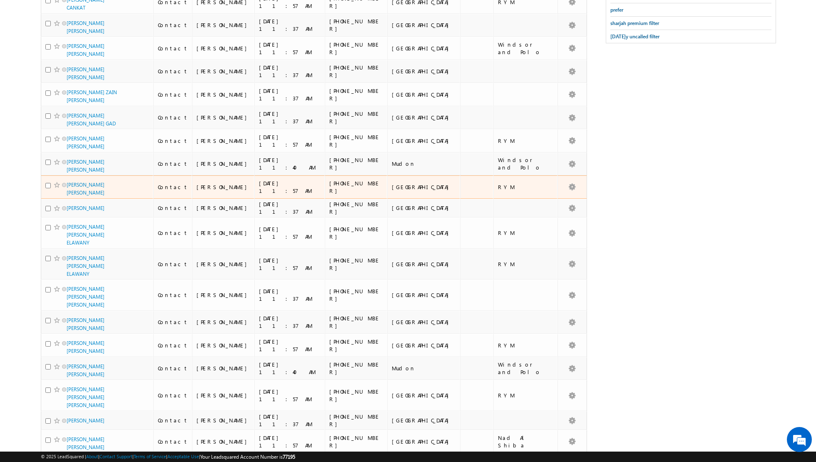
scroll to position [0, 0]
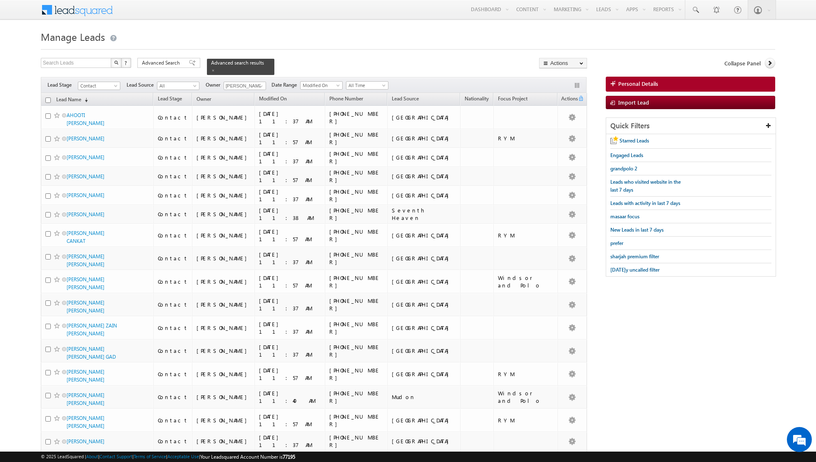
click at [47, 98] on input "checkbox" at bounding box center [47, 99] width 5 height 5
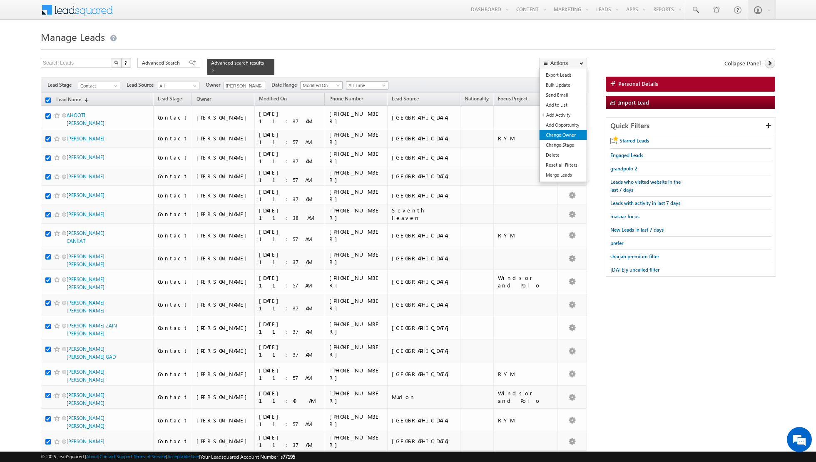
click at [558, 139] on link "Change Owner" at bounding box center [563, 135] width 47 height 10
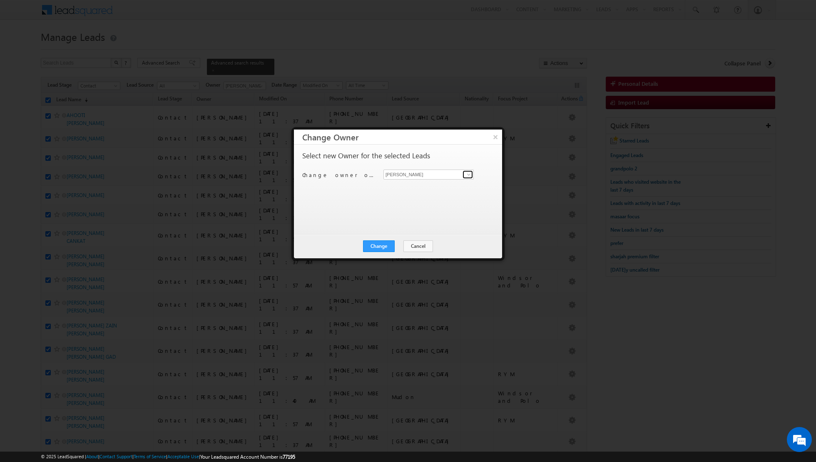
click at [469, 172] on span at bounding box center [469, 174] width 7 height 7
click at [404, 207] on span "[EMAIL_ADDRESS][PERSON_NAME][DOMAIN_NAME]" at bounding box center [424, 210] width 75 height 6
click at [379, 244] on button "Change" at bounding box center [379, 246] width 32 height 12
click at [401, 247] on button "Close" at bounding box center [399, 246] width 27 height 12
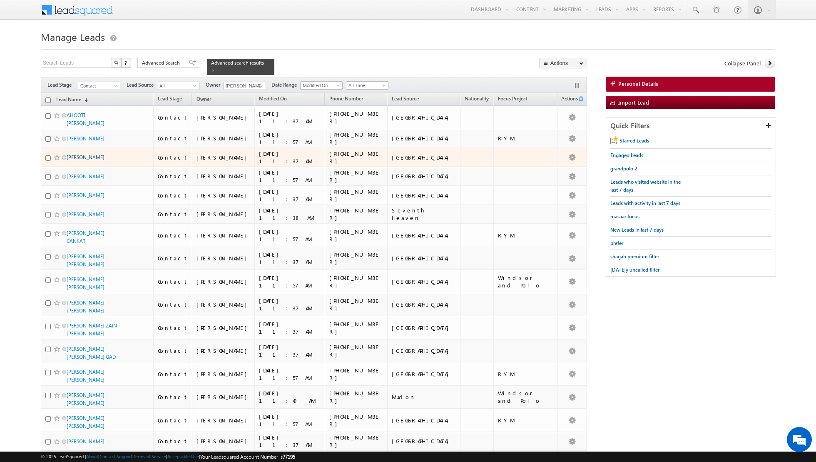
scroll to position [233, 0]
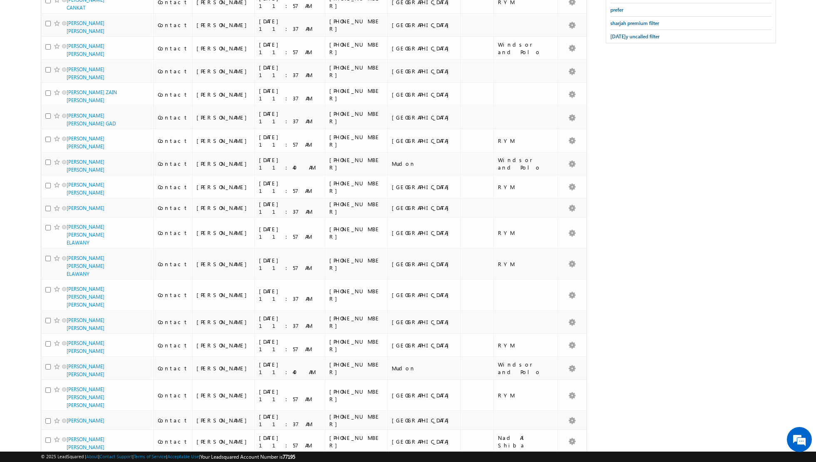
click at [71, 461] on span "25" at bounding box center [71, 470] width 13 height 9
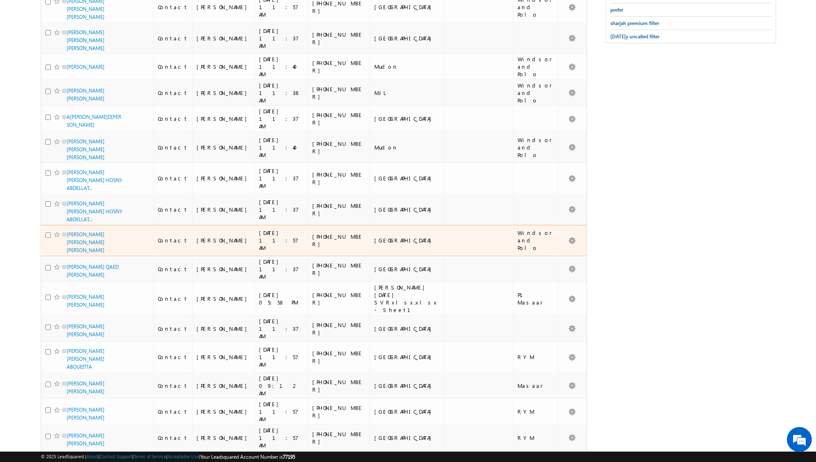
scroll to position [0, 0]
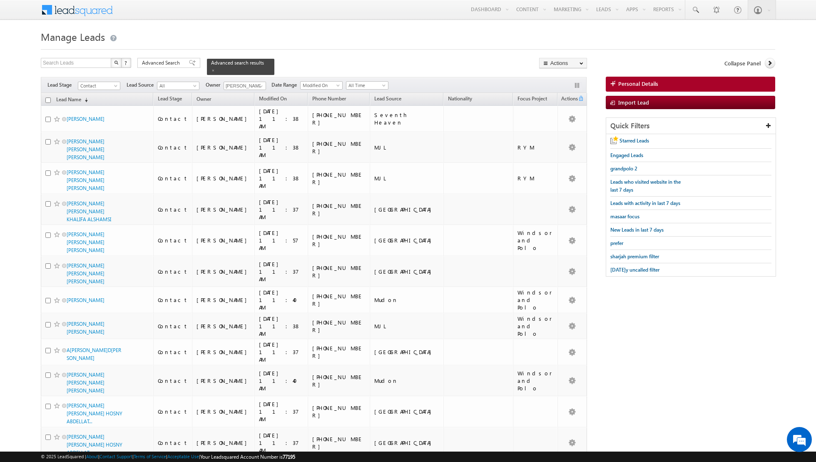
click at [48, 98] on input "checkbox" at bounding box center [47, 99] width 5 height 5
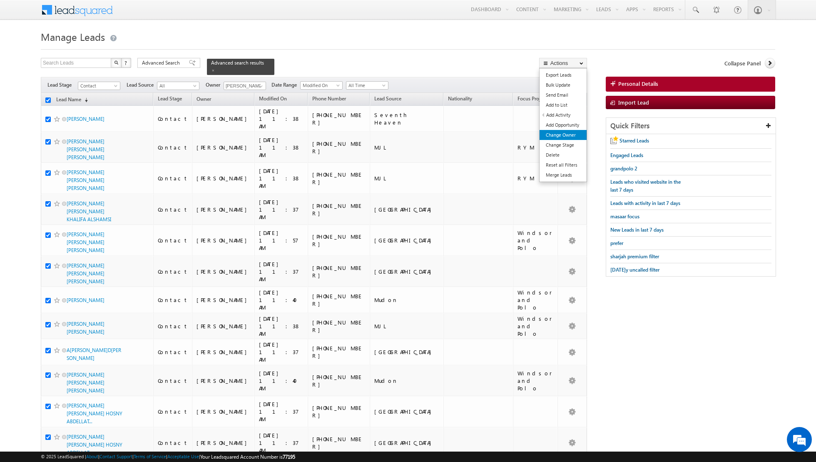
click at [564, 132] on link "Change Owner" at bounding box center [563, 135] width 47 height 10
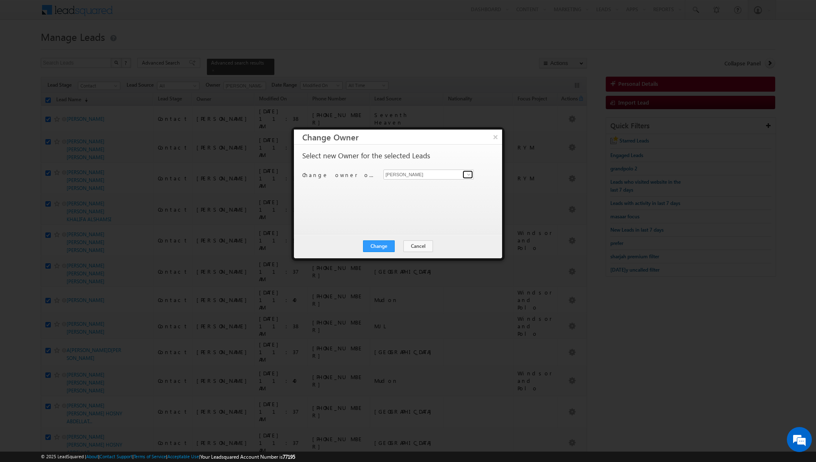
click at [470, 175] on span at bounding box center [469, 174] width 7 height 7
click at [445, 188] on span "[PERSON_NAME][EMAIL_ADDRESS][DOMAIN_NAME]" at bounding box center [424, 190] width 75 height 6
click at [378, 247] on button "Change" at bounding box center [379, 246] width 32 height 12
click at [404, 244] on button "Close" at bounding box center [399, 246] width 27 height 12
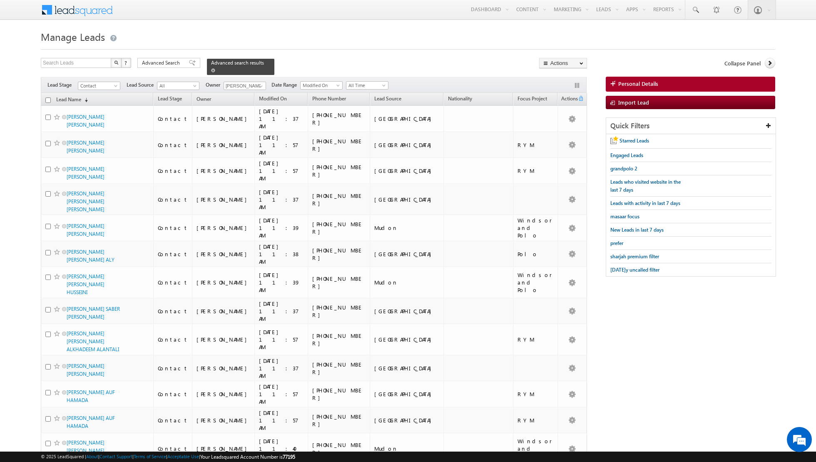
click at [211, 72] on span at bounding box center [213, 70] width 4 height 4
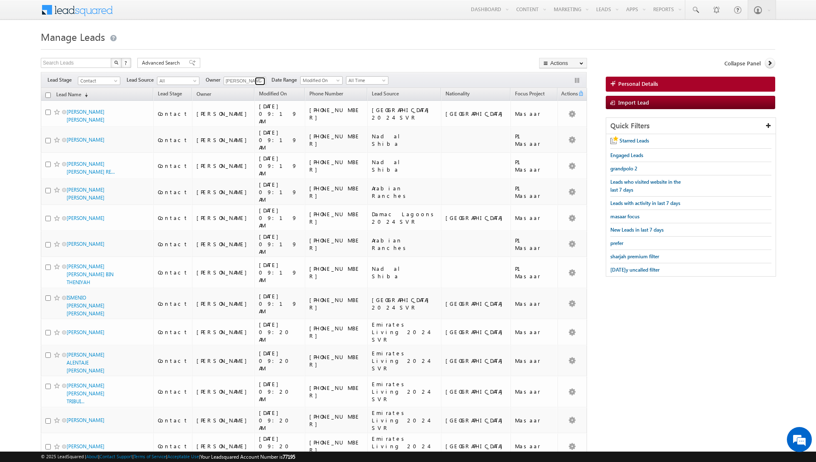
click at [258, 81] on span at bounding box center [261, 81] width 7 height 7
click at [248, 103] on link "[PERSON_NAME] [PERSON_NAME][EMAIL_ADDRESS][DOMAIN_NAME]" at bounding box center [265, 109] width 83 height 16
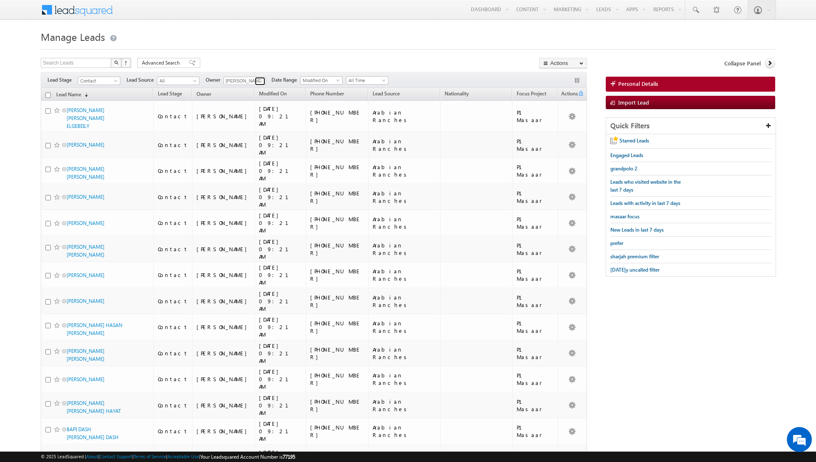
click at [258, 78] on span at bounding box center [261, 81] width 7 height 7
click at [249, 117] on link "[PERSON_NAME] [EMAIL_ADDRESS][DOMAIN_NAME]" at bounding box center [265, 124] width 83 height 16
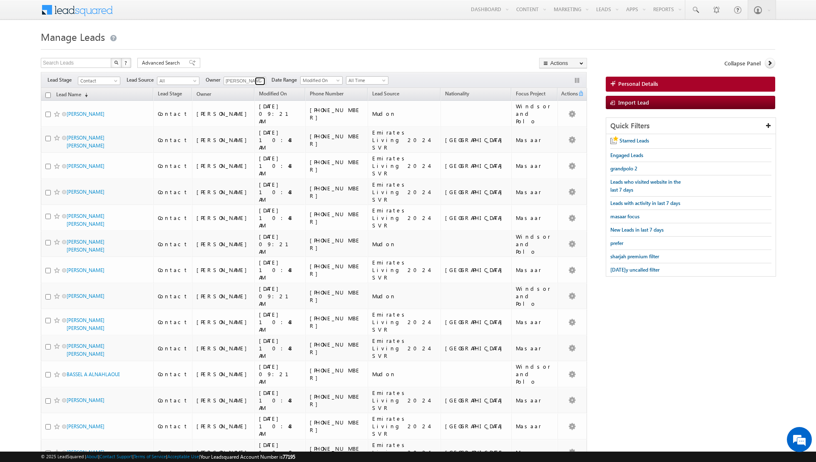
click at [260, 81] on span at bounding box center [261, 81] width 7 height 7
click at [242, 135] on link "[PERSON_NAME] [PERSON_NAME][EMAIL_ADDRESS][DOMAIN_NAME]" at bounding box center [265, 139] width 83 height 16
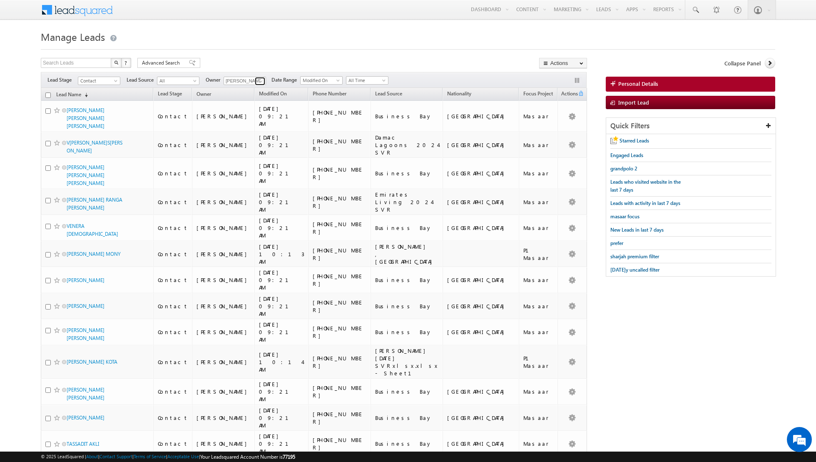
click at [259, 80] on span at bounding box center [261, 81] width 7 height 7
click at [245, 149] on link "[PERSON_NAME] [EMAIL_ADDRESS][PERSON_NAME][DOMAIN_NAME]" at bounding box center [265, 154] width 83 height 16
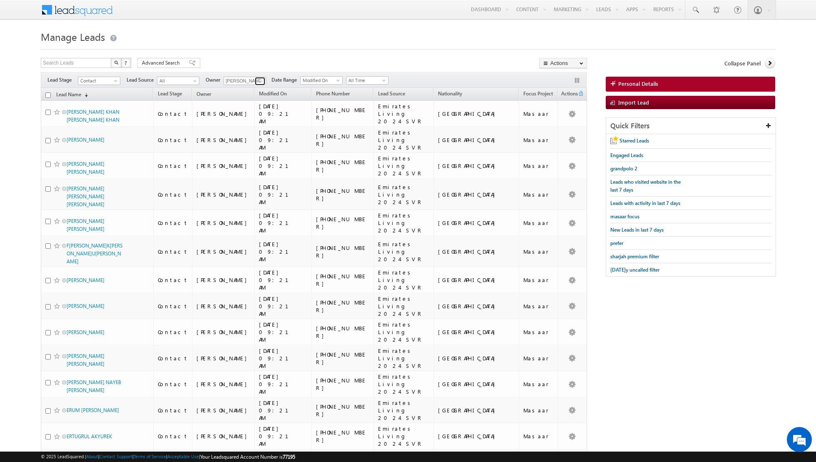
click at [259, 78] on span at bounding box center [261, 81] width 7 height 7
click at [248, 162] on span "[PERSON_NAME][EMAIL_ADDRESS][DOMAIN_NAME]" at bounding box center [264, 162] width 75 height 6
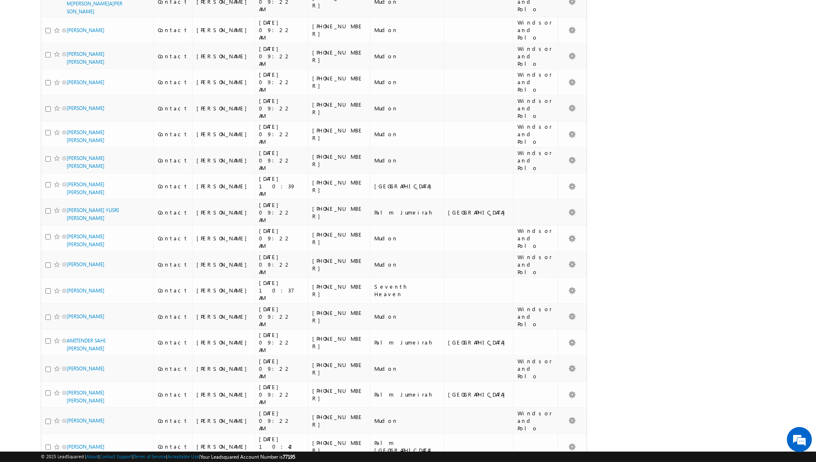
scroll to position [0, 0]
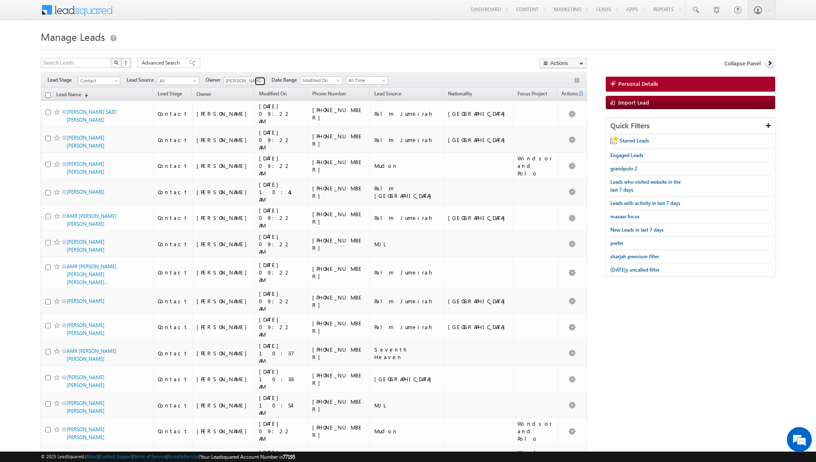
click at [258, 80] on span at bounding box center [261, 81] width 7 height 7
click at [252, 120] on span "[EMAIL_ADDRESS][DOMAIN_NAME]" at bounding box center [264, 123] width 75 height 6
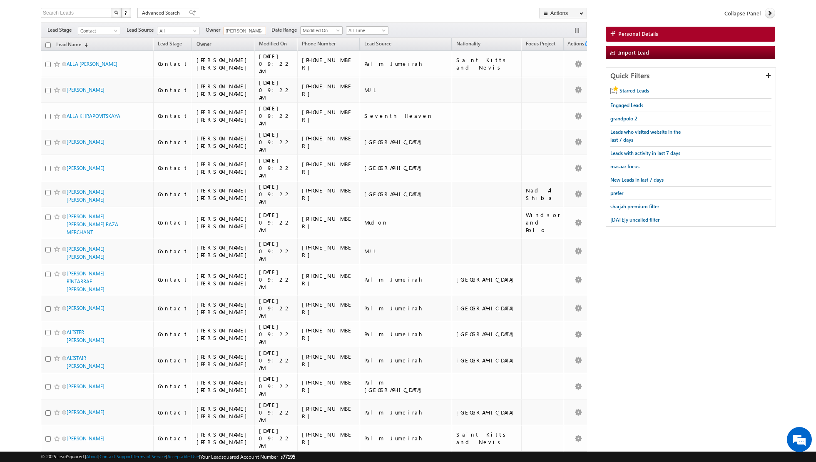
scroll to position [0, 0]
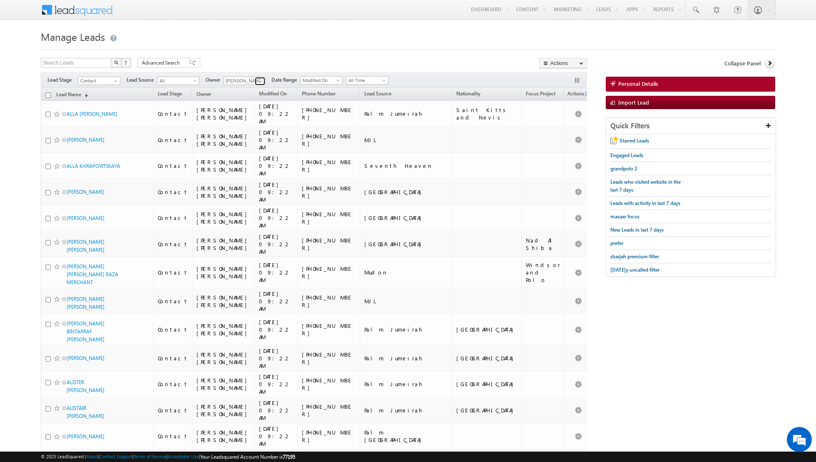
click at [259, 82] on span at bounding box center [261, 81] width 7 height 7
click at [246, 130] on link "[PERSON_NAME] [PERSON_NAME][EMAIL_ADDRESS][PERSON_NAME][DOMAIN_NAME]" at bounding box center [265, 130] width 83 height 16
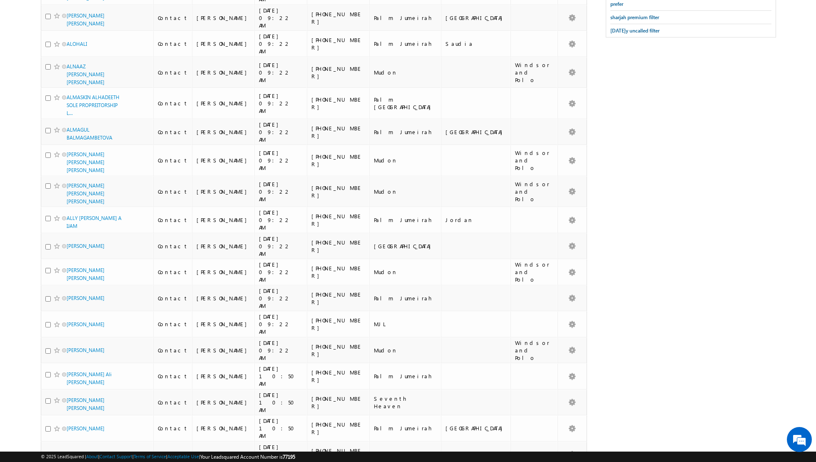
scroll to position [0, 0]
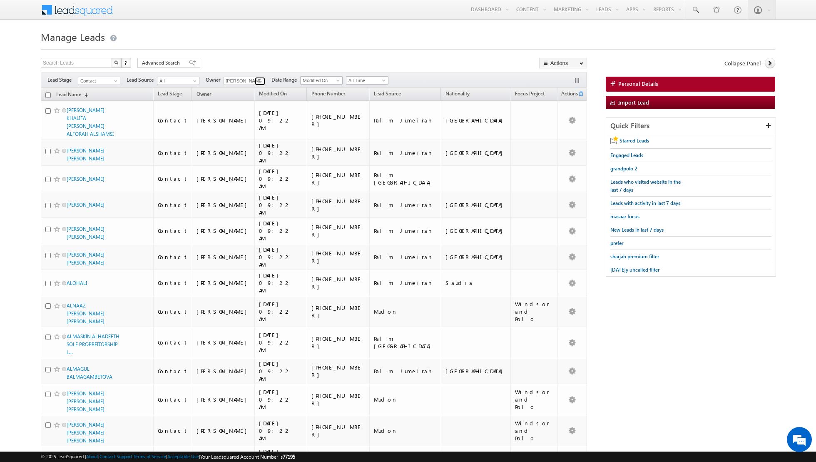
click at [256, 82] on link at bounding box center [260, 81] width 10 height 8
click at [262, 148] on span "[EMAIL_ADDRESS][DOMAIN_NAME]" at bounding box center [264, 148] width 75 height 6
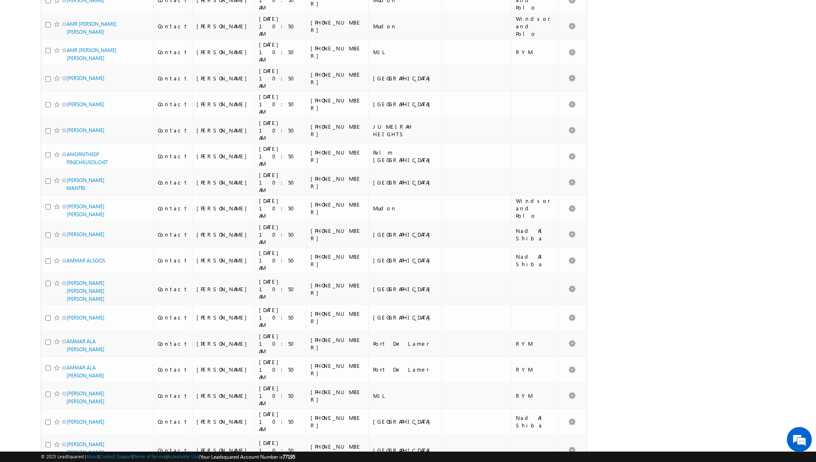
scroll to position [0, 0]
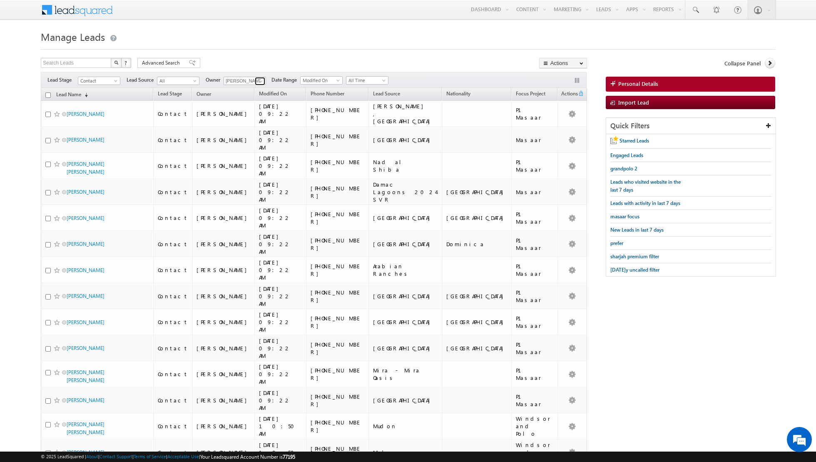
click at [258, 78] on span at bounding box center [261, 81] width 7 height 7
click at [245, 161] on span "[EMAIL_ADDRESS][PERSON_NAME][DOMAIN_NAME]" at bounding box center [264, 163] width 75 height 6
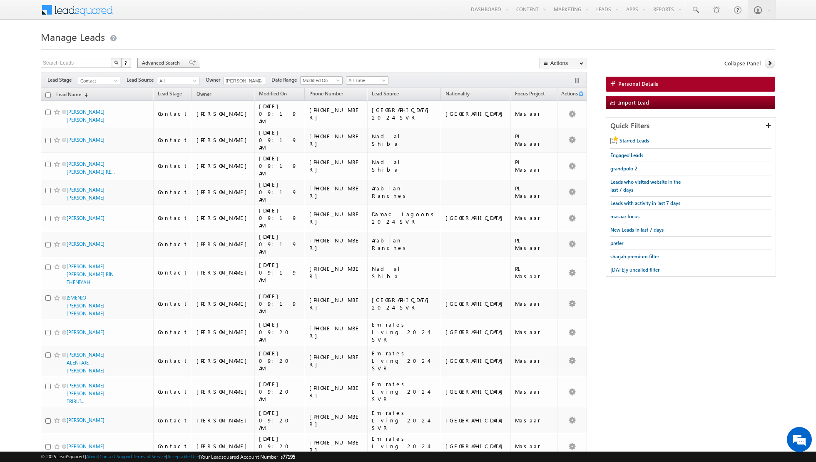
click at [189, 62] on span at bounding box center [192, 63] width 7 height 6
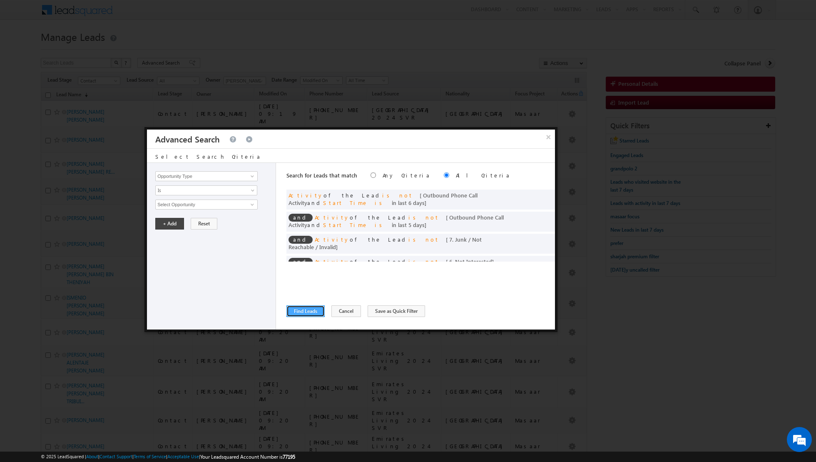
click at [306, 312] on button "Find Leads" at bounding box center [305, 311] width 38 height 12
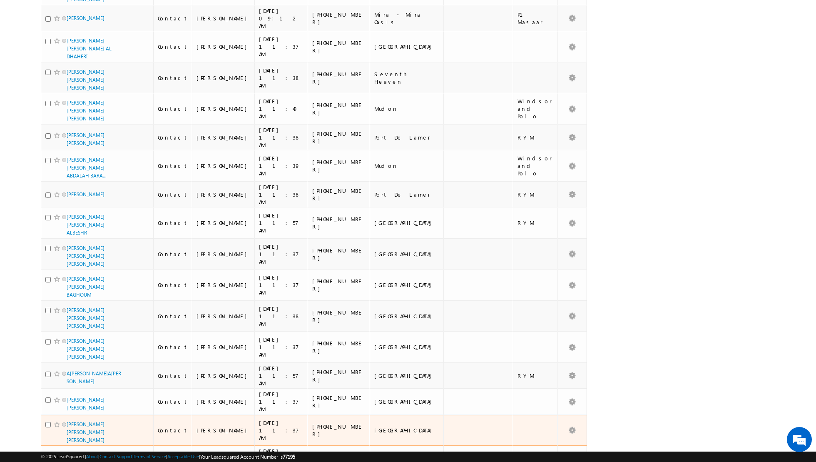
scroll to position [0, 0]
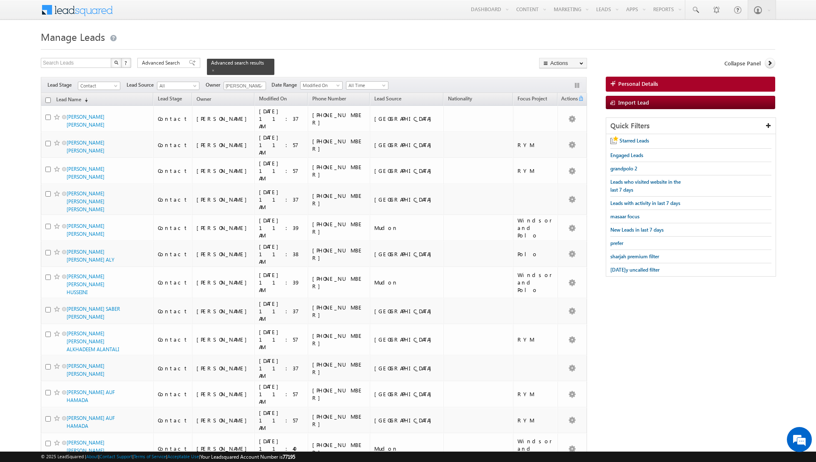
click at [47, 99] on input "checkbox" at bounding box center [47, 99] width 5 height 5
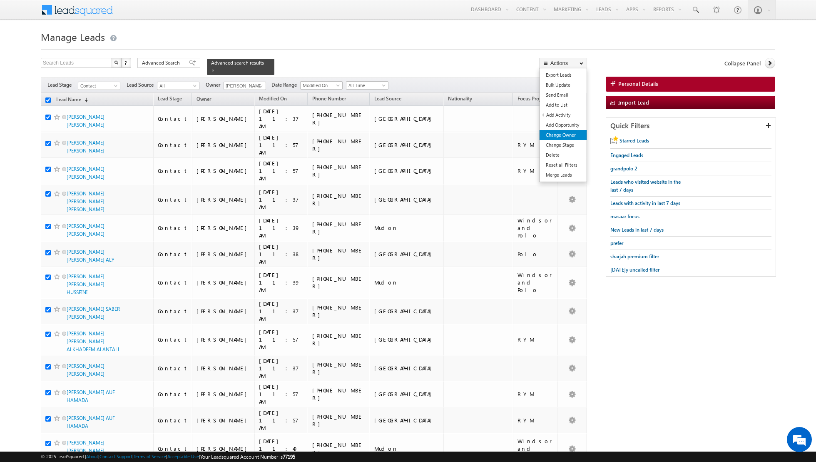
click at [563, 137] on link "Change Owner" at bounding box center [563, 135] width 47 height 10
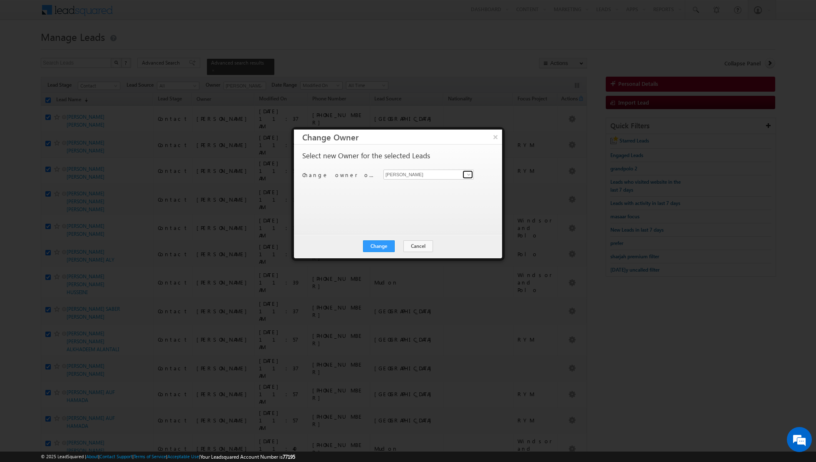
click at [469, 177] on span at bounding box center [469, 174] width 7 height 7
click at [421, 231] on span "[EMAIL_ADDRESS][DOMAIN_NAME]" at bounding box center [424, 234] width 75 height 6
click at [379, 244] on button "Change" at bounding box center [379, 246] width 32 height 12
click at [404, 244] on button "Close" at bounding box center [399, 246] width 27 height 12
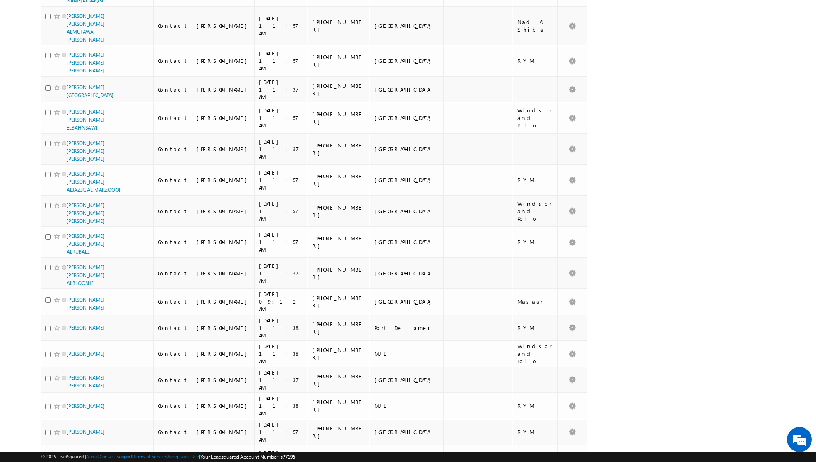
scroll to position [1961, 0]
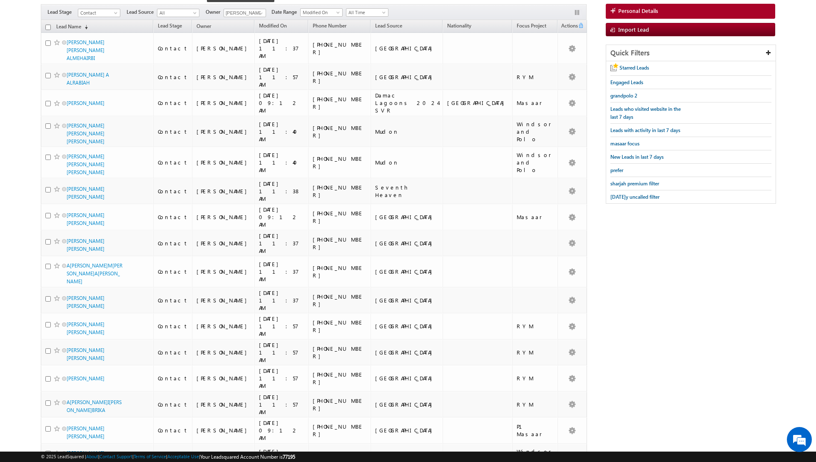
scroll to position [0, 0]
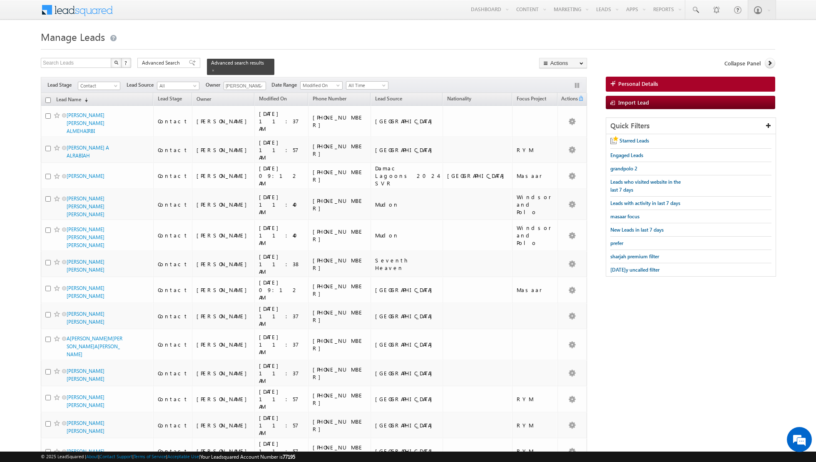
click at [48, 97] on input "checkbox" at bounding box center [47, 99] width 5 height 5
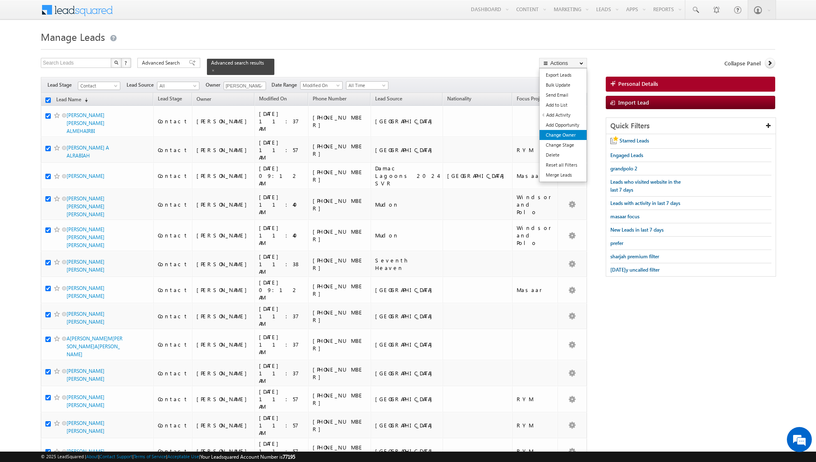
click at [563, 133] on link "Change Owner" at bounding box center [563, 135] width 47 height 10
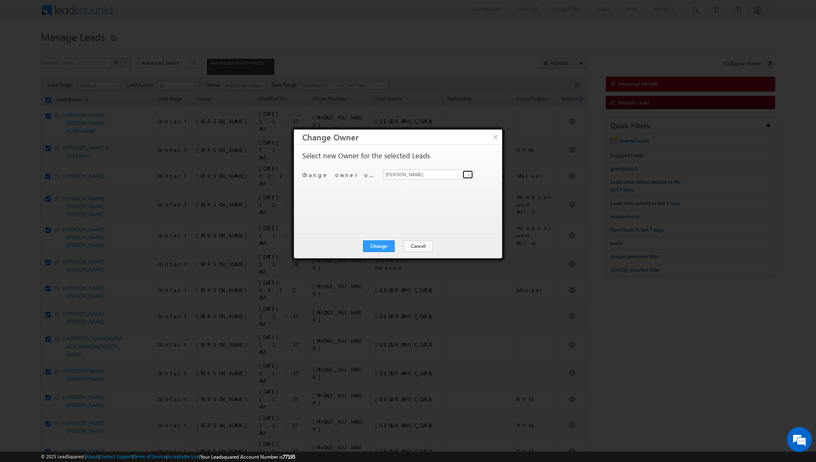
click at [470, 173] on span at bounding box center [469, 174] width 7 height 7
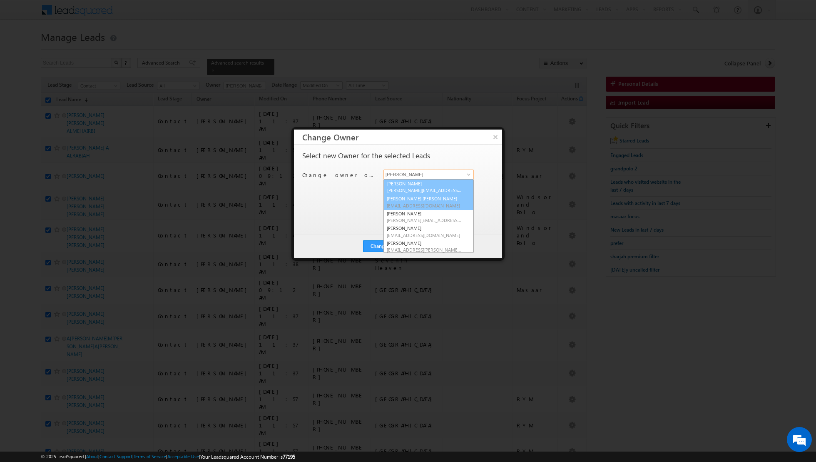
scroll to position [59, 0]
click at [414, 198] on link "[PERSON_NAME] [PERSON_NAME] [PERSON_NAME][EMAIL_ADDRESS][PERSON_NAME][DOMAIN_NA…" at bounding box center [429, 202] width 90 height 16
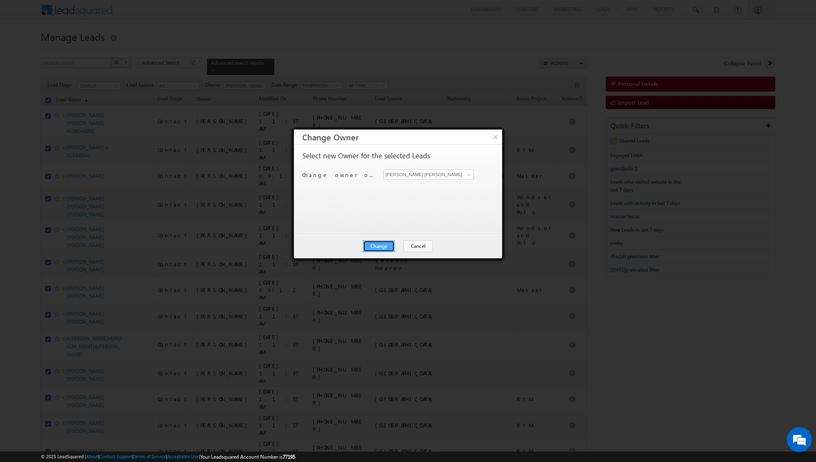
click at [384, 242] on button "Change" at bounding box center [379, 246] width 32 height 12
click at [402, 244] on button "Close" at bounding box center [399, 246] width 27 height 12
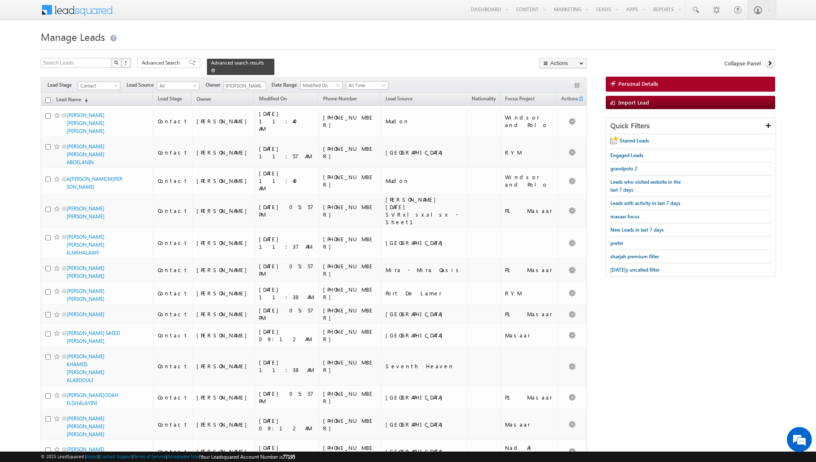
click at [211, 69] on span at bounding box center [213, 70] width 4 height 4
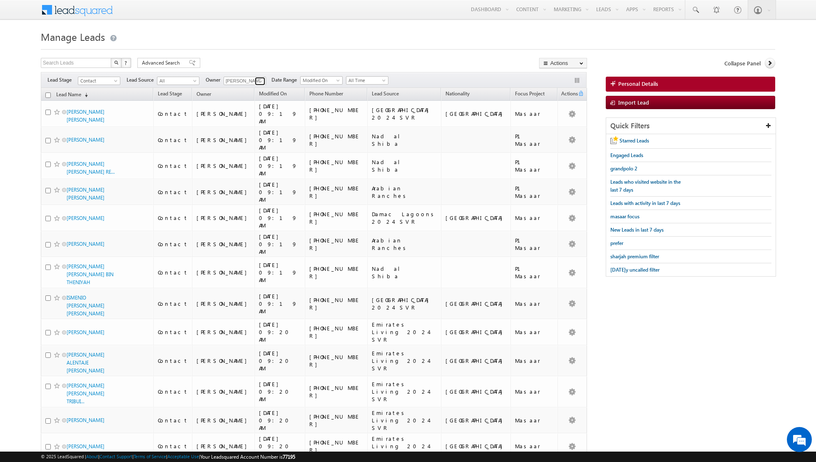
click at [258, 79] on span at bounding box center [261, 81] width 7 height 7
click at [237, 114] on span "[PERSON_NAME][EMAIL_ADDRESS][DOMAIN_NAME]" at bounding box center [264, 113] width 75 height 6
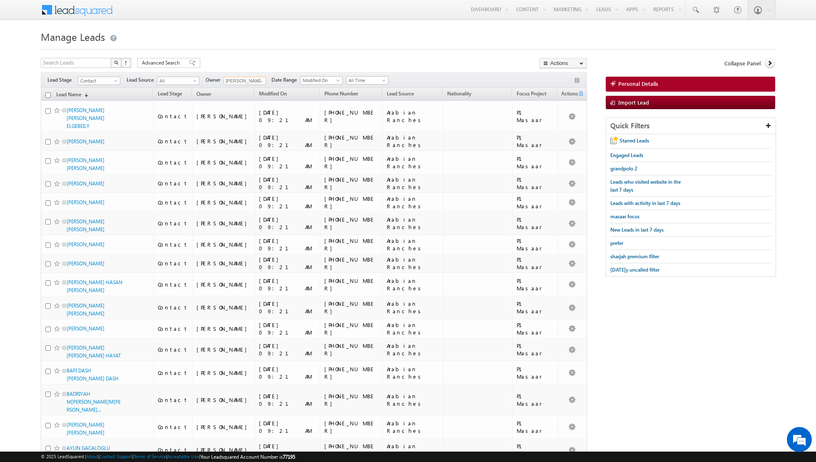
click at [254, 77] on input "[PERSON_NAME]" at bounding box center [245, 81] width 42 height 8
click at [258, 78] on span at bounding box center [261, 81] width 7 height 7
click at [242, 155] on link "[PERSON_NAME] [EMAIL_ADDRESS][PERSON_NAME][DOMAIN_NAME]" at bounding box center [265, 160] width 83 height 16
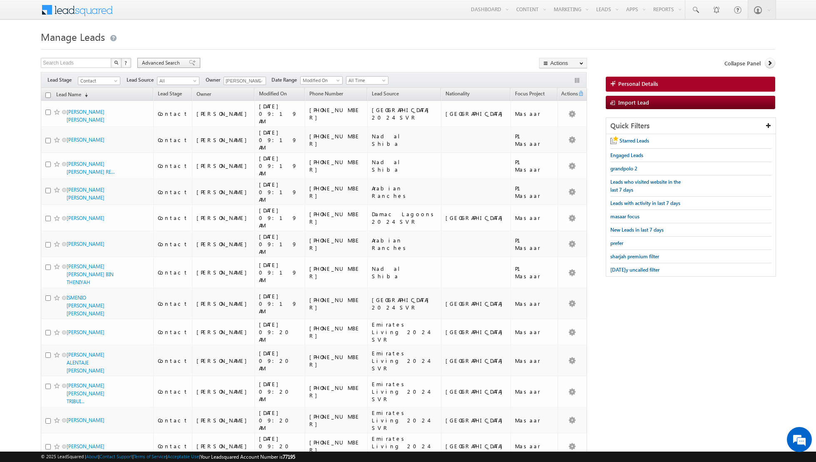
click at [189, 60] on span at bounding box center [192, 63] width 7 height 6
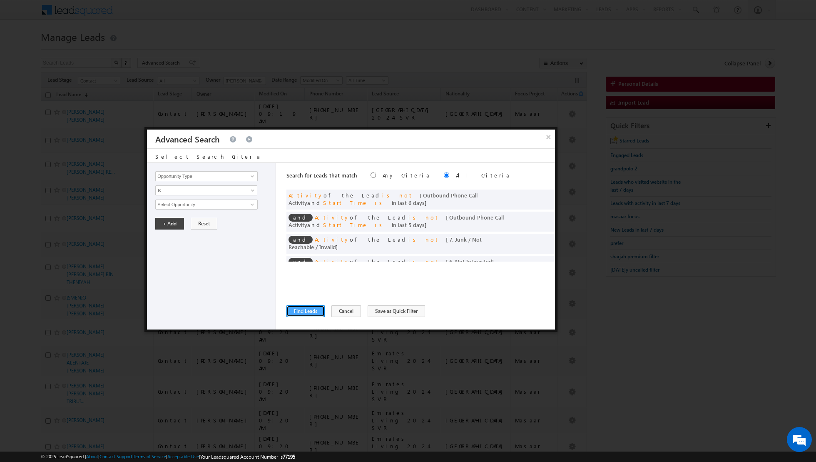
click at [301, 307] on button "Find Leads" at bounding box center [305, 311] width 38 height 12
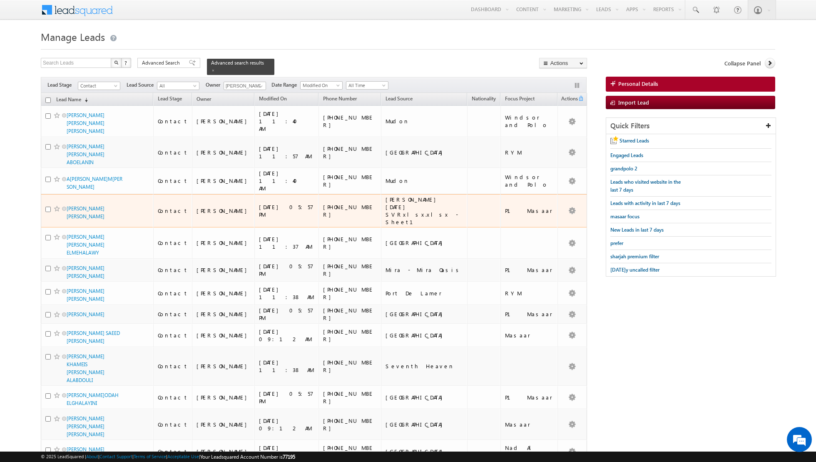
scroll to position [265, 0]
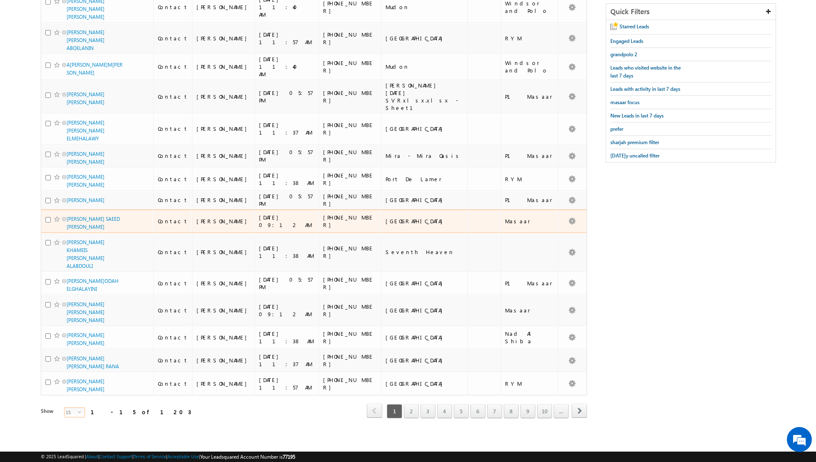
scroll to position [41, 0]
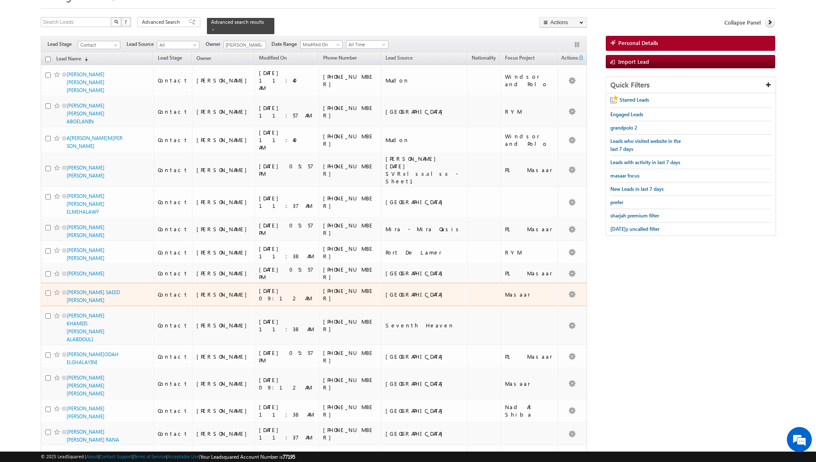
click at [100, 288] on span "[PERSON_NAME] SAEED [PERSON_NAME]" at bounding box center [95, 296] width 56 height 16
click at [106, 288] on span "[PERSON_NAME] SAEED [PERSON_NAME]" at bounding box center [95, 296] width 56 height 16
click at [115, 288] on span "[PERSON_NAME] SAEED [PERSON_NAME]" at bounding box center [95, 296] width 56 height 16
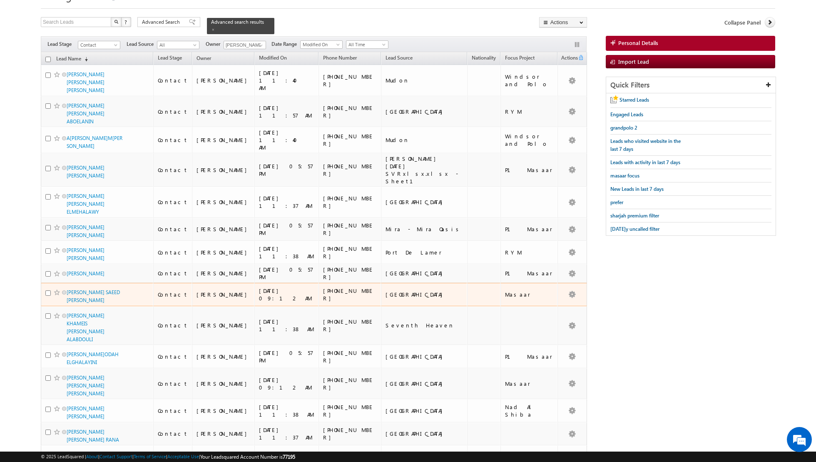
click at [115, 288] on span "[PERSON_NAME] SAEED [PERSON_NAME]" at bounding box center [95, 296] width 56 height 16
